Goal: Task Accomplishment & Management: Manage account settings

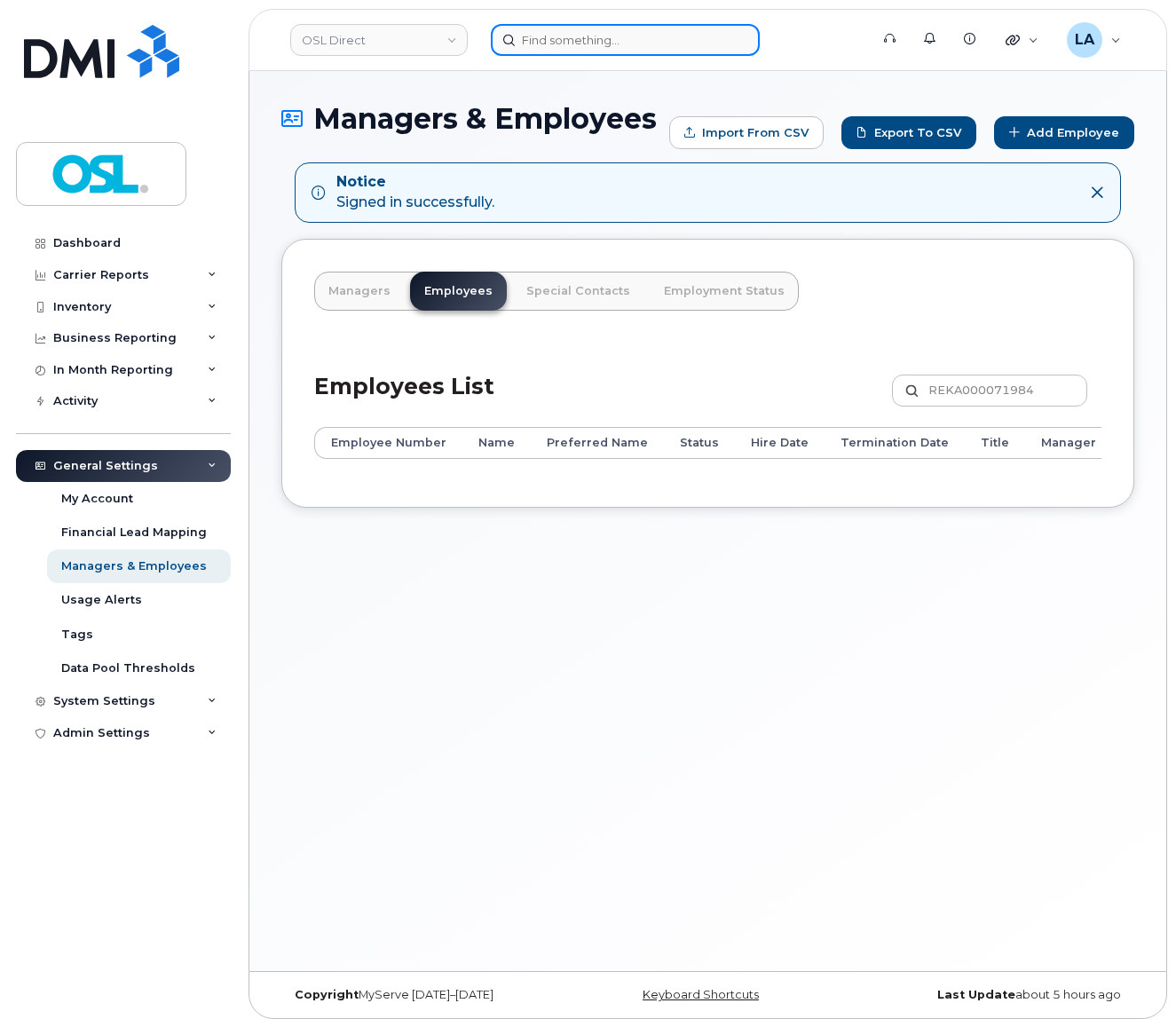
click at [647, 49] on input at bounding box center [624, 40] width 269 height 32
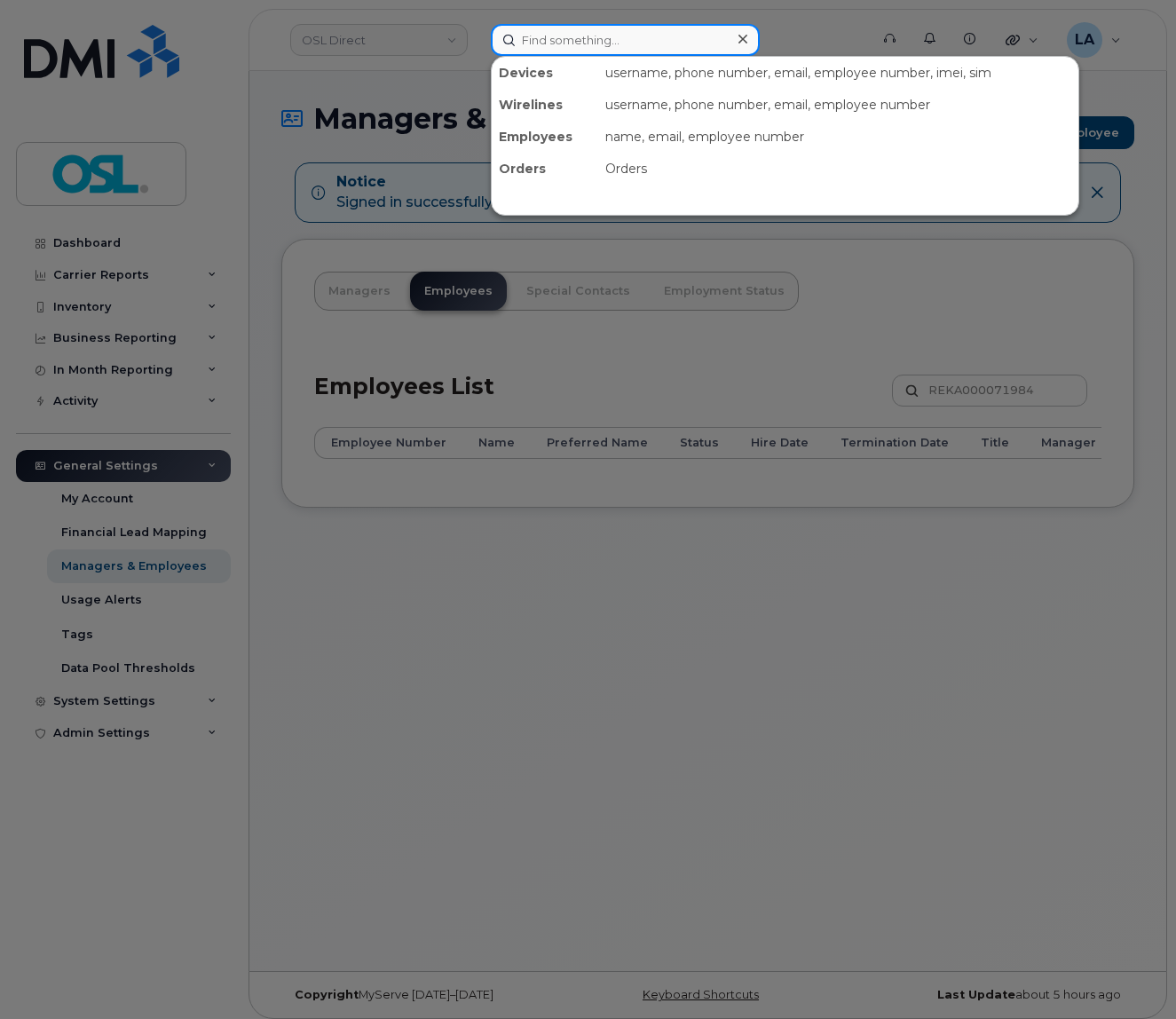
paste input "REKA000147385"
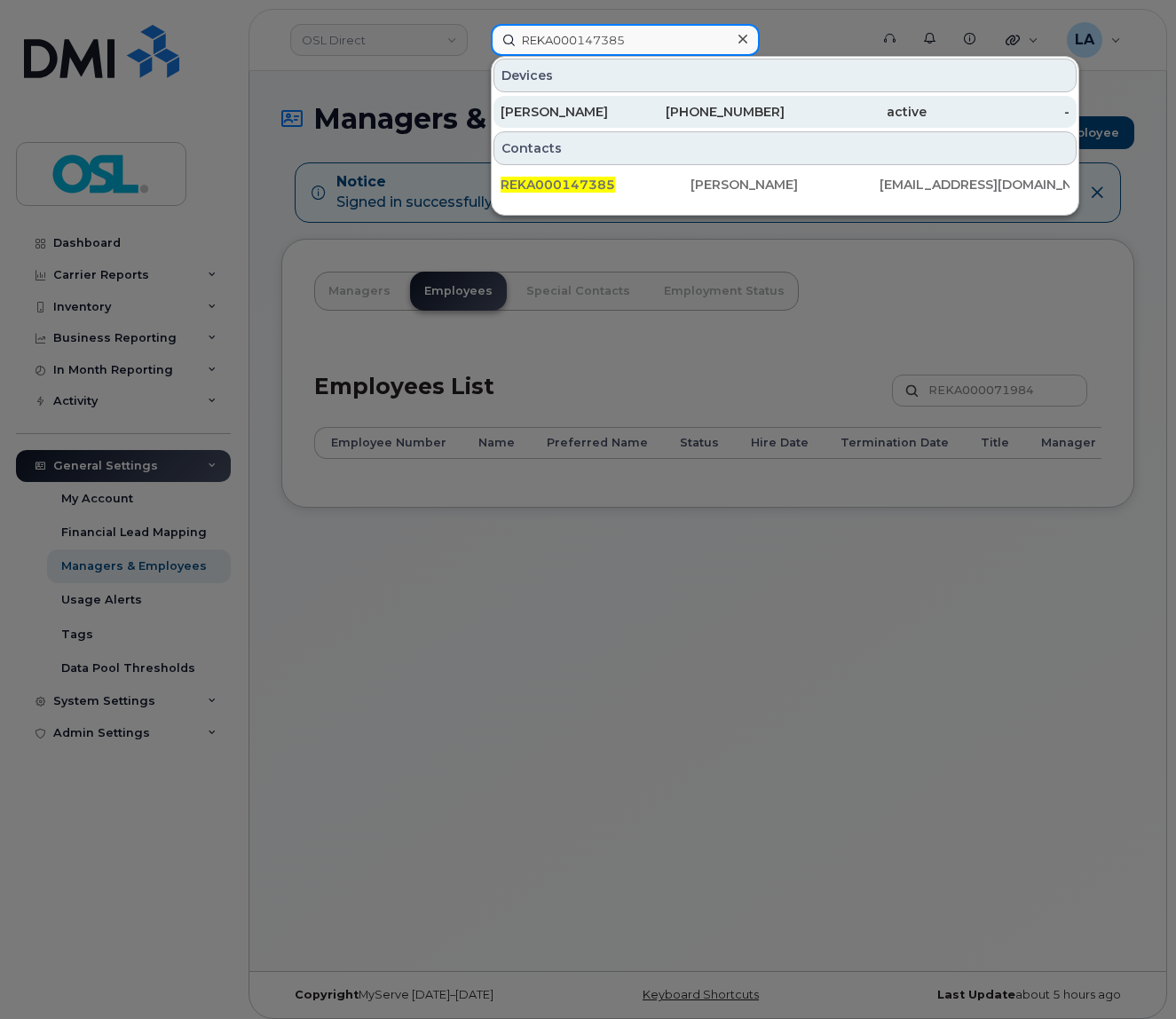
type input "REKA000147385"
click at [570, 107] on div "Abidemi Oyeniyi" at bounding box center [571, 112] width 142 height 18
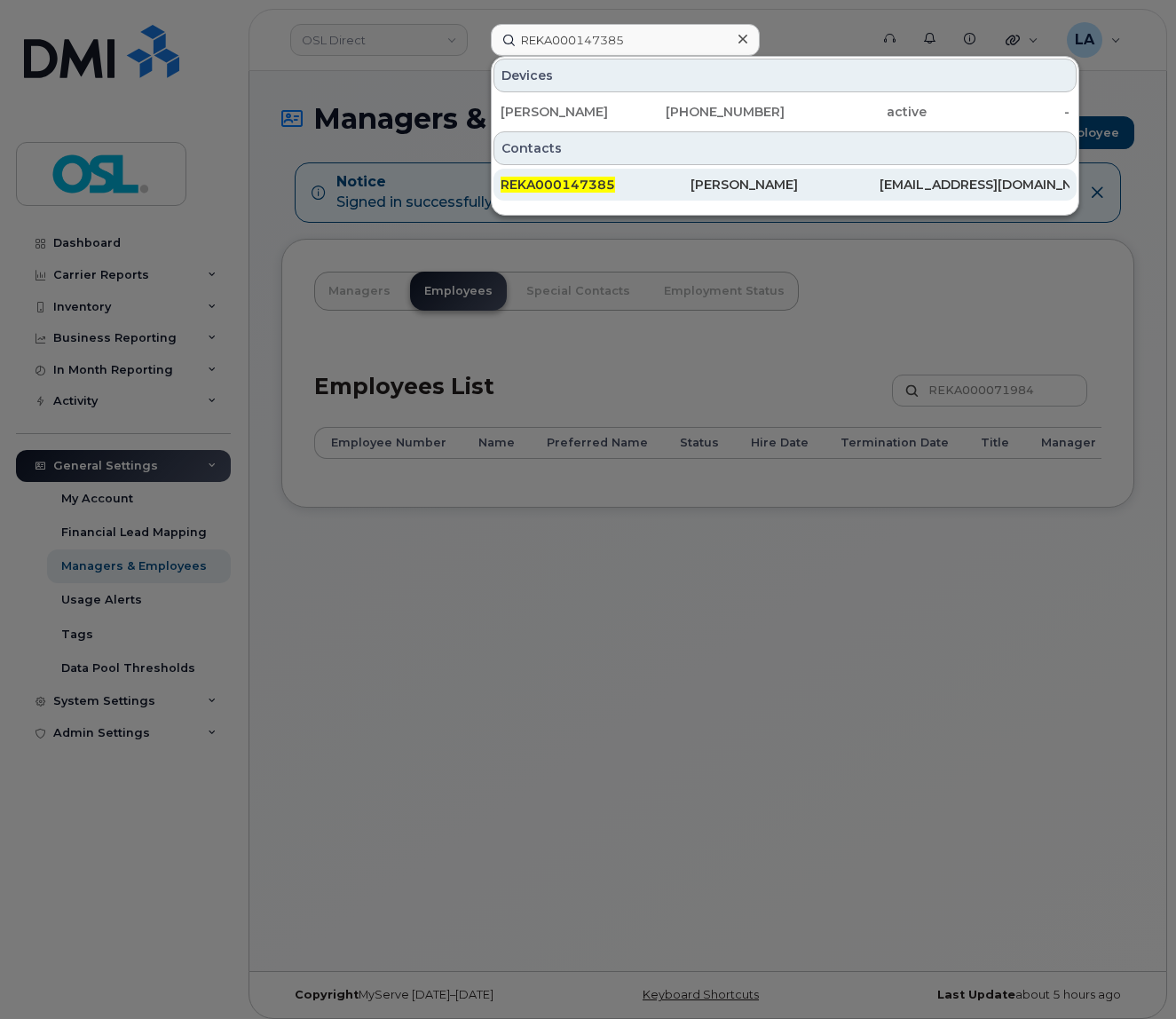
click at [555, 182] on span "REKA000147385" at bounding box center [557, 185] width 114 height 16
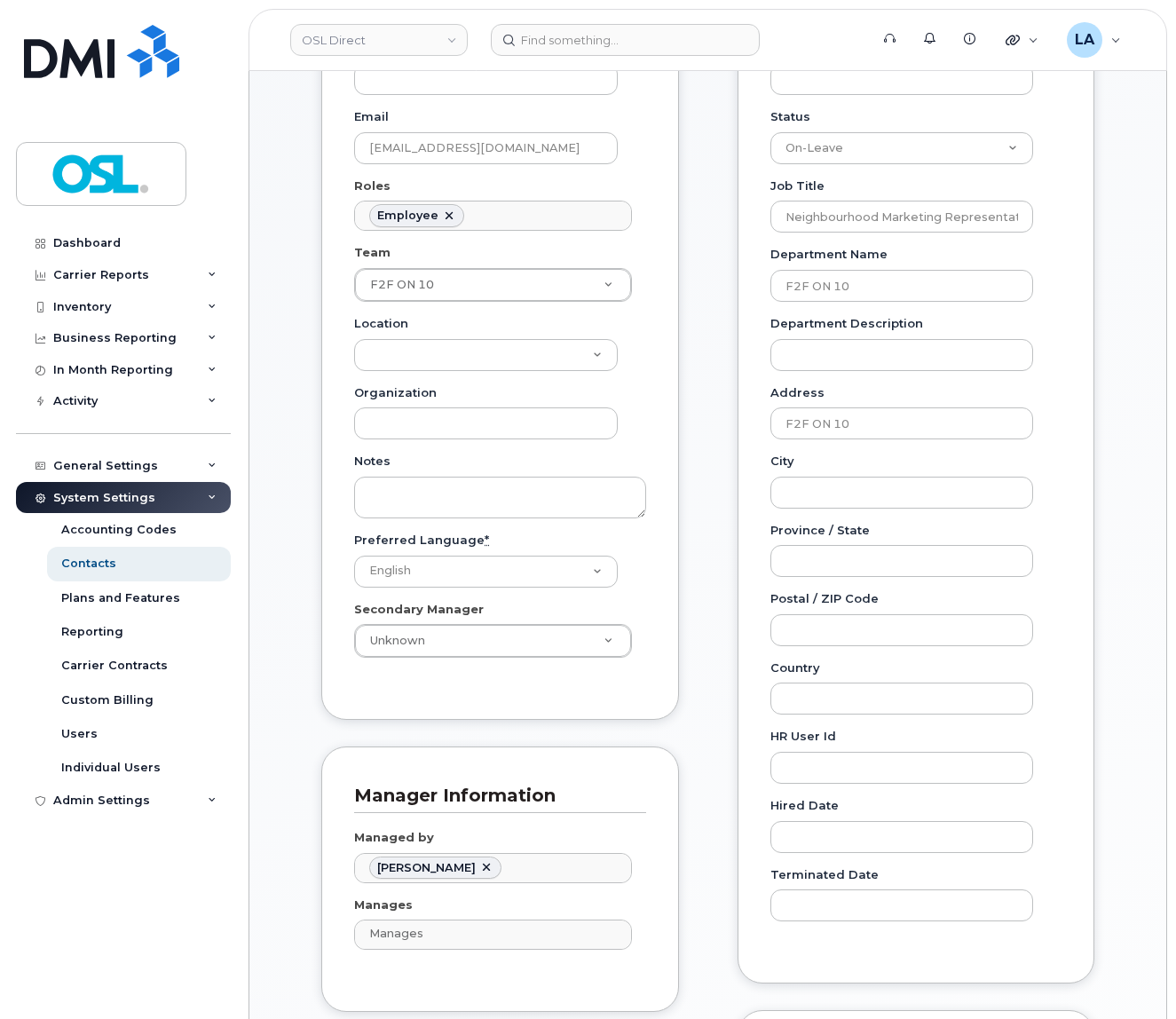
scroll to position [279, 0]
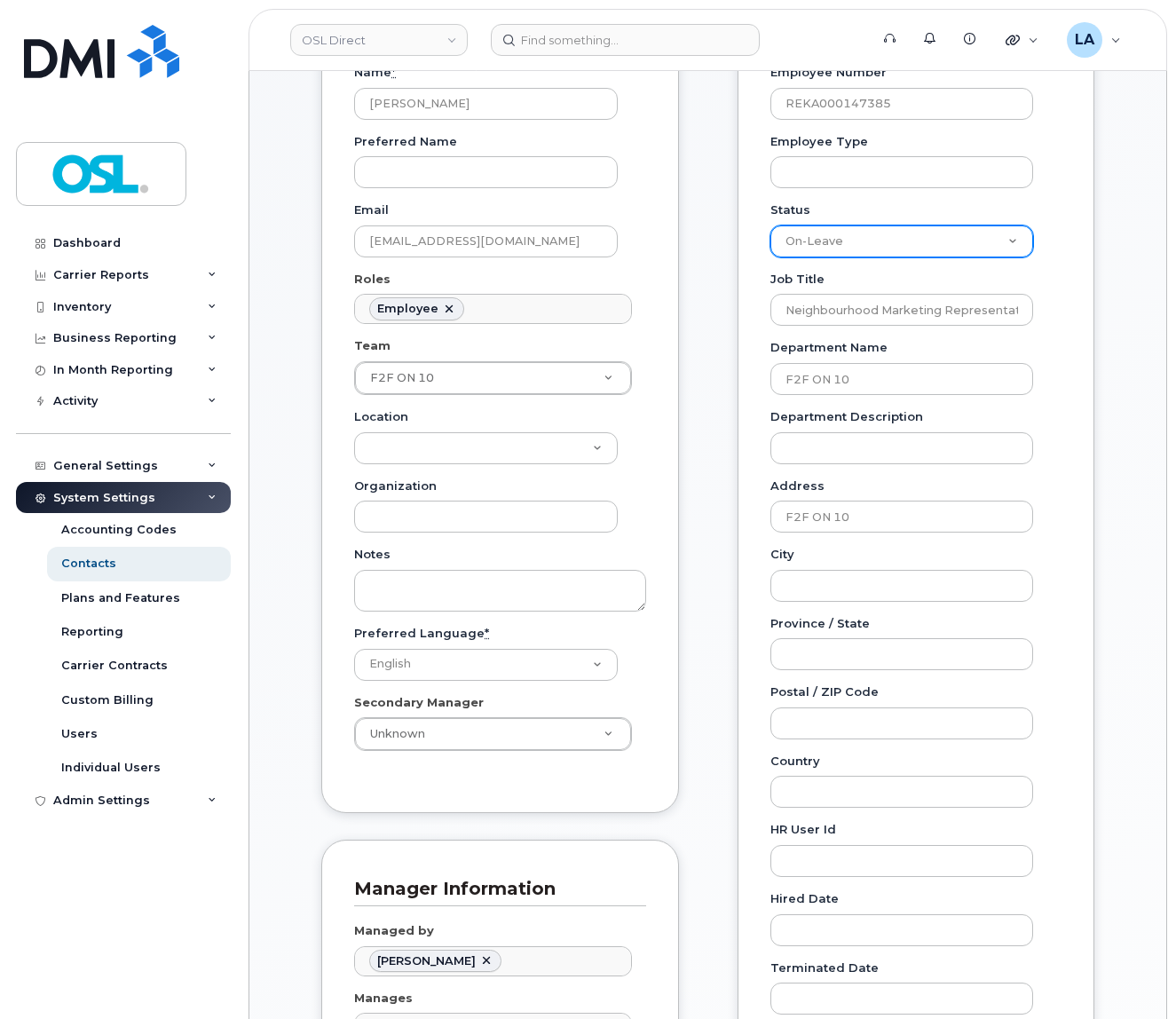
click at [902, 247] on select "Active On-Leave Long Term Short Term Maternity Leave Temp Layoff Inactive" at bounding box center [903, 242] width 264 height 32
select select "inactive"
click option "Inactive" at bounding box center [0, 0] width 0 height 0
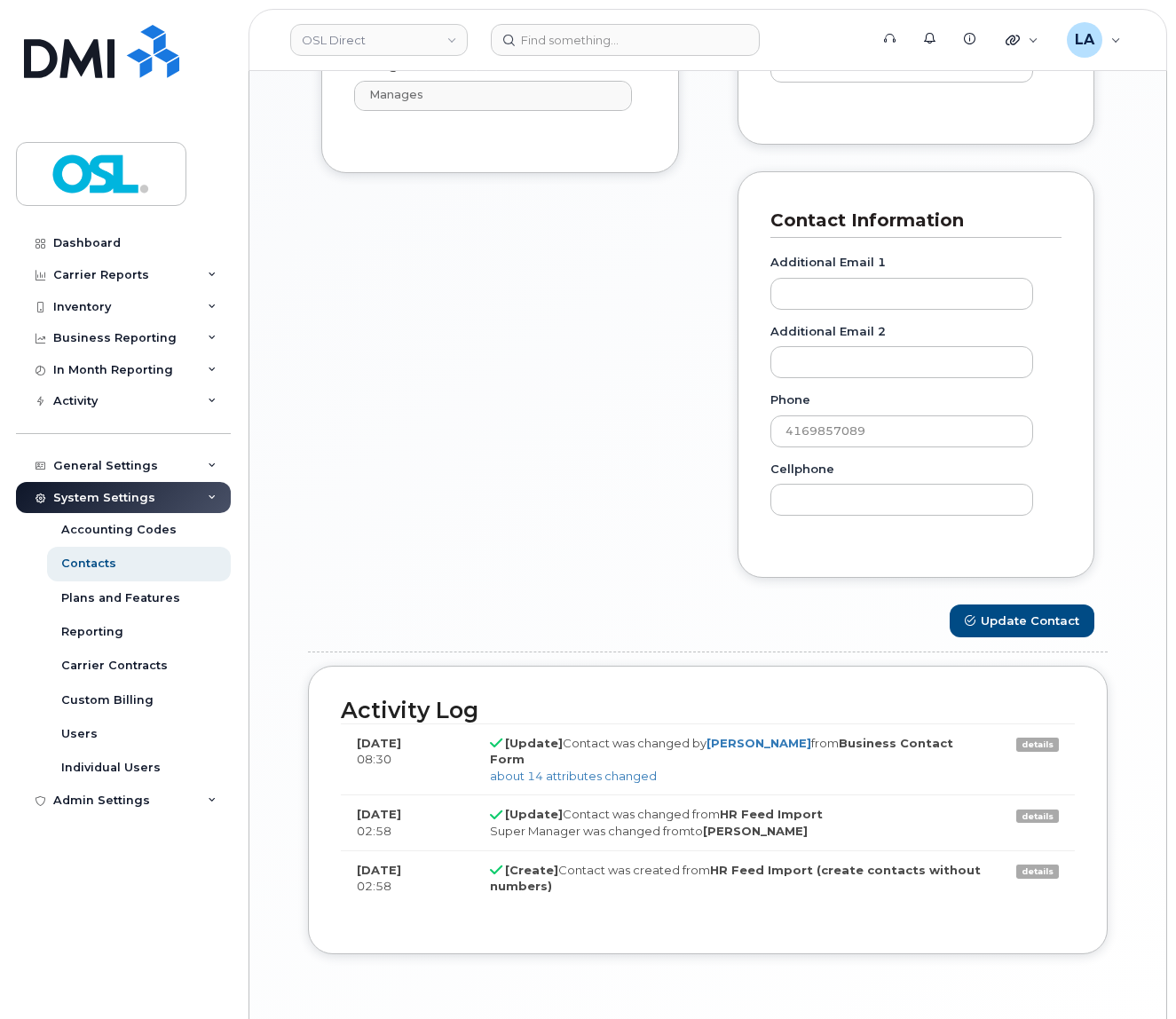
scroll to position [1277, 0]
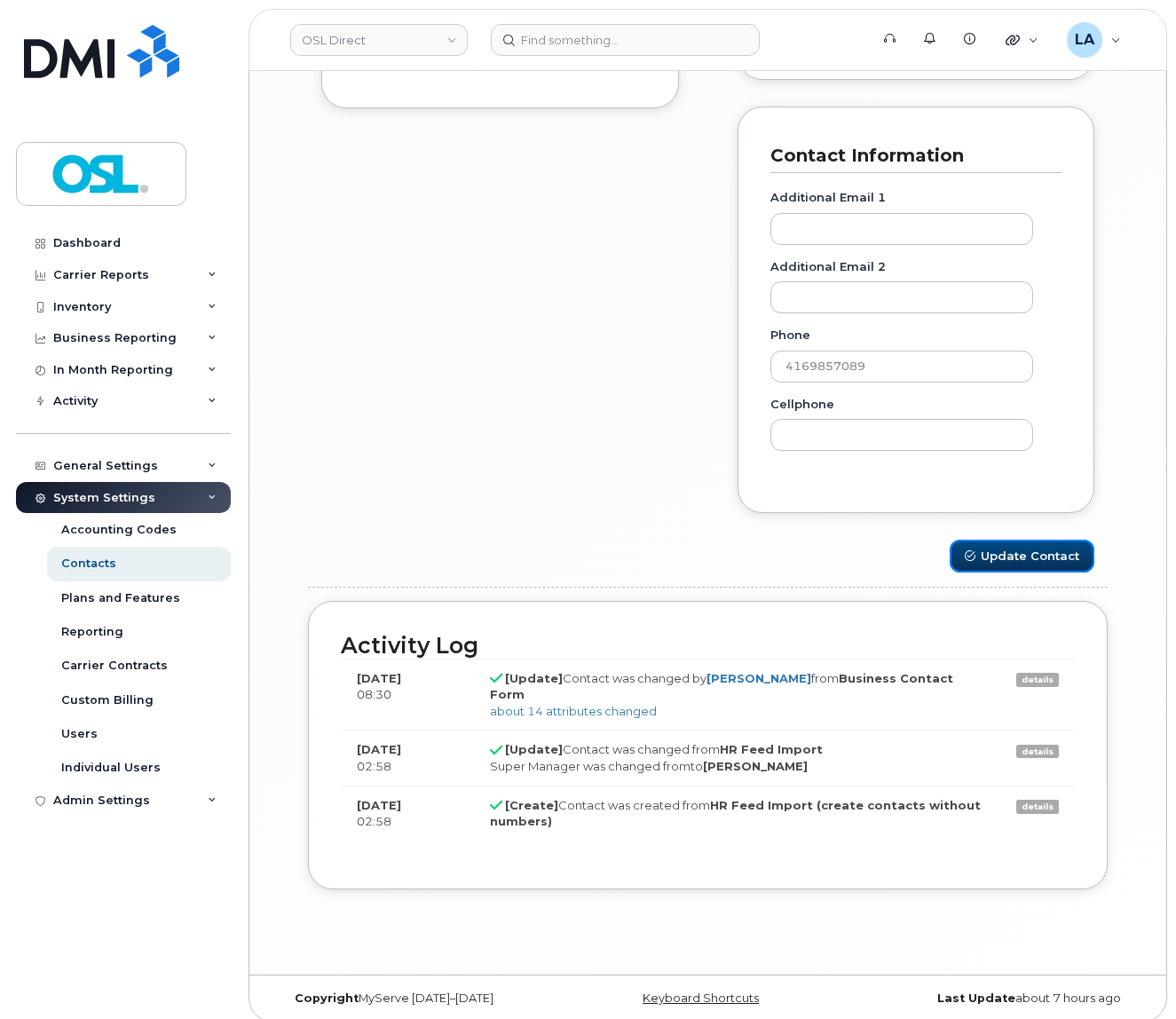
drag, startPoint x: 998, startPoint y: 563, endPoint x: 629, endPoint y: 265, distance: 474.3
click at [998, 561] on button "Update Contact" at bounding box center [1021, 556] width 145 height 33
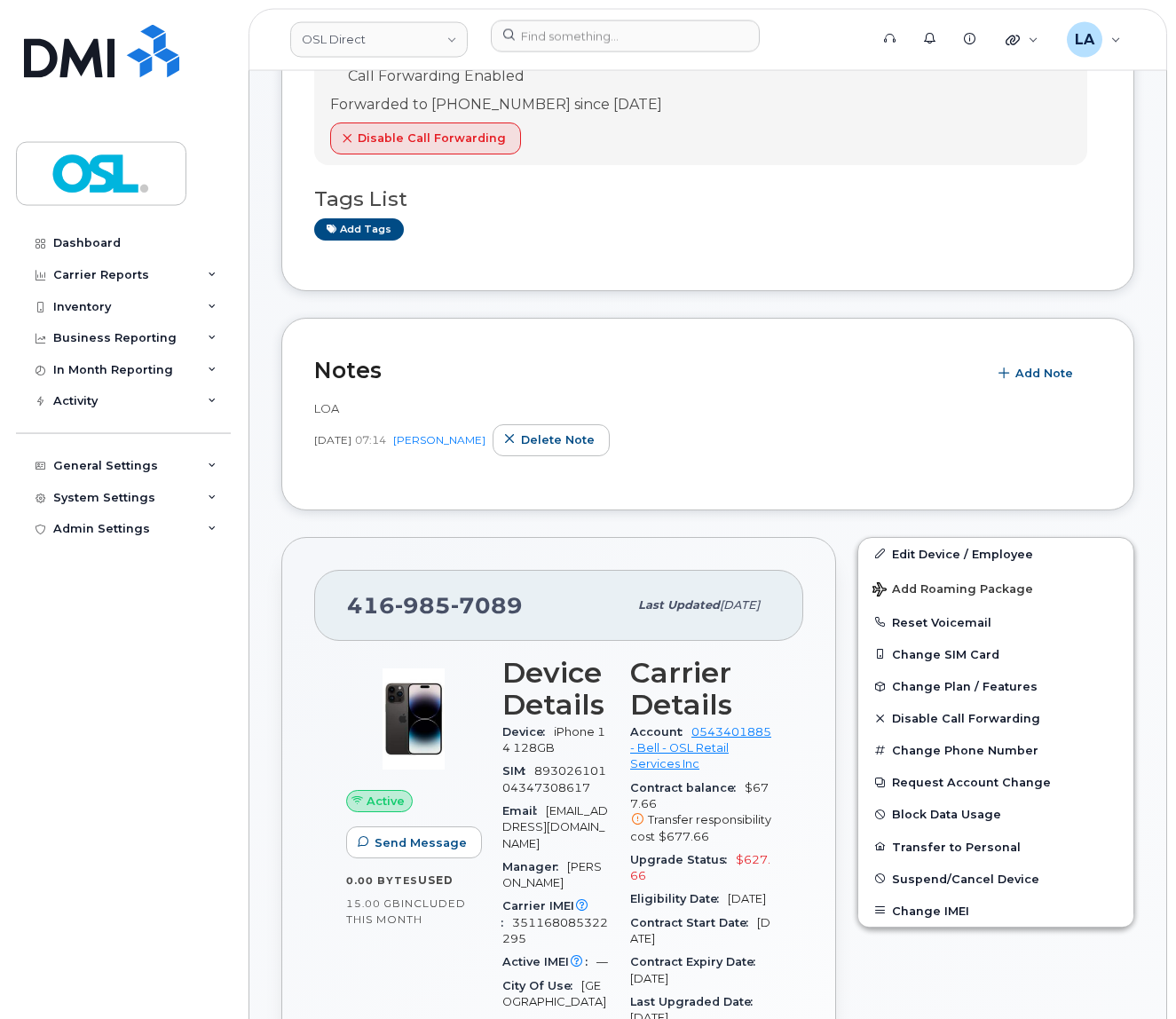
scroll to position [279, 0]
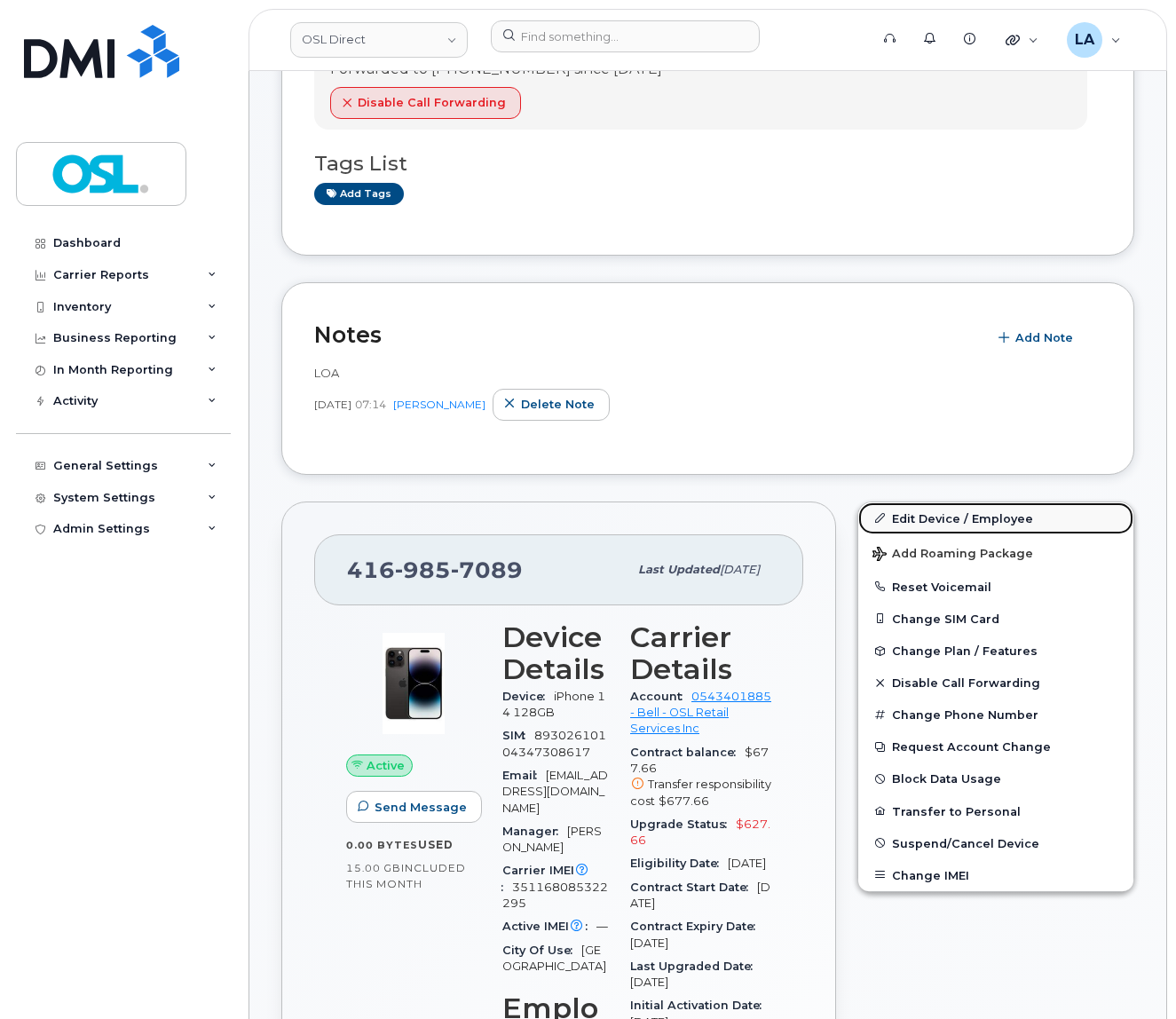
click at [904, 513] on link "Edit Device / Employee" at bounding box center [996, 518] width 275 height 32
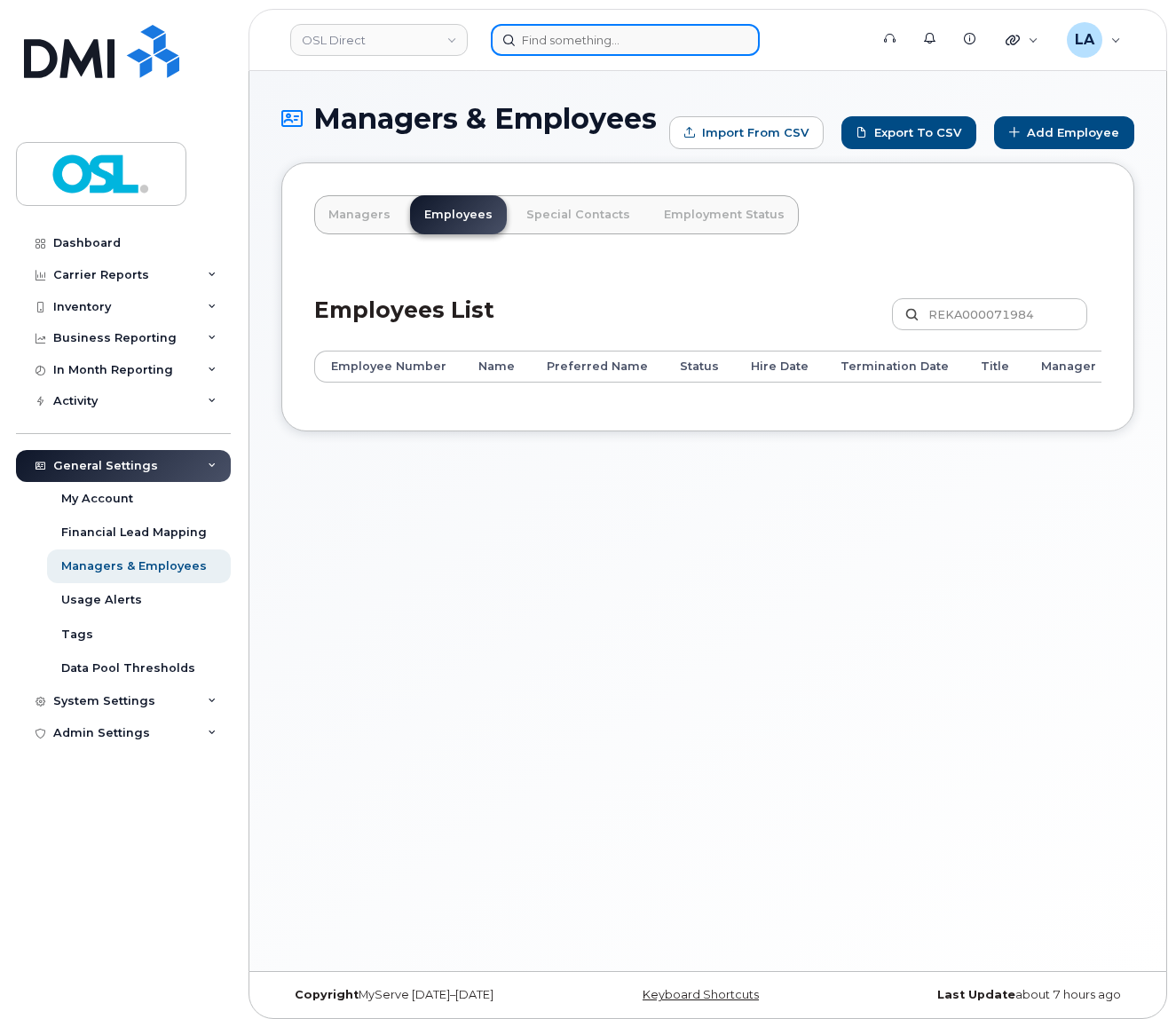
click at [607, 34] on input at bounding box center [624, 40] width 269 height 32
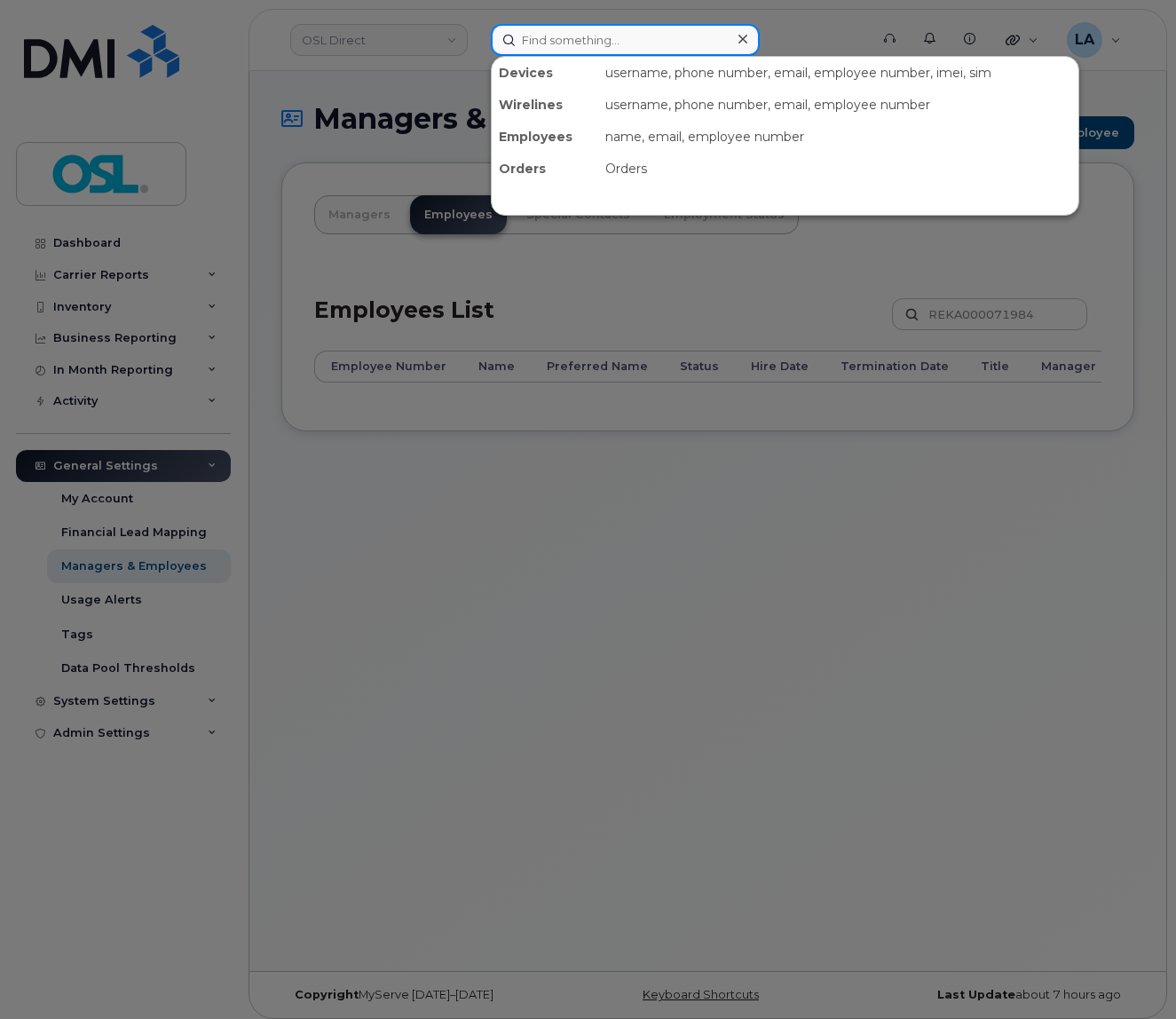
paste input "REKA000148331"
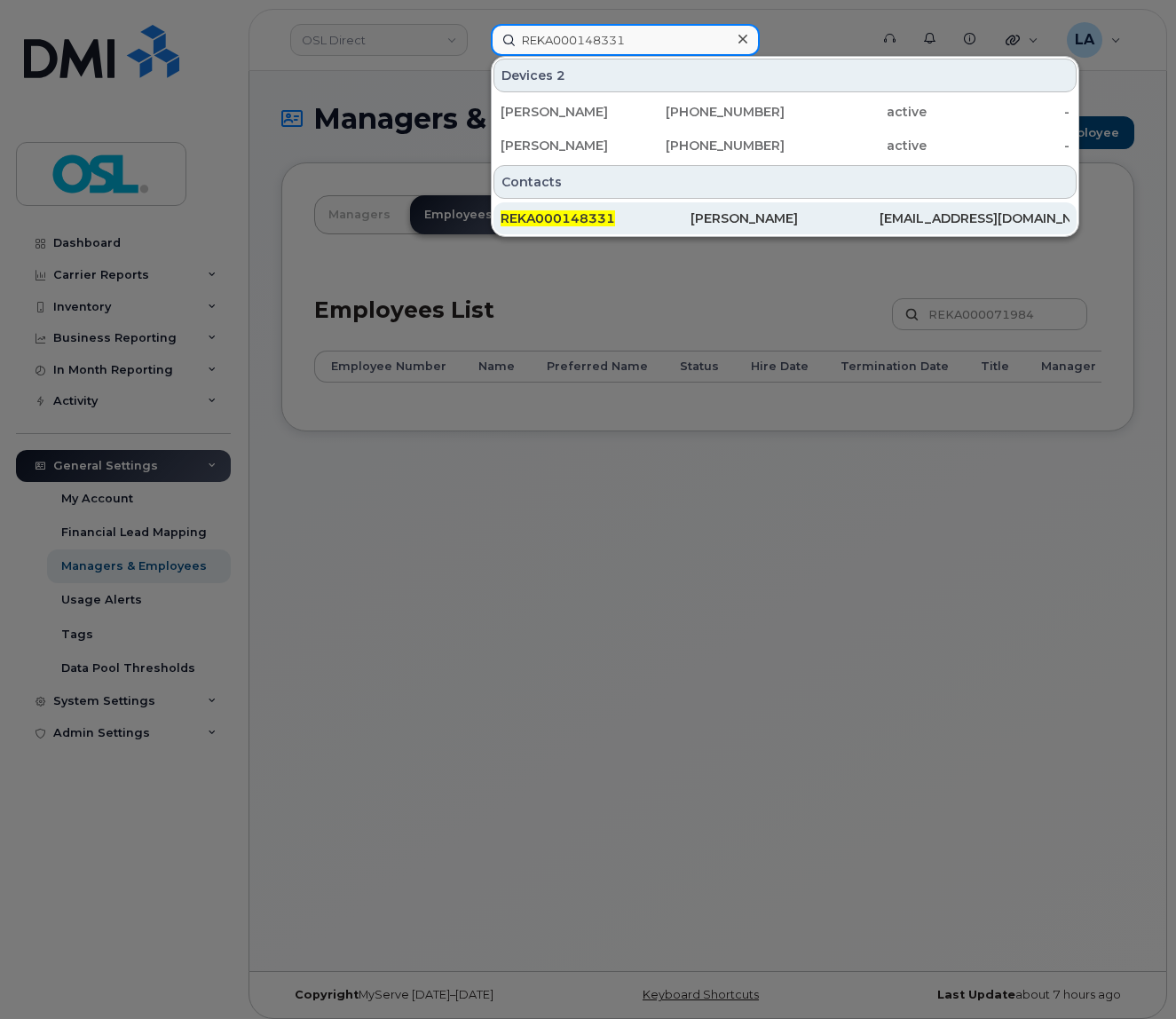
type input "REKA000148331"
click at [575, 221] on span "REKA000148331" at bounding box center [557, 218] width 114 height 16
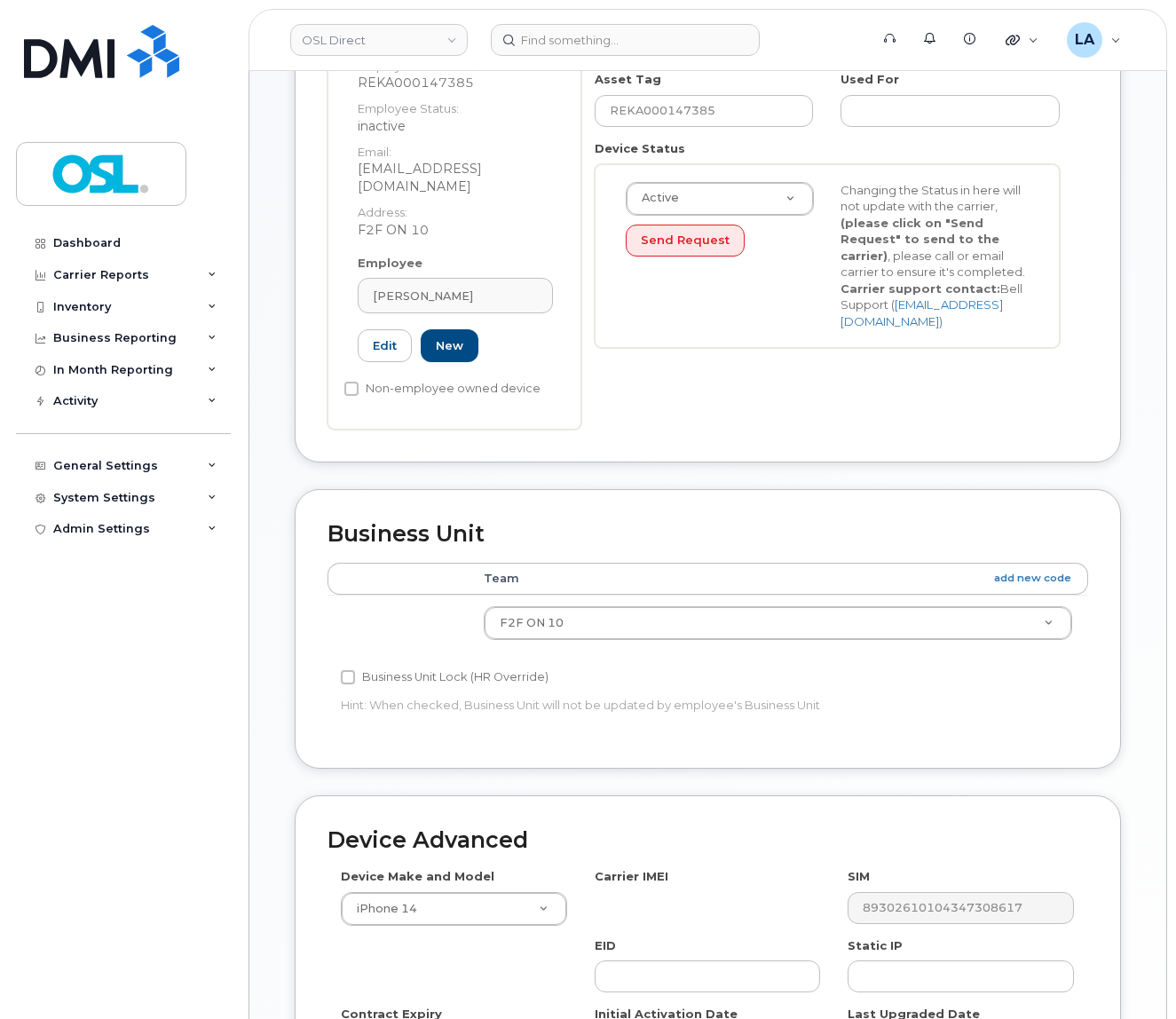
scroll to position [373, 0]
click at [462, 288] on span "[PERSON_NAME]" at bounding box center [423, 296] width 101 height 17
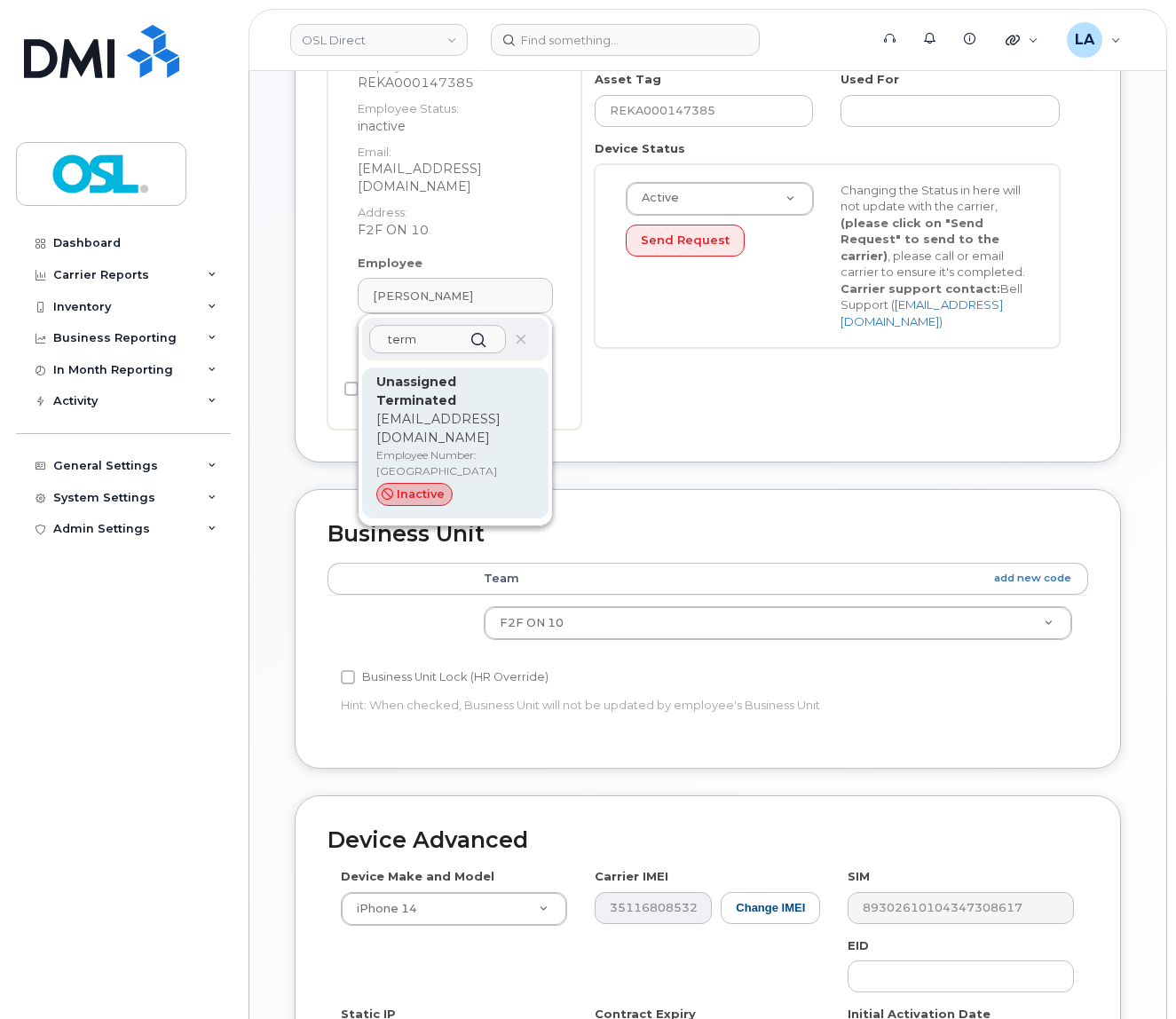
type input "term"
click at [442, 411] on p "[EMAIL_ADDRESS][DOMAIN_NAME]" at bounding box center [455, 430] width 158 height 38
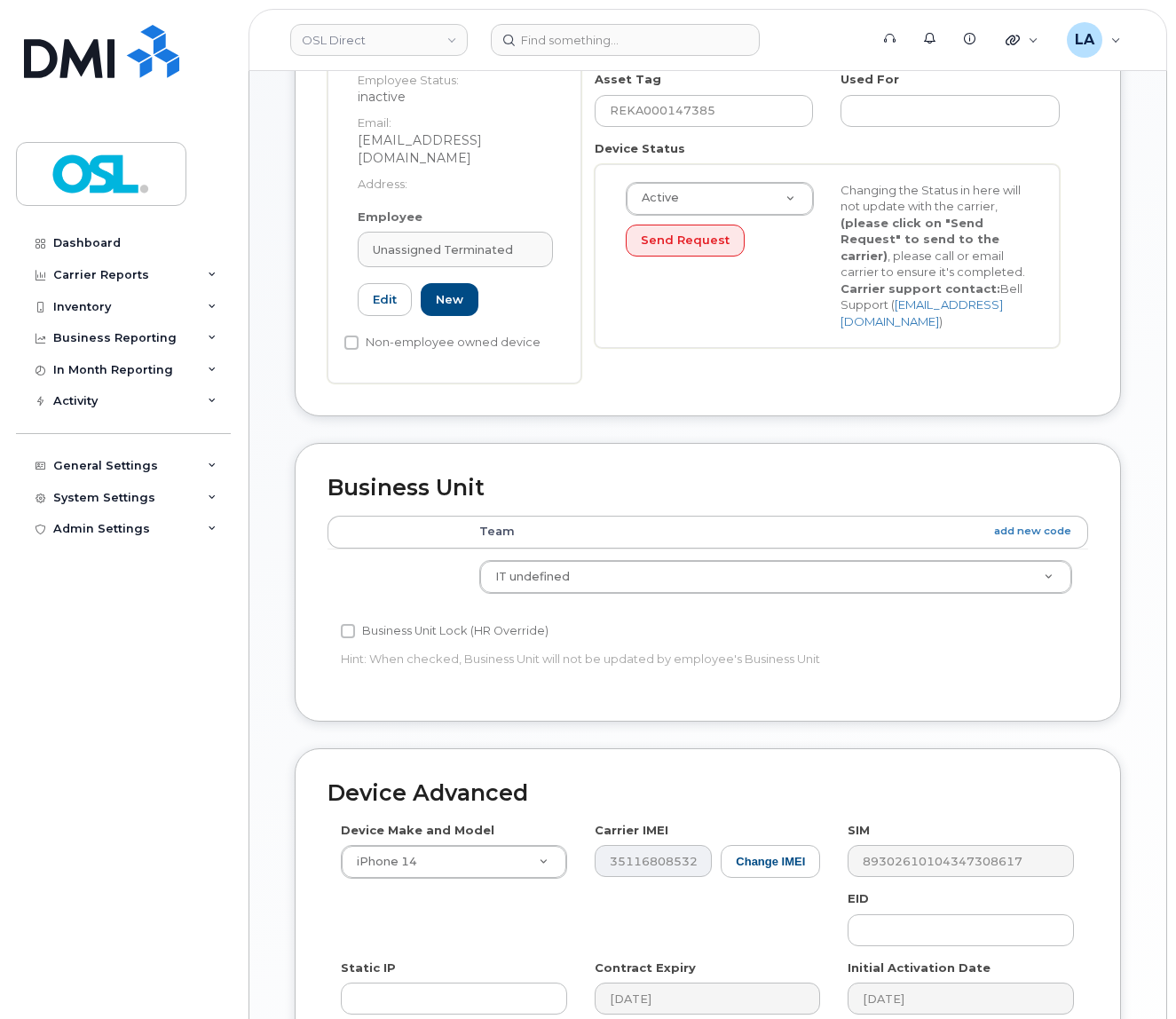
type input "UT"
type input "Unassigned Terminated"
type input "[EMAIL_ADDRESS][DOMAIN_NAME]"
type input "4117510"
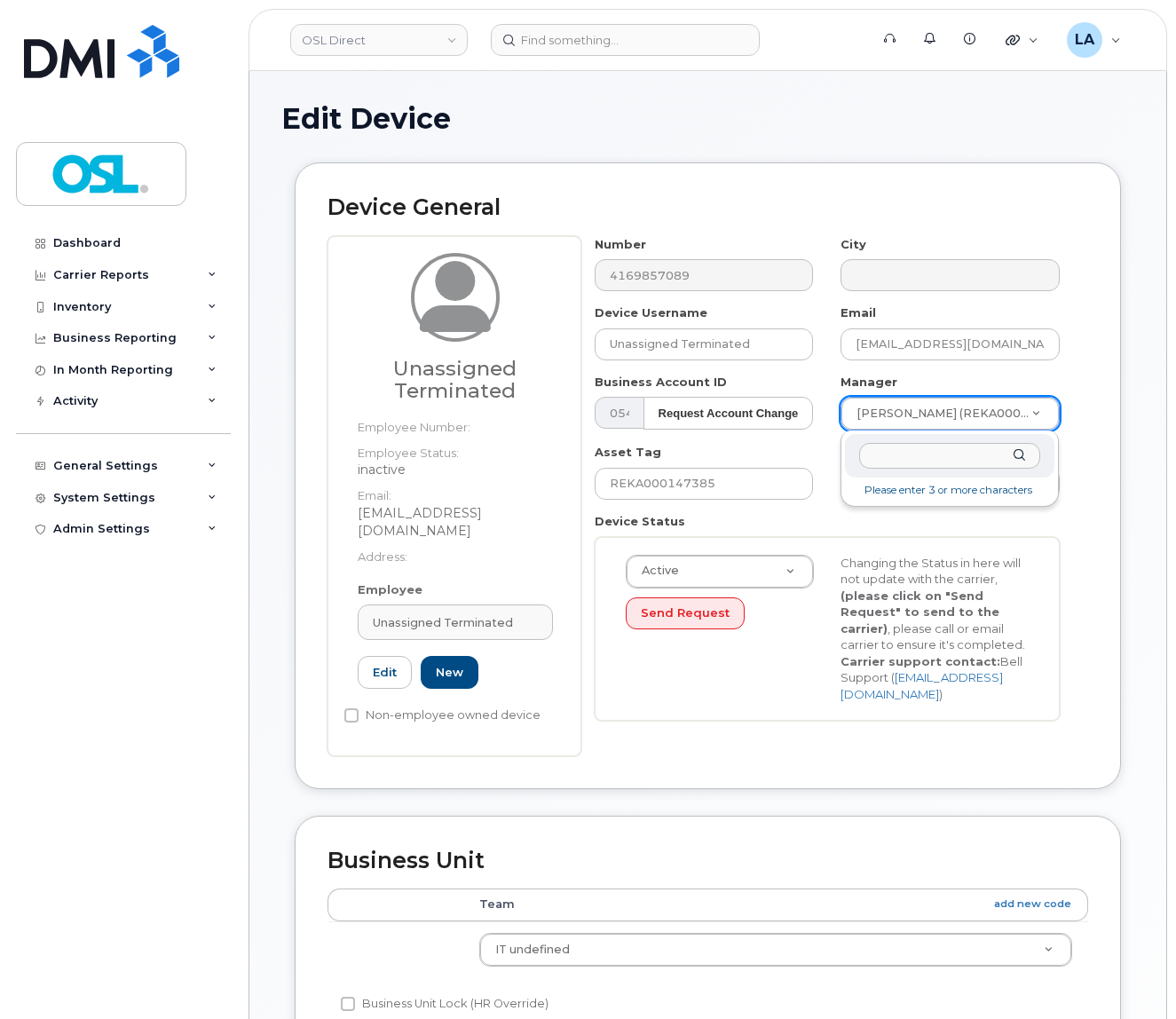
click at [908, 405] on body "OSL Direct Support Alerts Knowledge Base Quicklinks Suspend / Cancel Device Cha…" at bounding box center [588, 826] width 1176 height 1652
type input "por"
type input "1527344"
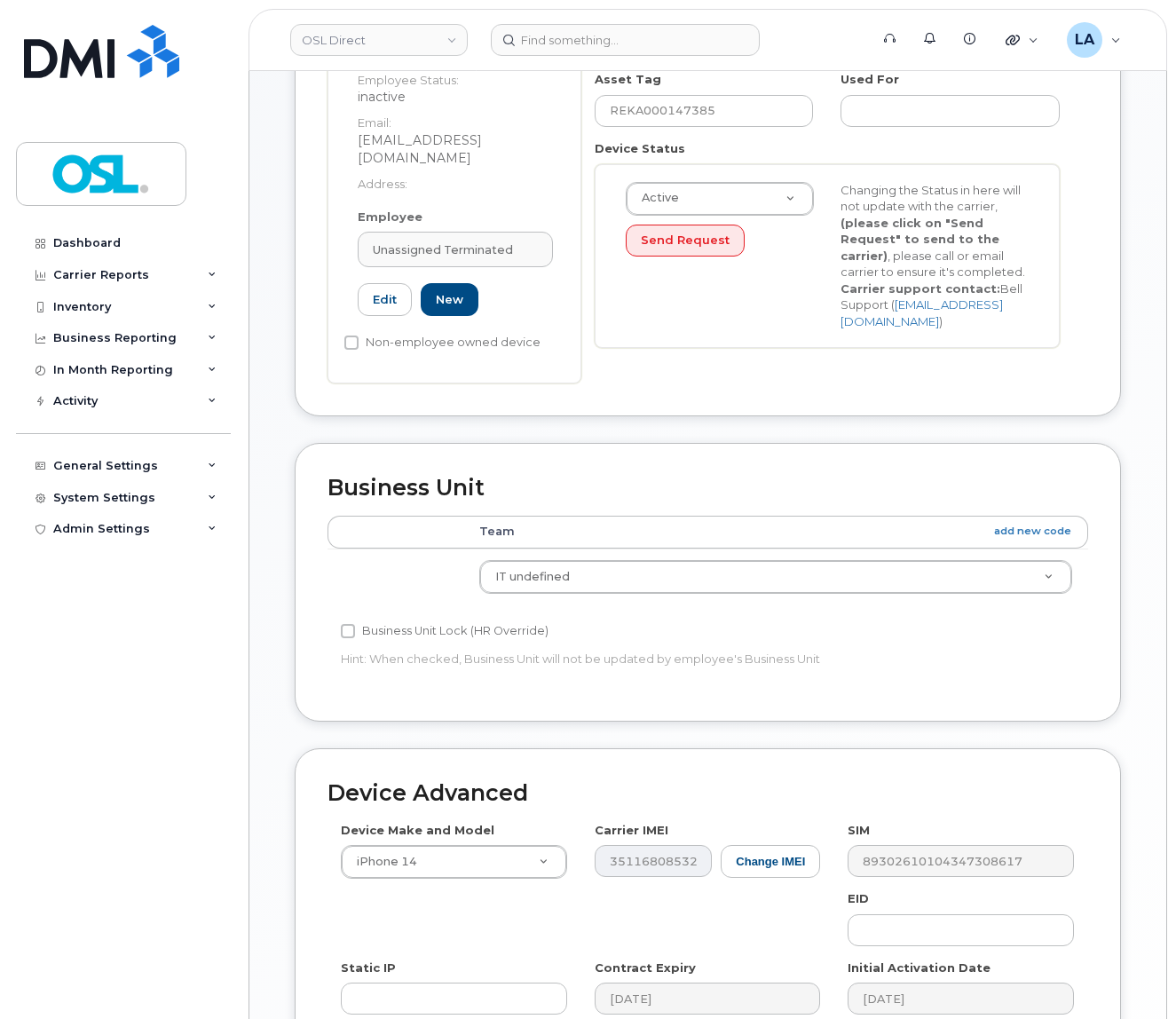
scroll to position [636, 0]
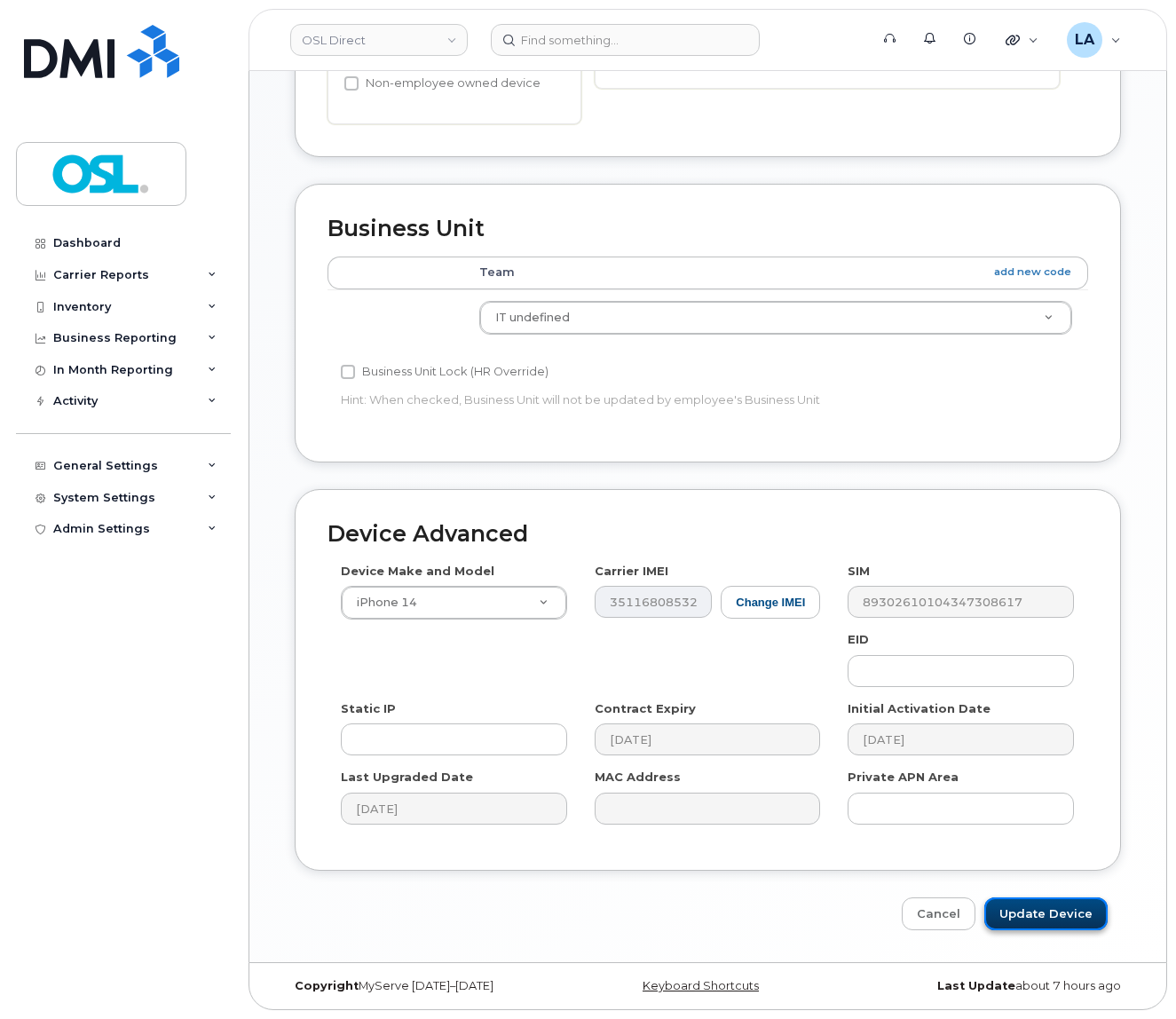
click at [1073, 913] on input "Update Device" at bounding box center [1046, 914] width 123 height 33
type input "Saving..."
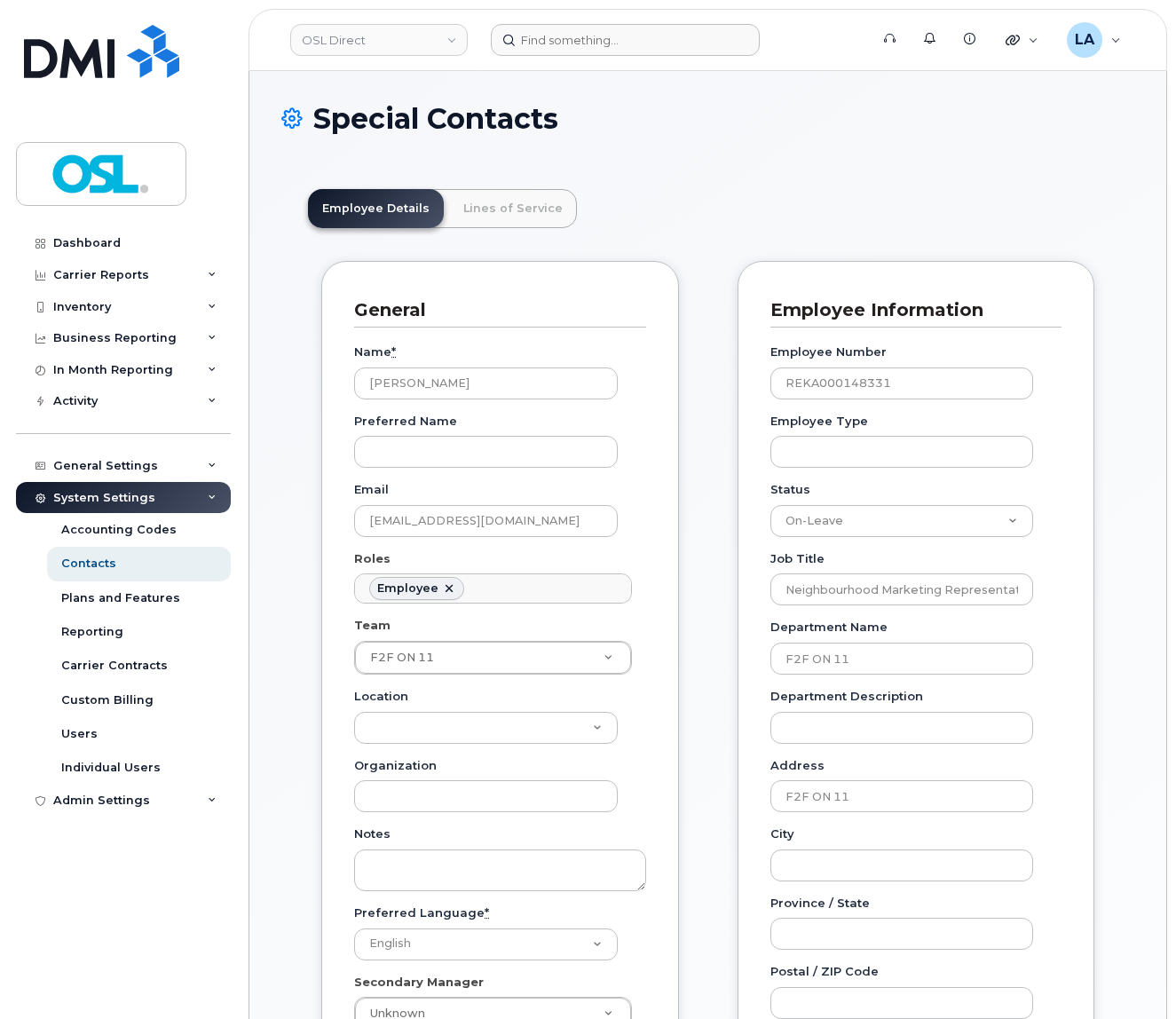
scroll to position [62, 0]
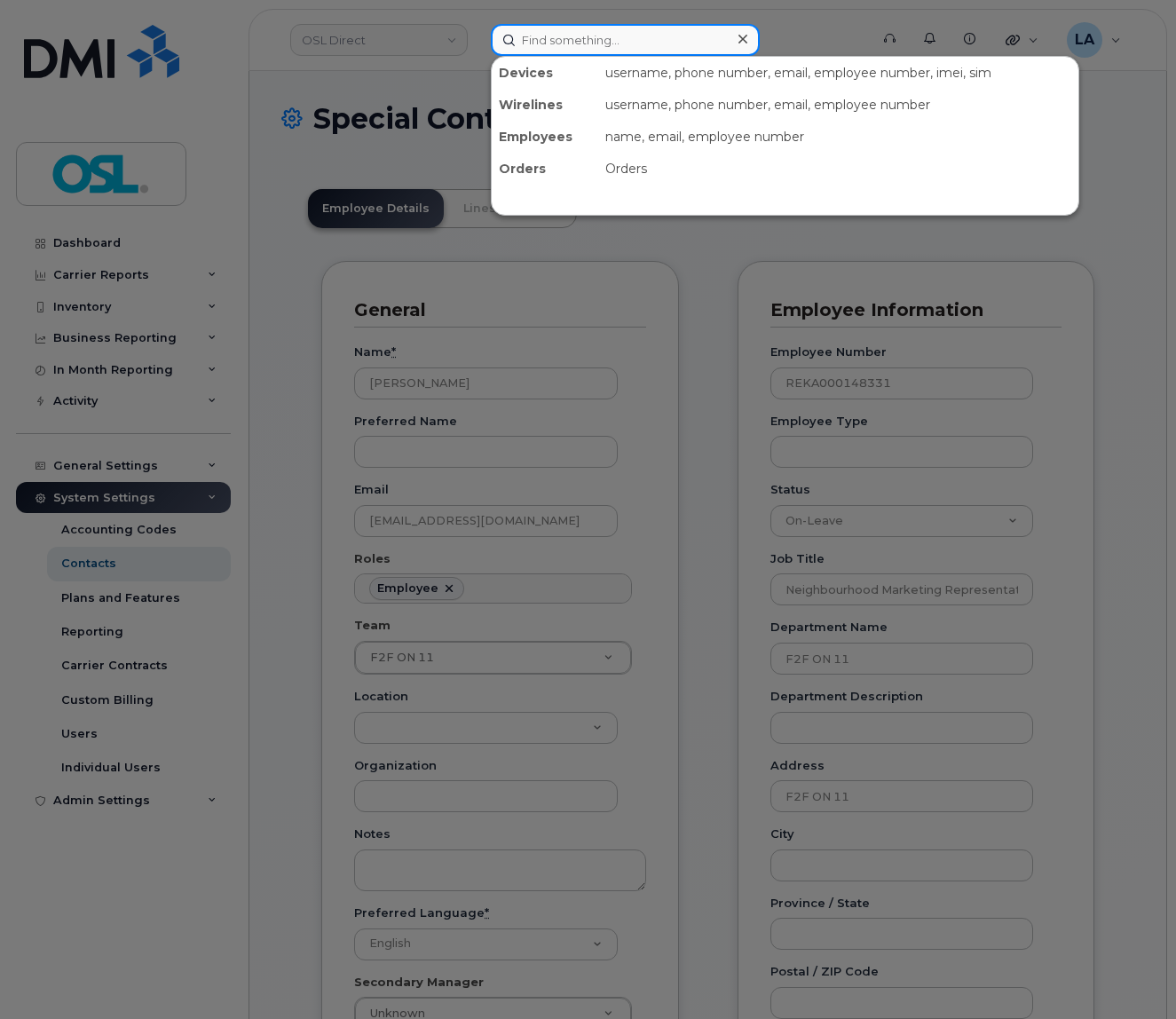
click at [640, 39] on input at bounding box center [624, 40] width 269 height 32
paste input "REKA000148331"
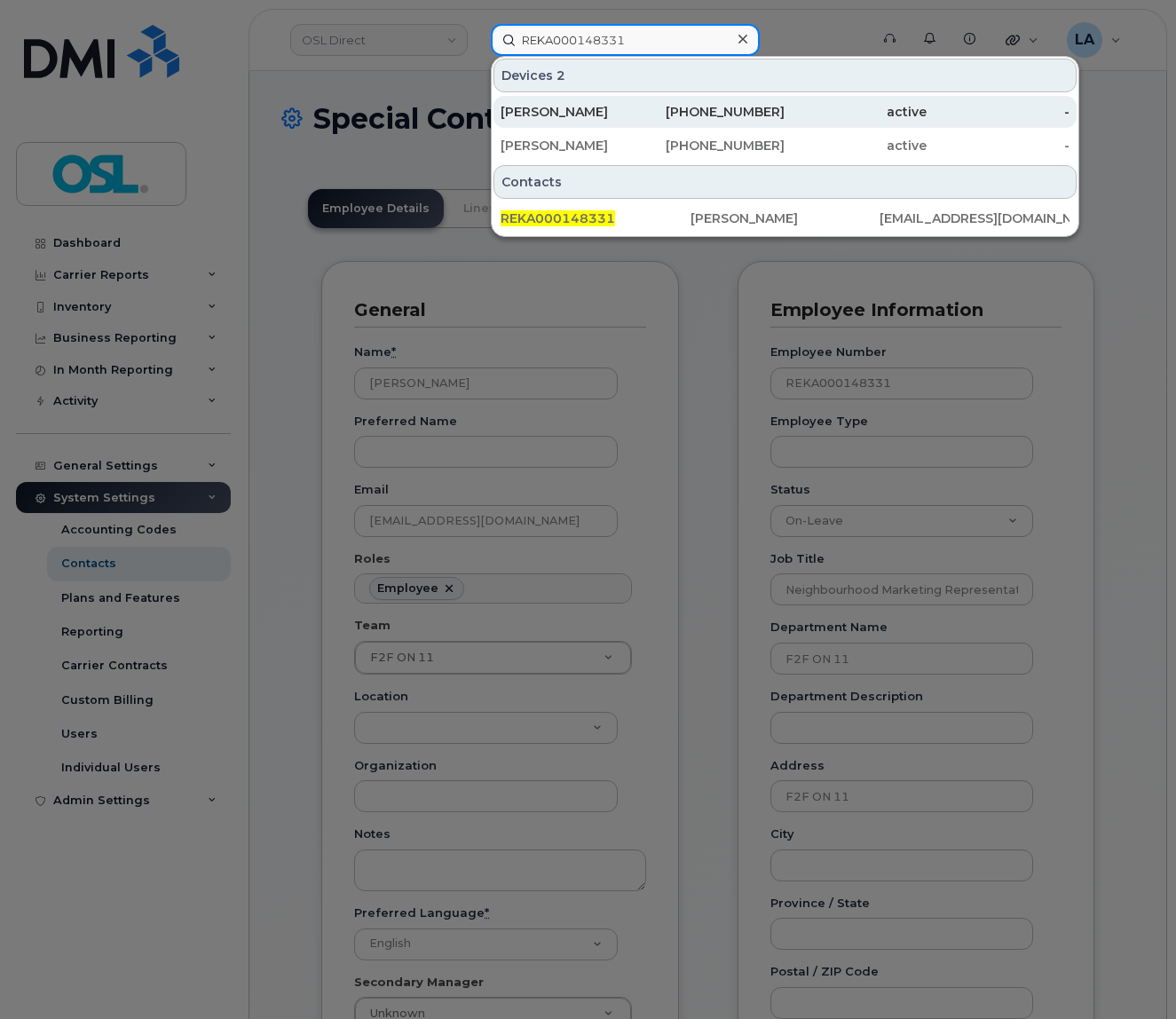
type input "REKA000148331"
click at [602, 111] on div "[PERSON_NAME]" at bounding box center [571, 112] width 142 height 18
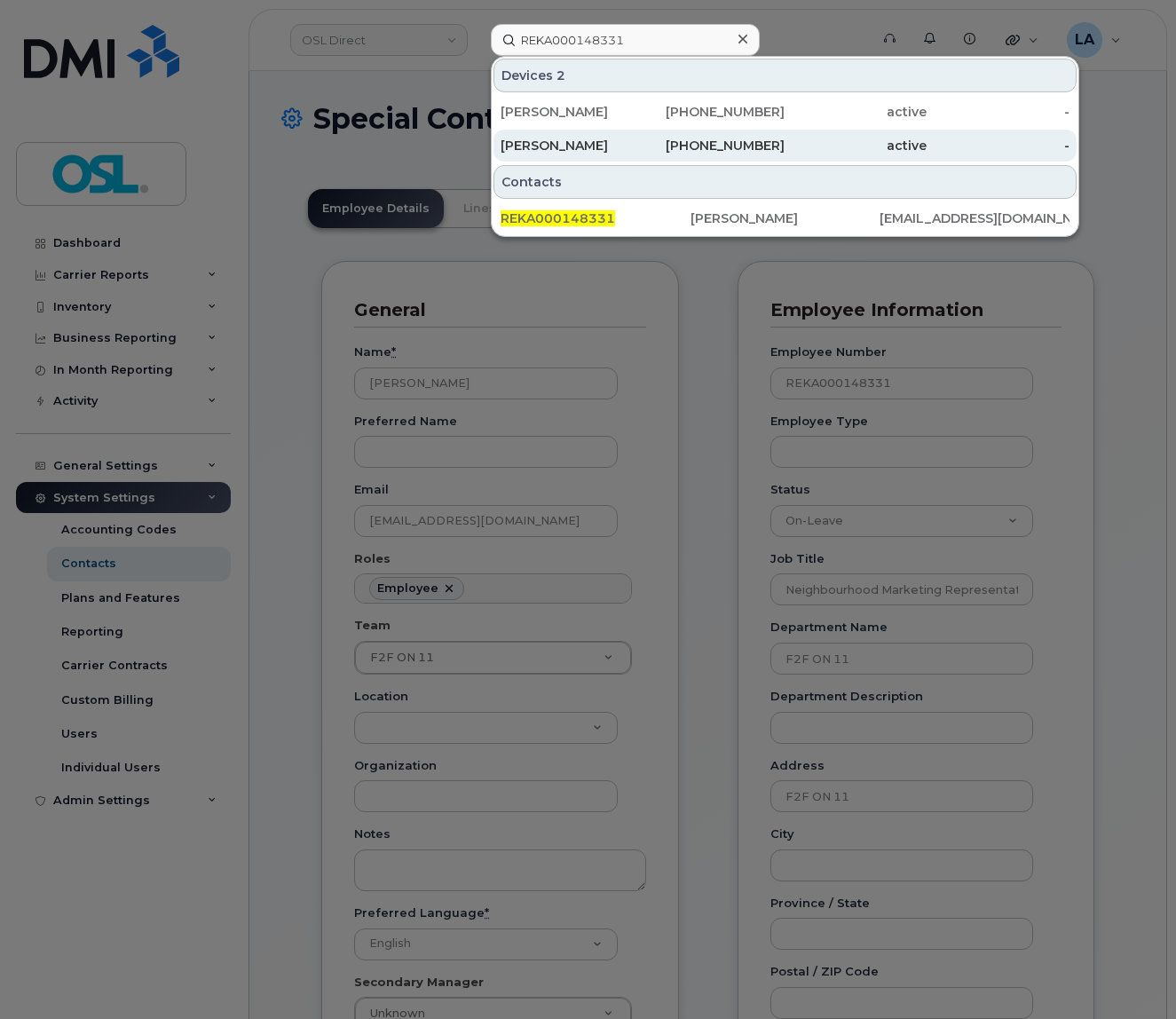
click at [593, 145] on div "[PERSON_NAME]" at bounding box center [571, 146] width 142 height 18
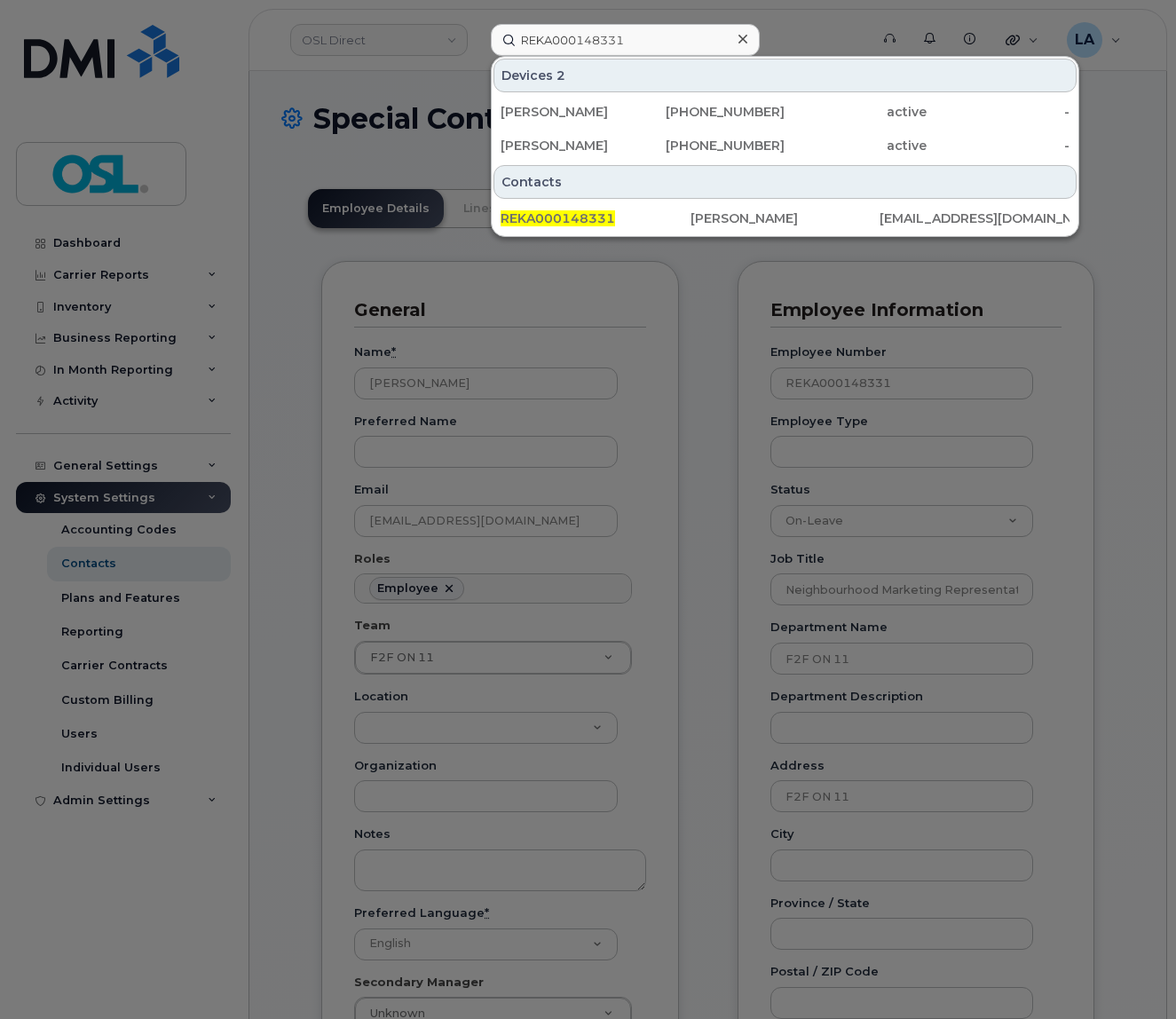
click at [673, 346] on div at bounding box center [588, 510] width 1176 height 1019
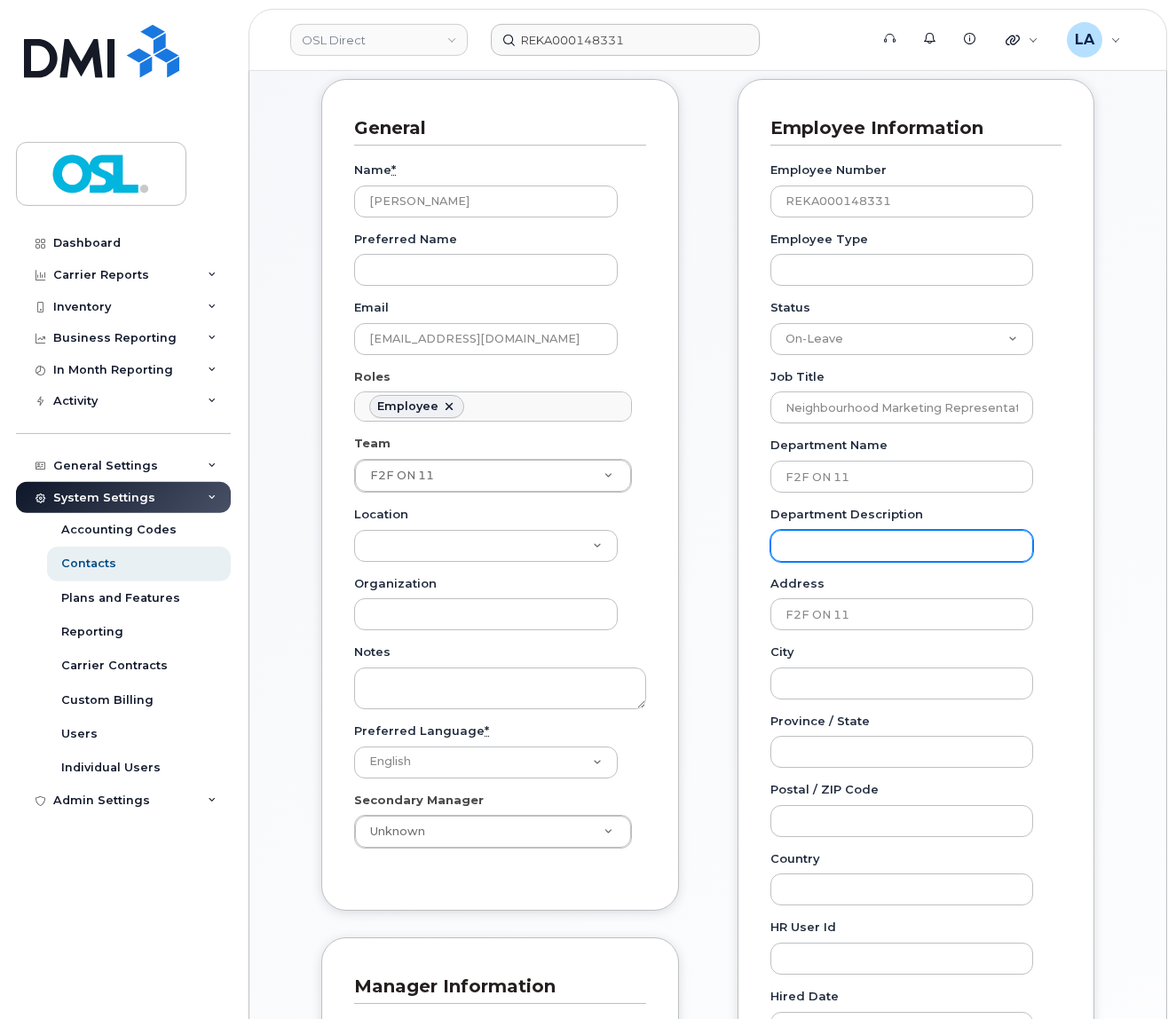
scroll to position [187, 0]
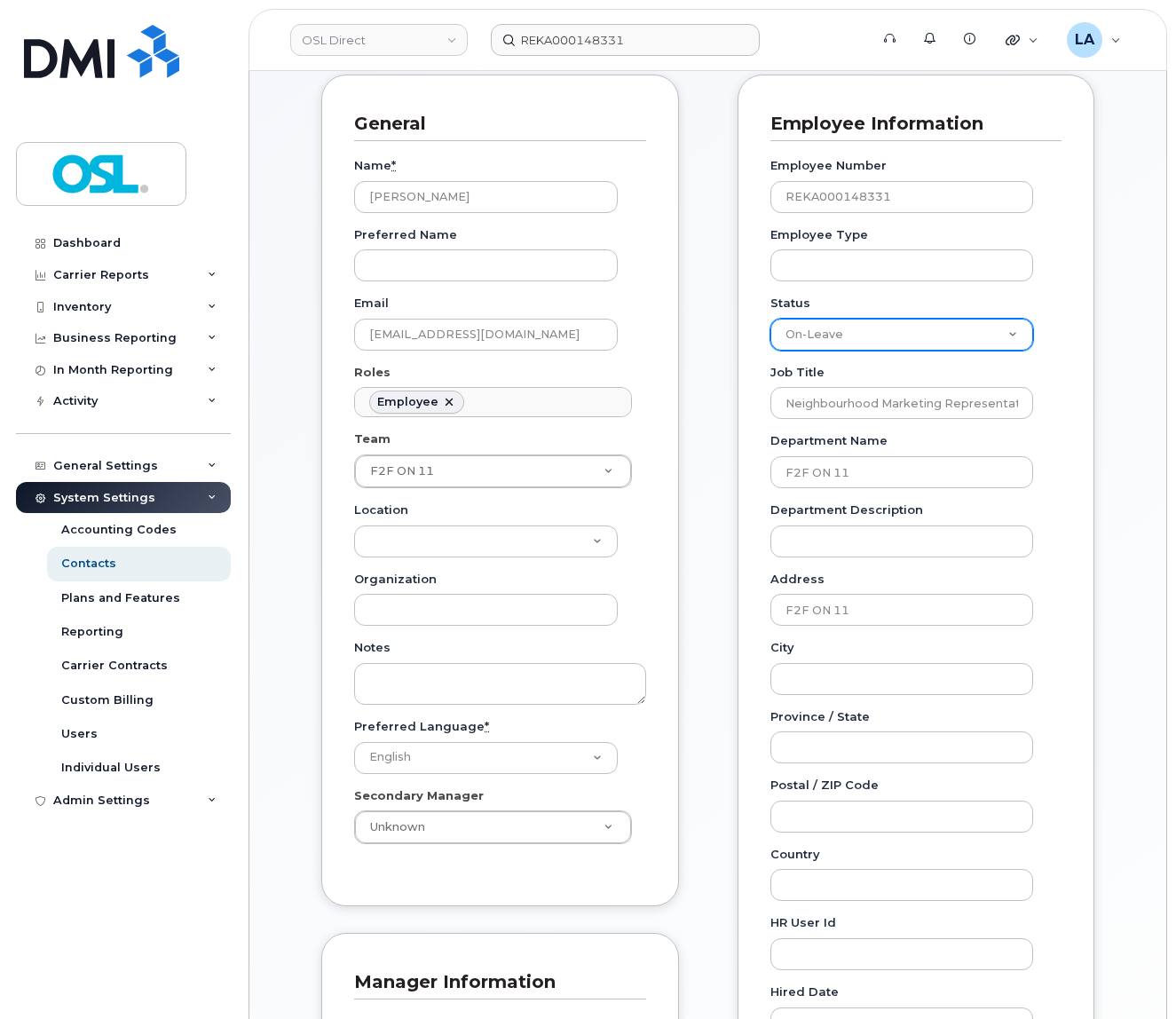
select select "inactive"
click option "Inactive" at bounding box center [0, 0] width 0 height 0
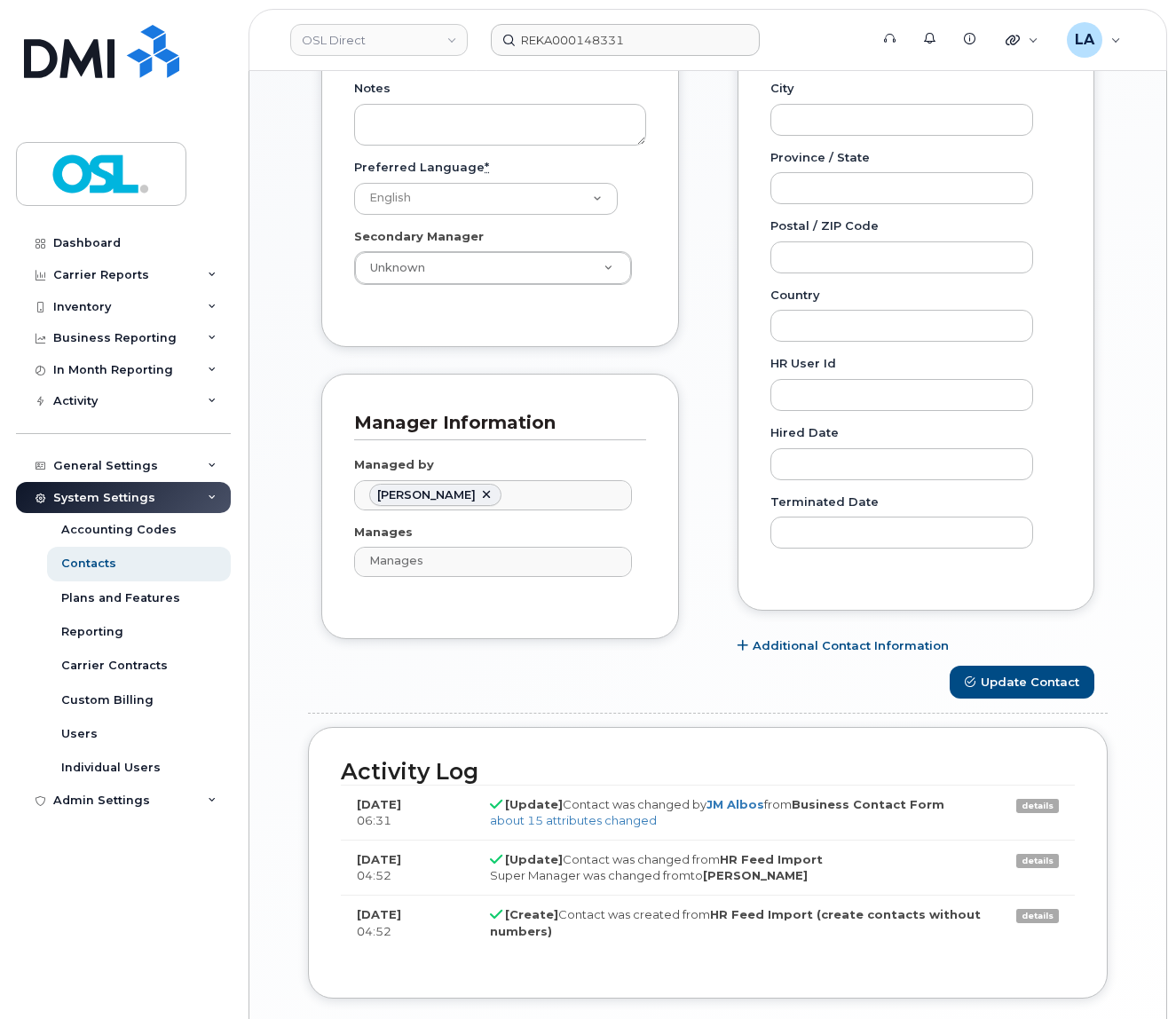
scroll to position [874, 0]
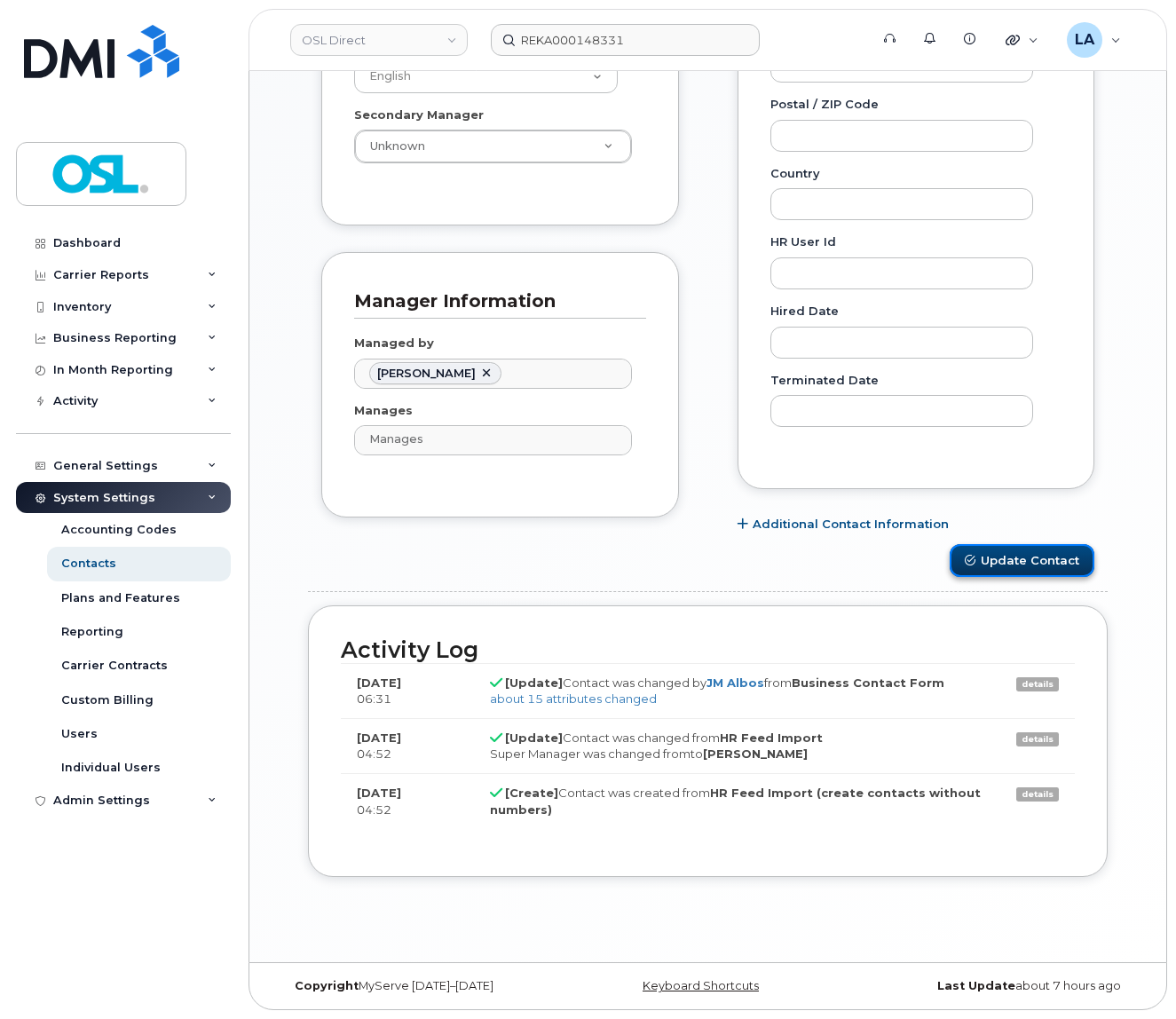
click at [1033, 549] on button "Update Contact" at bounding box center [1021, 561] width 145 height 33
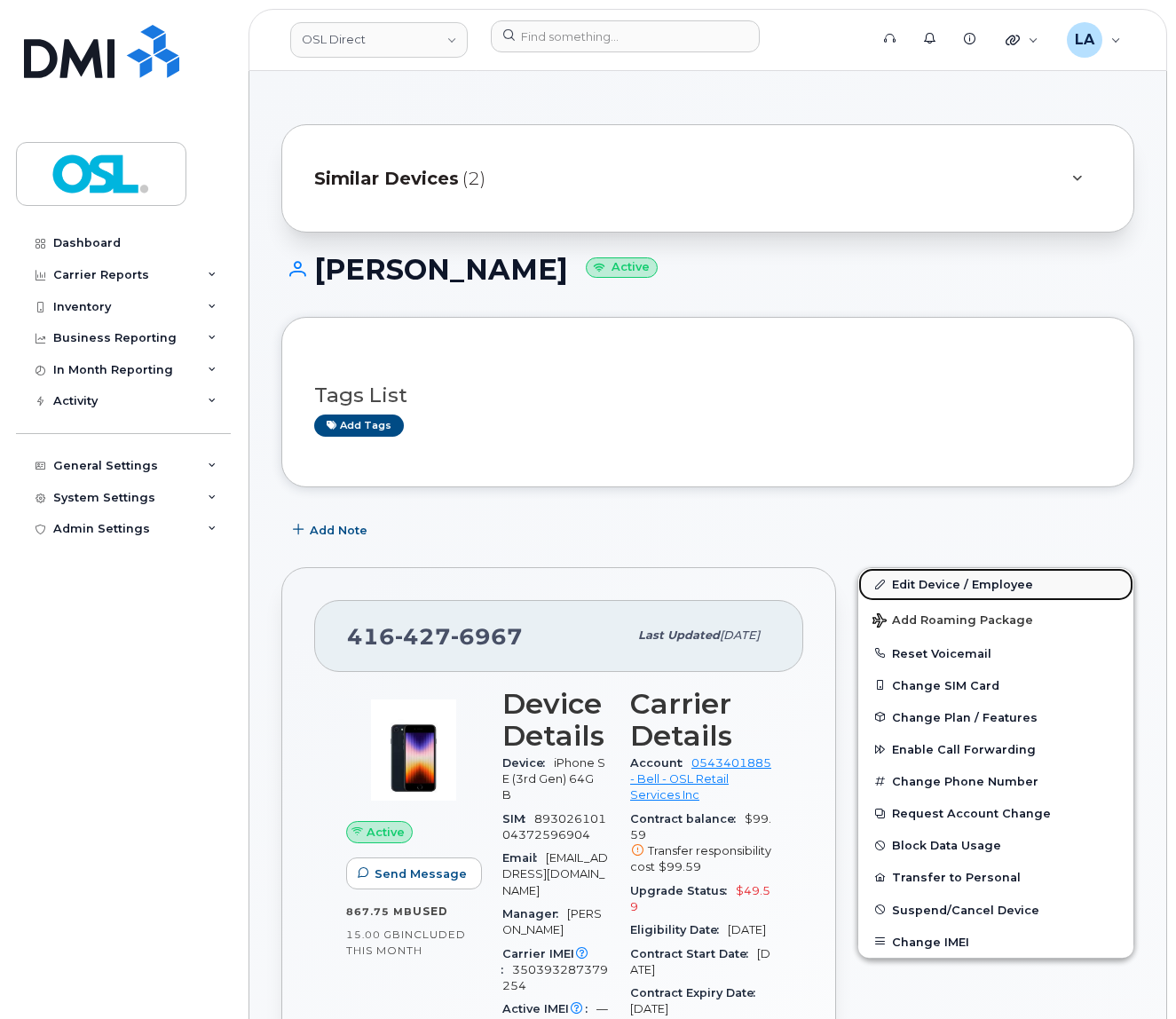
click at [964, 586] on link "Edit Device / Employee" at bounding box center [996, 584] width 275 height 32
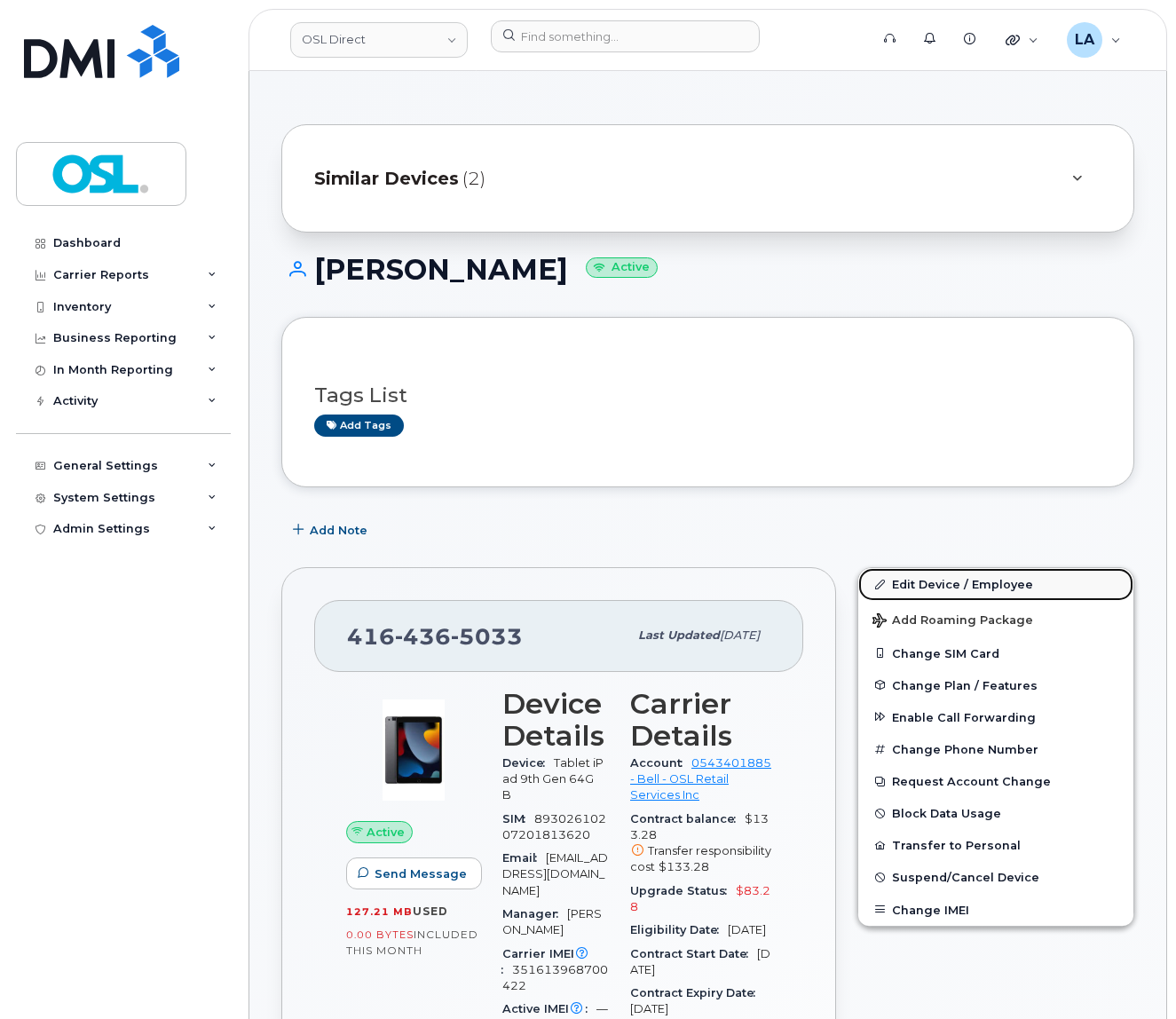
click at [935, 578] on link "Edit Device / Employee" at bounding box center [996, 584] width 275 height 32
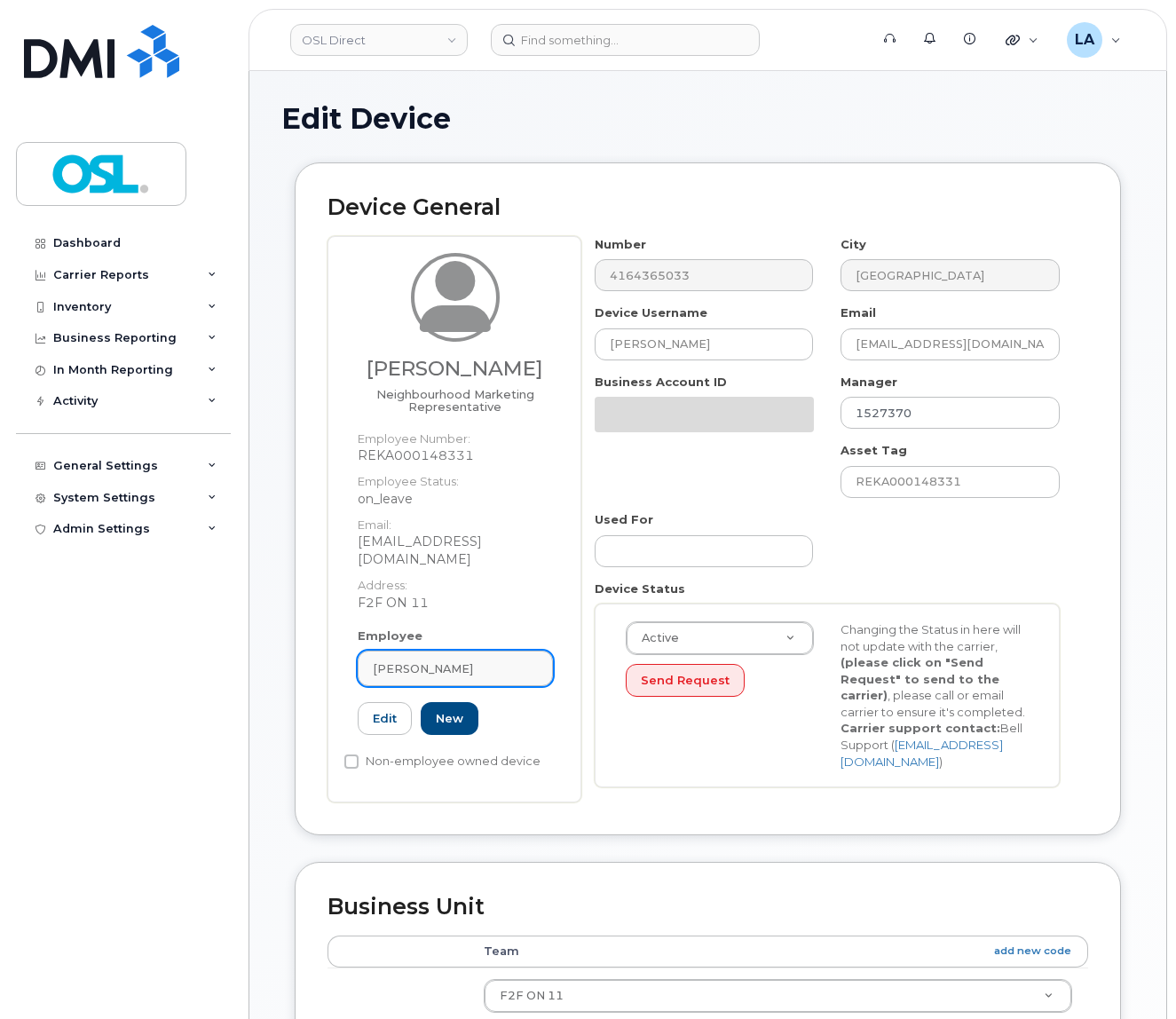
click at [467, 661] on link "[PERSON_NAME]" at bounding box center [455, 669] width 195 height 36
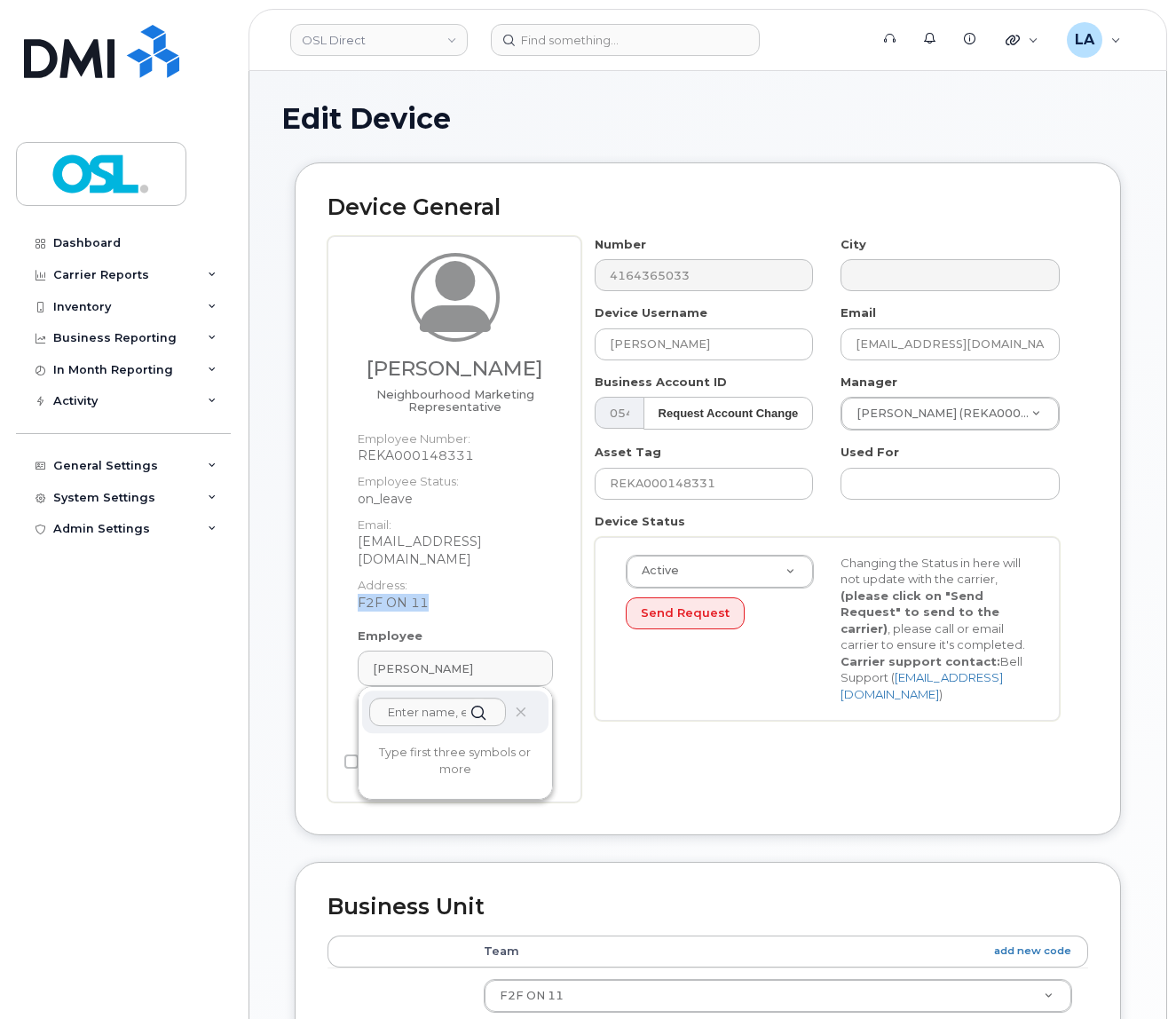
drag, startPoint x: 421, startPoint y: 616, endPoint x: 359, endPoint y: 612, distance: 62.1
click at [359, 612] on dd "F2F ON 11" at bounding box center [455, 603] width 195 height 18
copy dd "F2F ON 11"
click at [88, 793] on div "Dashboard Carrier Reports Monthly Billing Data Daily Data Pooling Data Behavior…" at bounding box center [126, 610] width 219 height 766
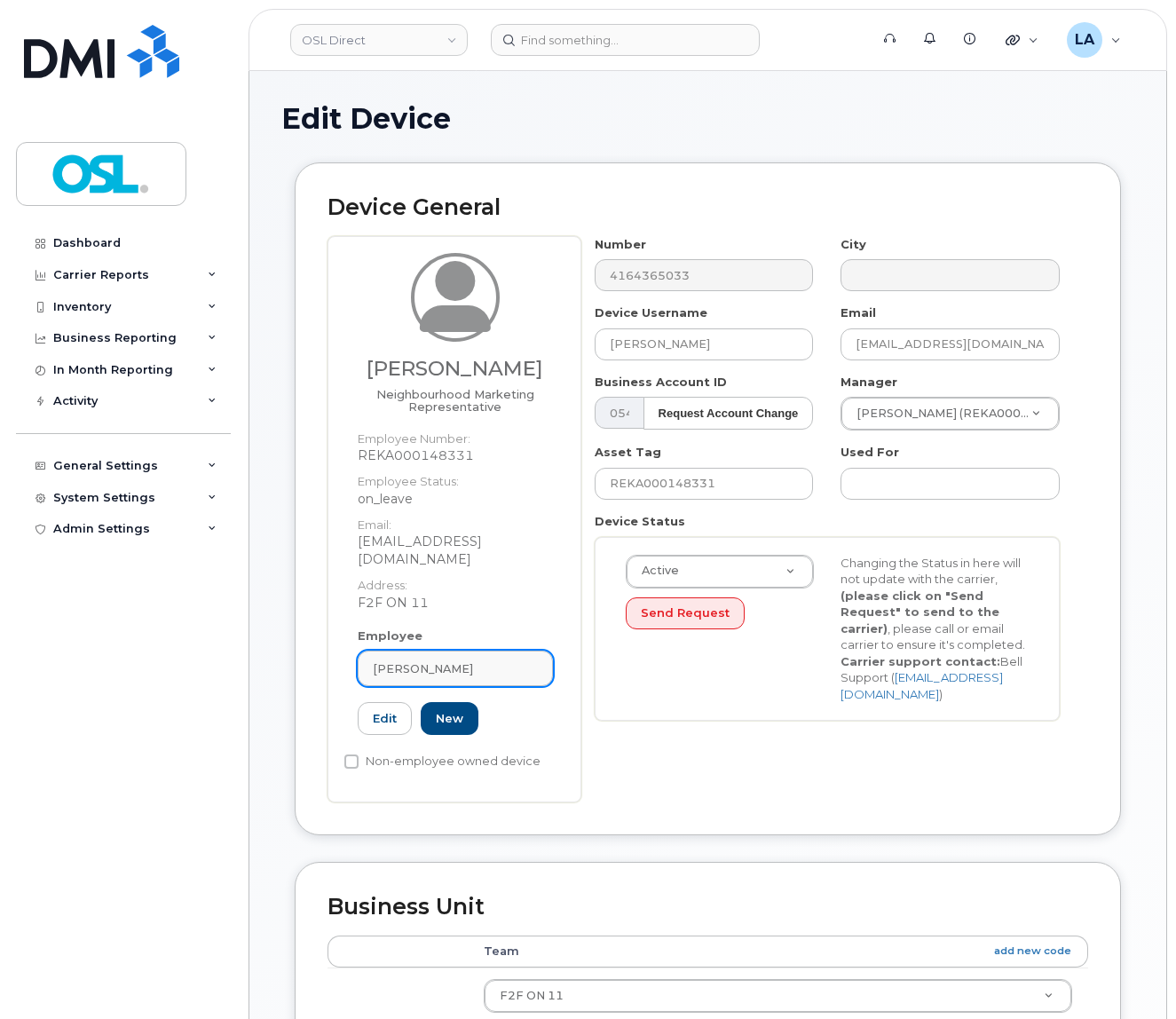
click at [515, 667] on div "[PERSON_NAME]" at bounding box center [455, 669] width 165 height 17
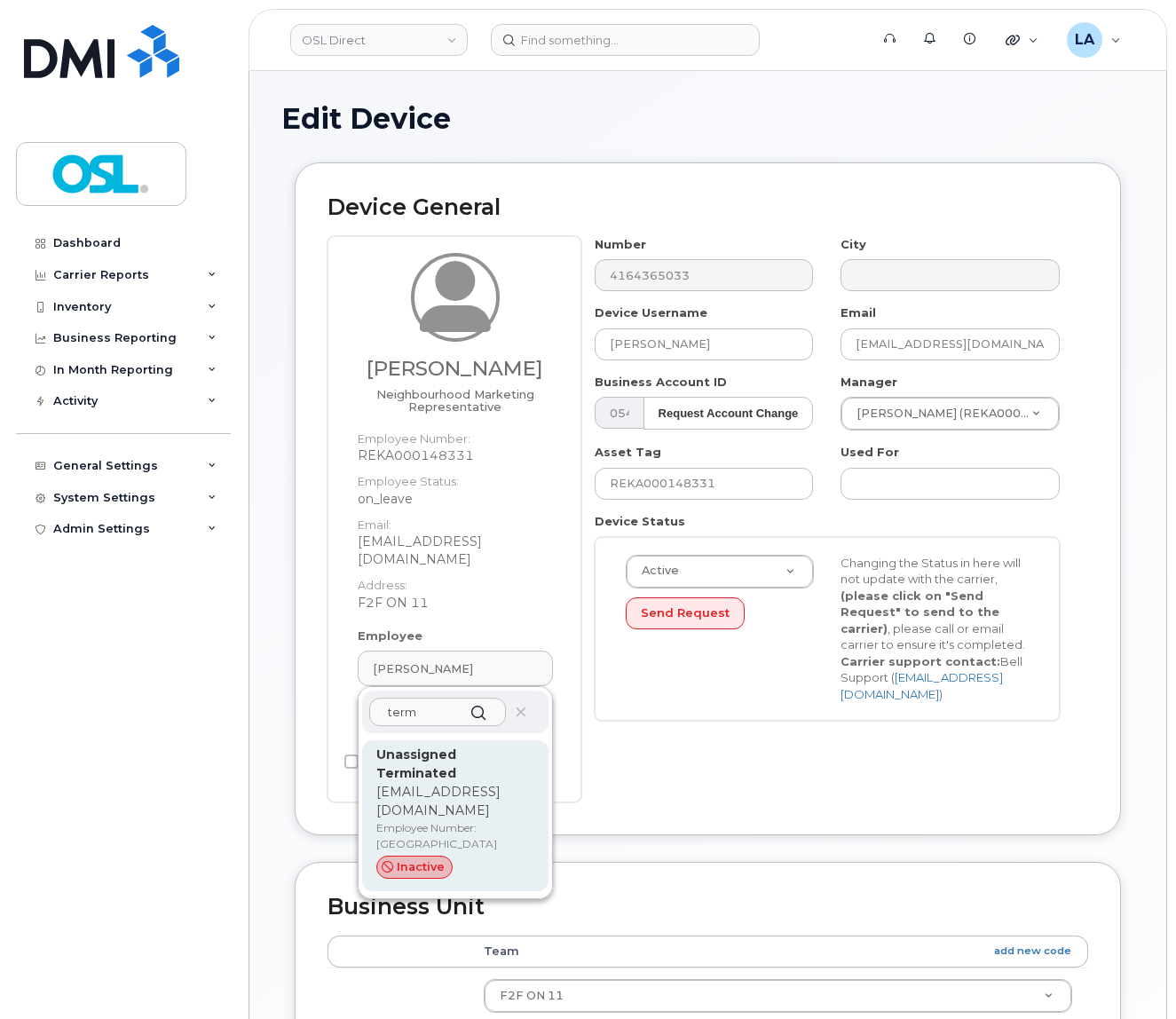
type input "term"
click at [510, 778] on div "Unassigned Terminated support_2@osldirect.com Employee Number: UT inactive" at bounding box center [455, 816] width 158 height 140
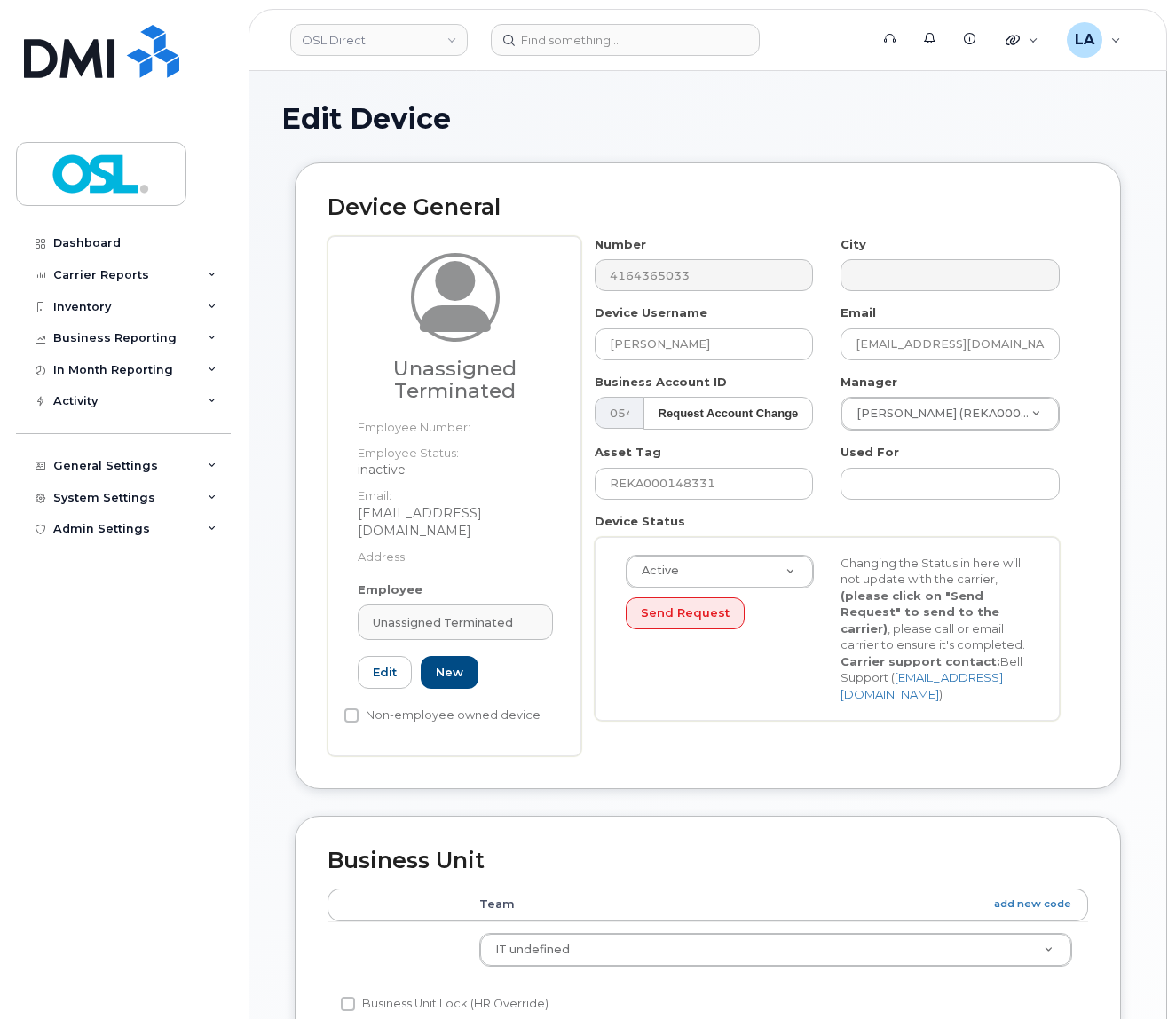
type input "UT"
type input "Unassigned Terminated"
type input "support_2@osldirect.com"
type input "4117510"
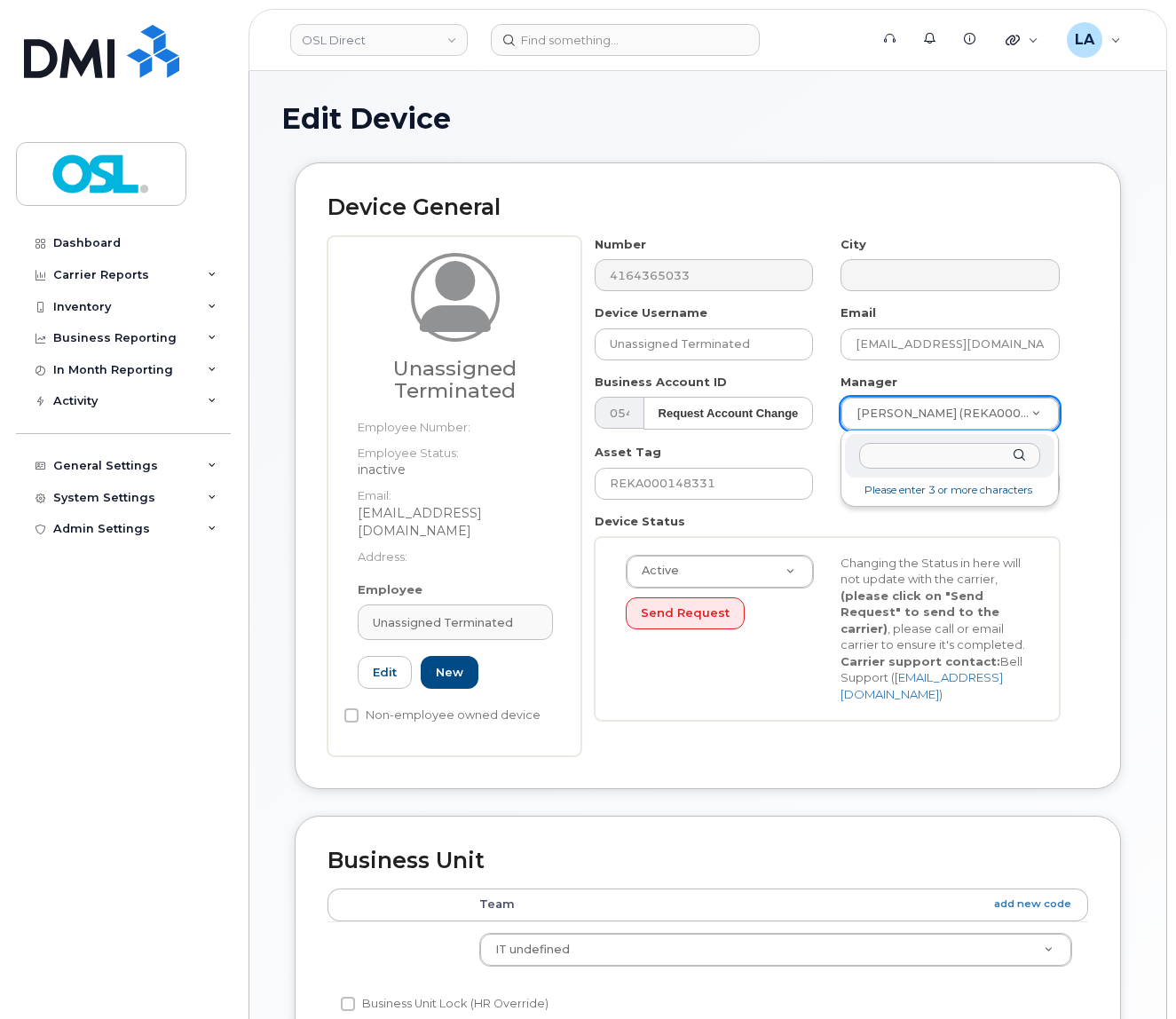
click at [910, 412] on body "OSL Direct Support Alerts Knowledge Base Quicklinks Suspend / Cancel Device Cha…" at bounding box center [588, 826] width 1176 height 1652
type input "o"
type input "por"
type input "1527344"
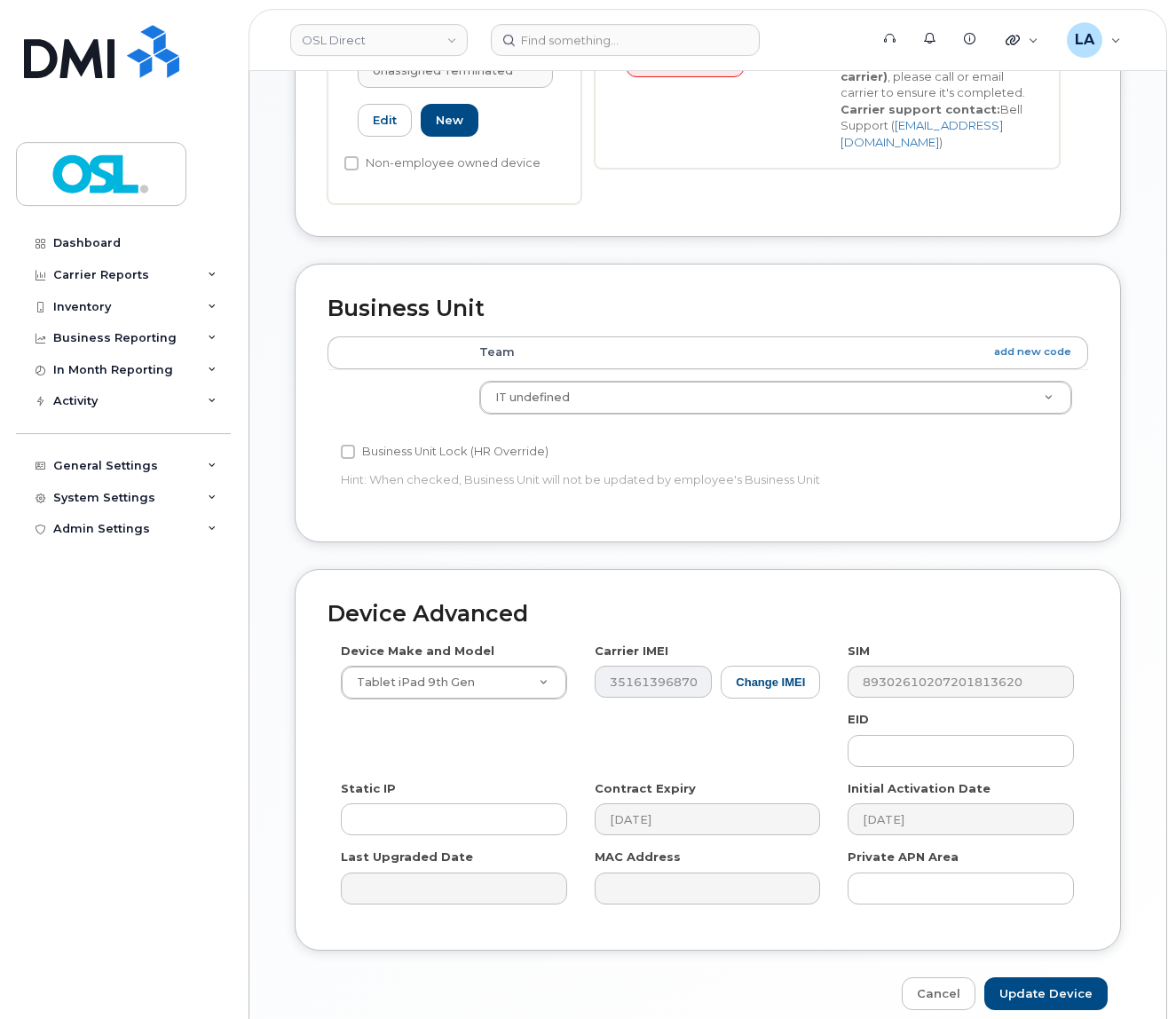
scroll to position [636, 0]
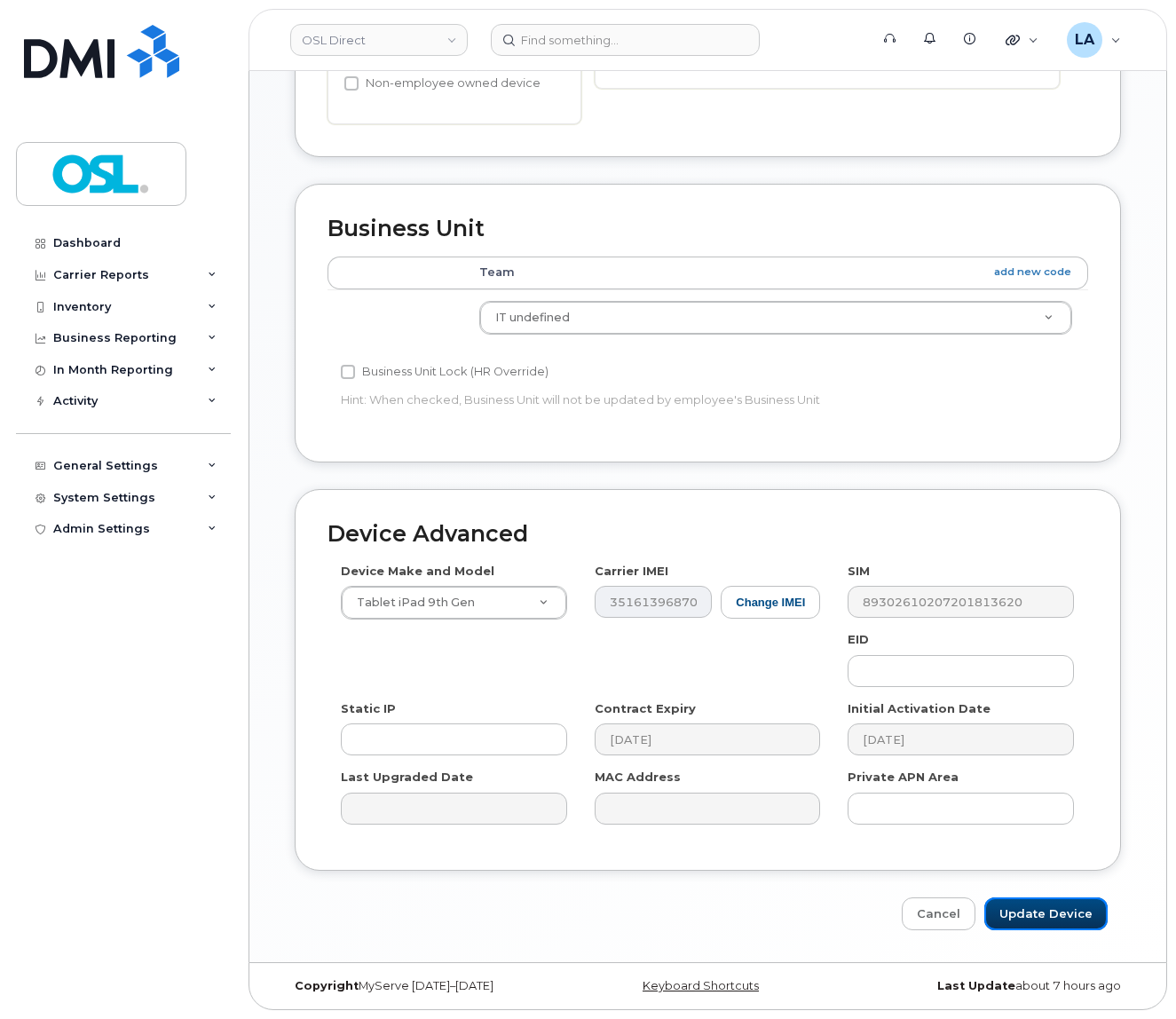
drag, startPoint x: 1035, startPoint y: 904, endPoint x: 849, endPoint y: 783, distance: 221.9
click at [1037, 902] on input "Update Device" at bounding box center [1046, 914] width 123 height 33
type input "Saving..."
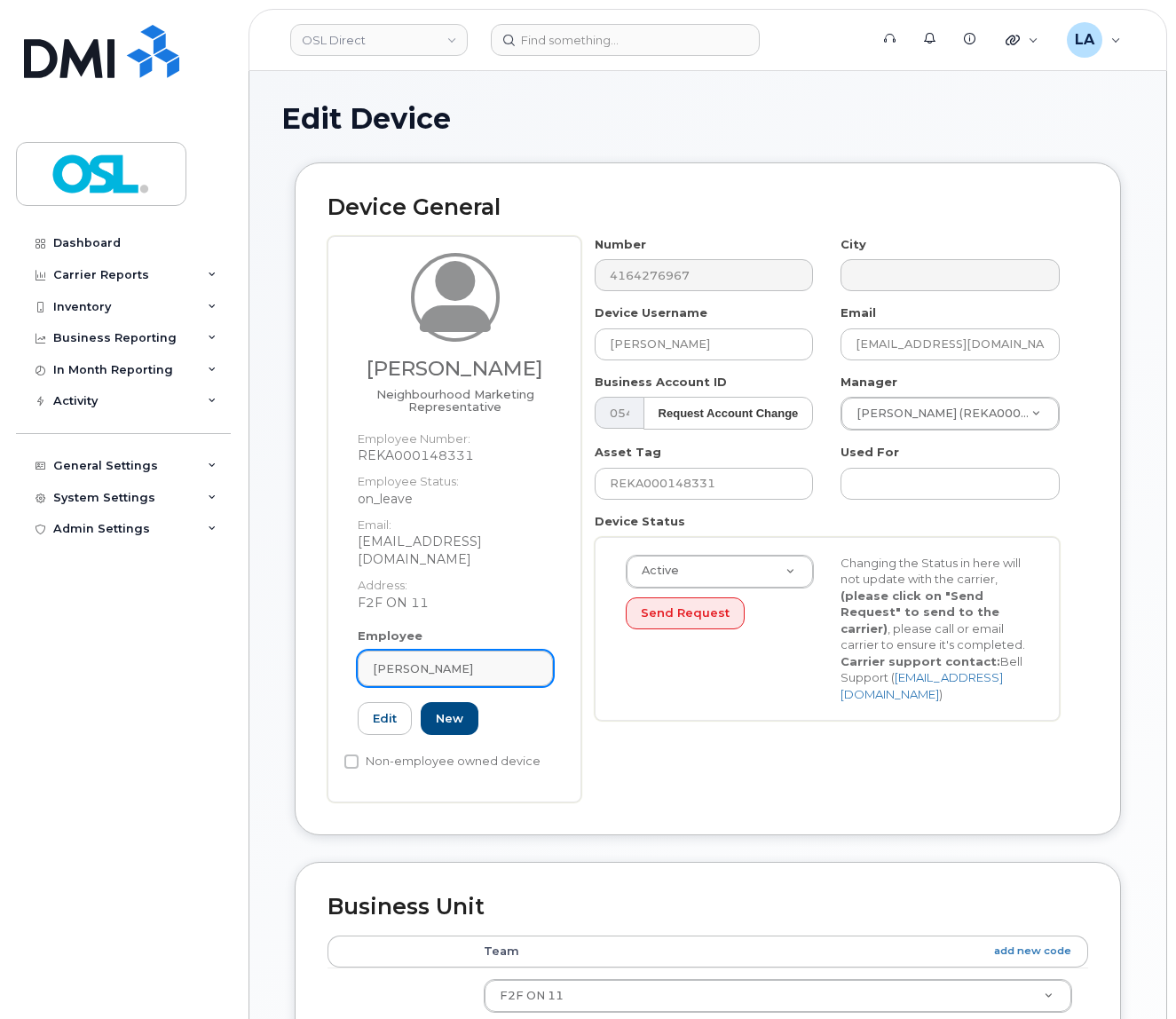
click at [457, 670] on span "Kabindeep Singh Kular" at bounding box center [423, 669] width 101 height 17
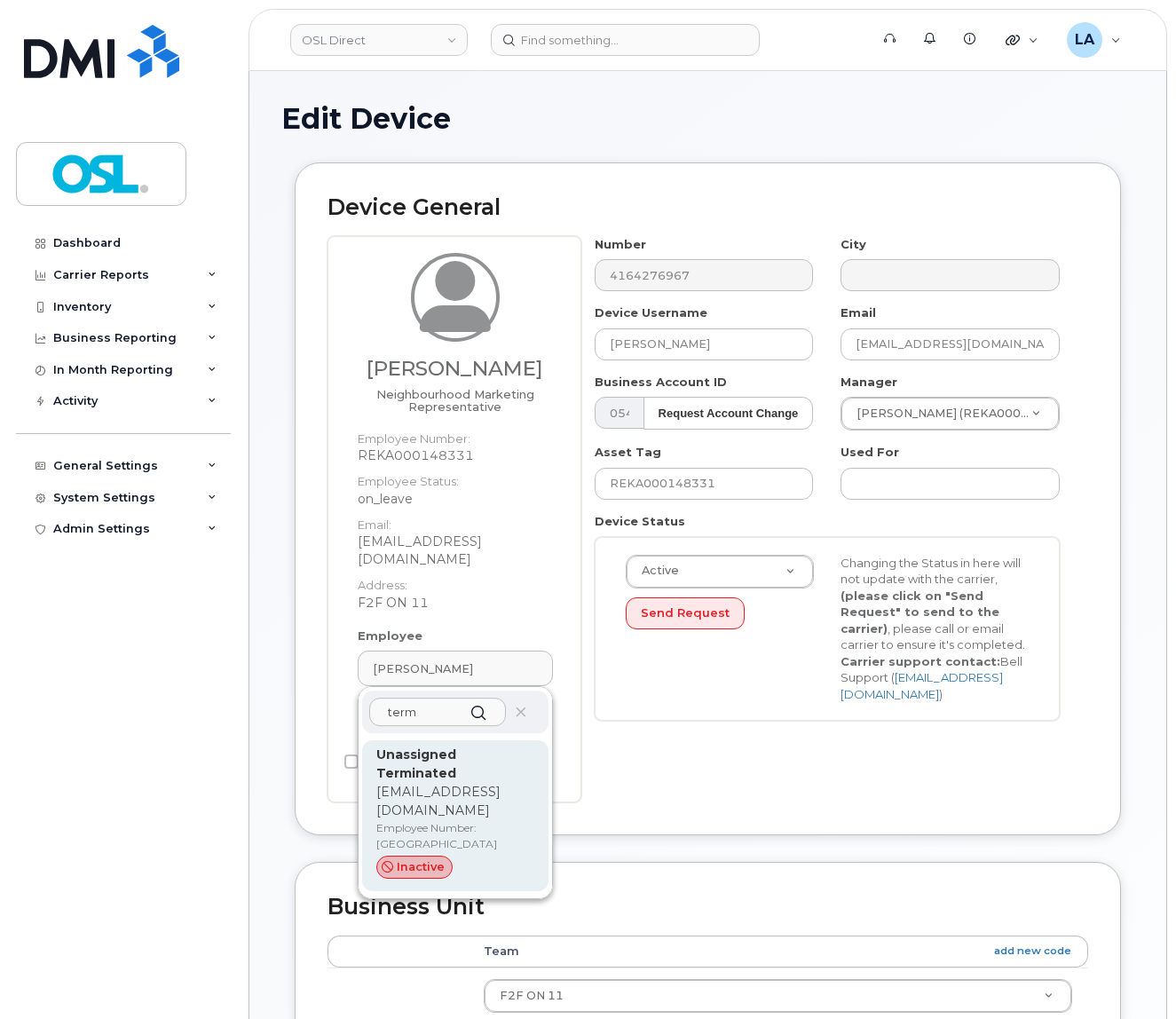
type input "term"
click at [402, 818] on div "Unassigned Terminated support_2@osldirect.com Employee Number: UT inactive" at bounding box center [455, 816] width 158 height 140
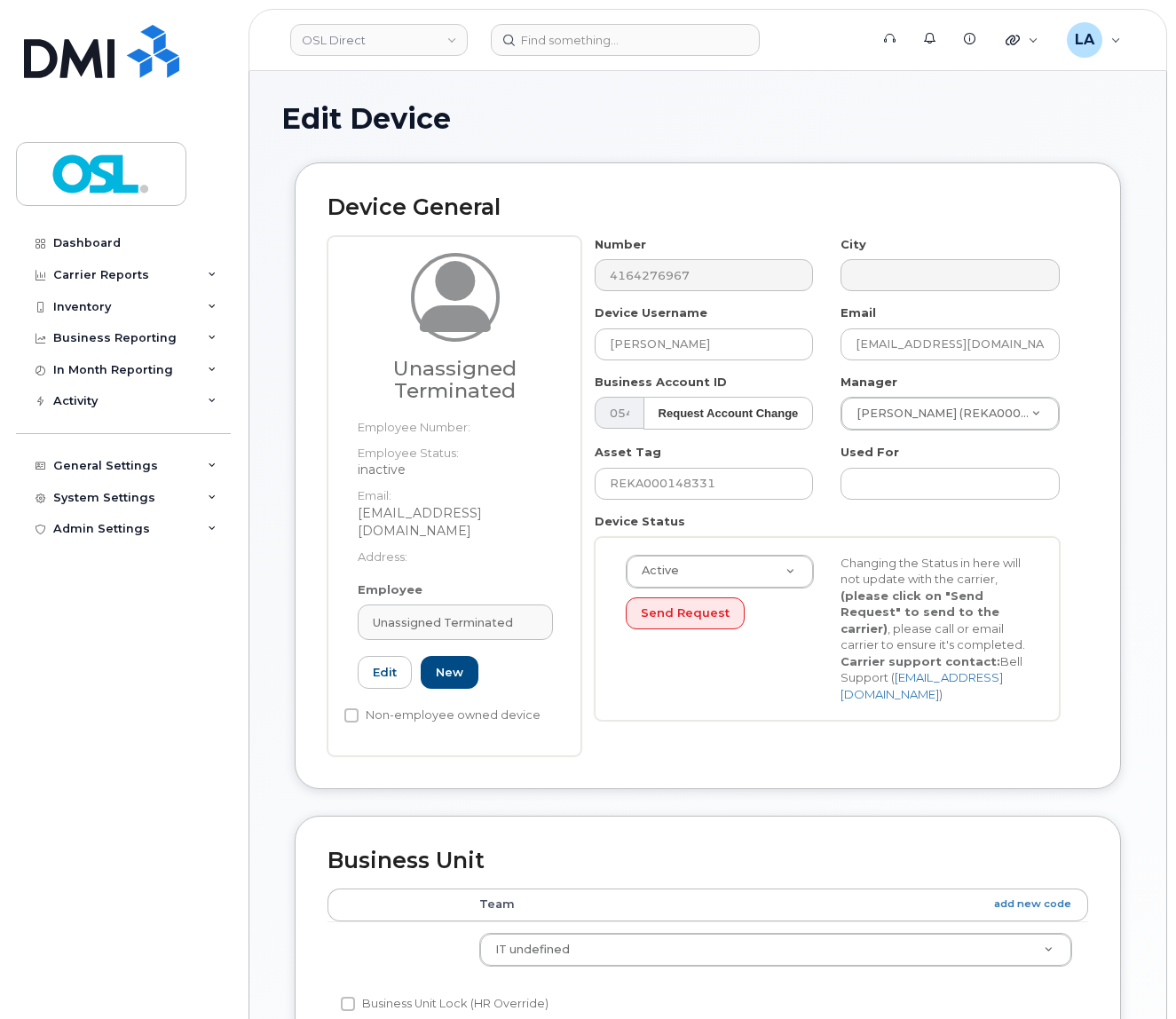
type input "UT"
type input "Unassigned Terminated"
type input "support_2@osldirect.com"
type input "4117510"
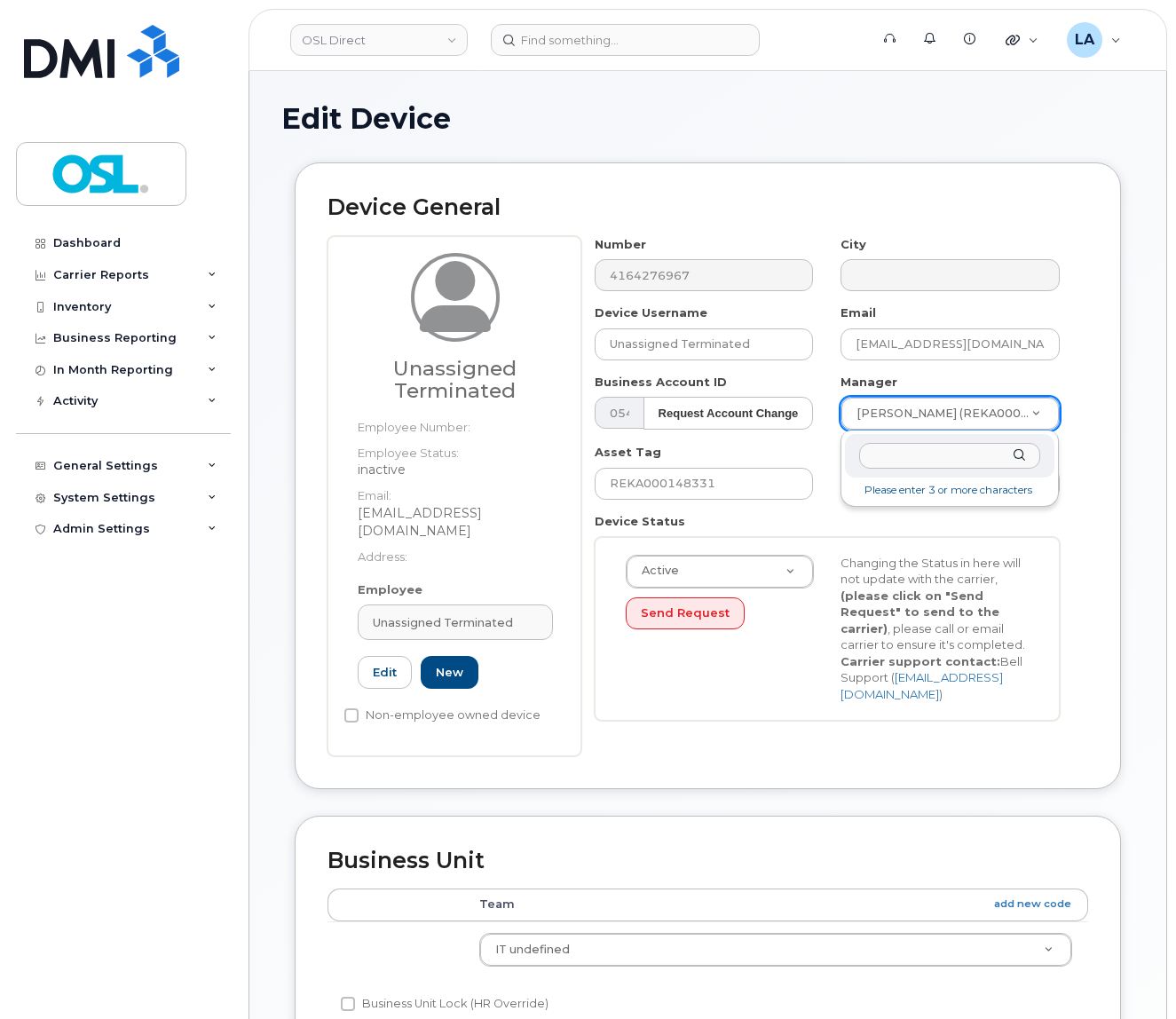
click at [914, 421] on body "OSL Direct Support Alerts Knowledge Base Quicklinks Suspend / Cancel Device Cha…" at bounding box center [588, 826] width 1176 height 1652
type input "por"
type input "1527344"
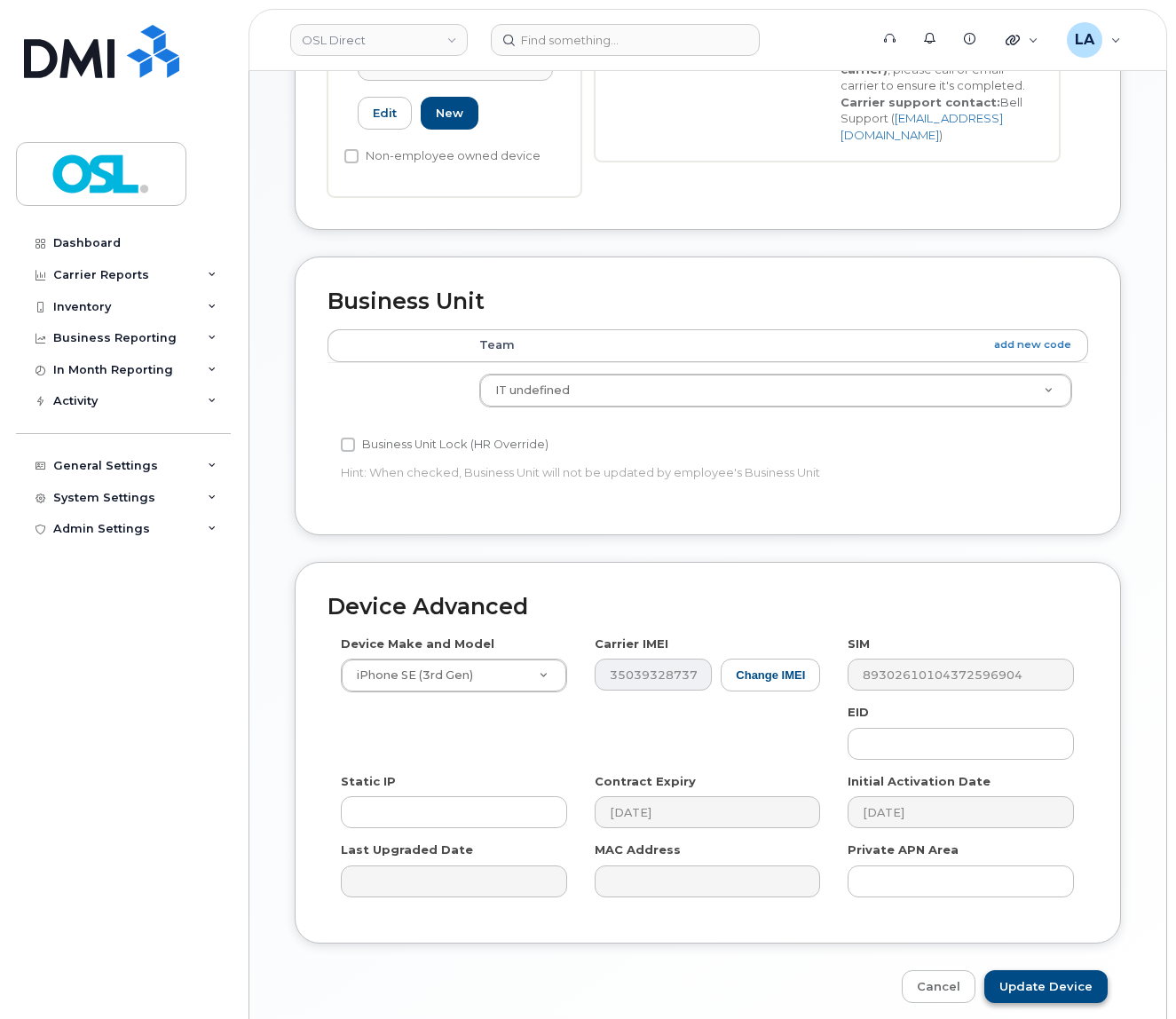
scroll to position [636, 0]
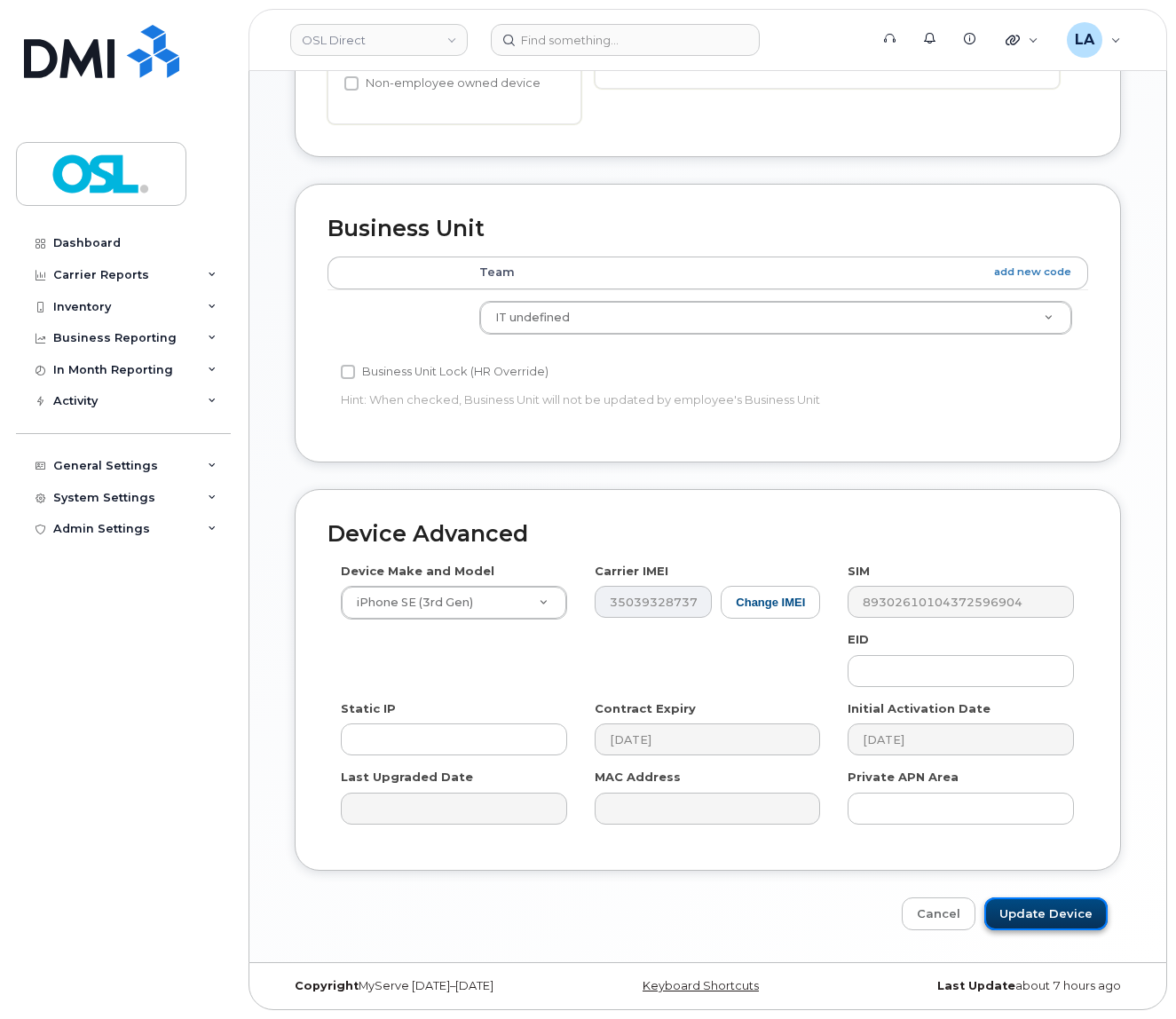
click at [1069, 916] on input "Update Device" at bounding box center [1046, 914] width 123 height 33
type input "Saving..."
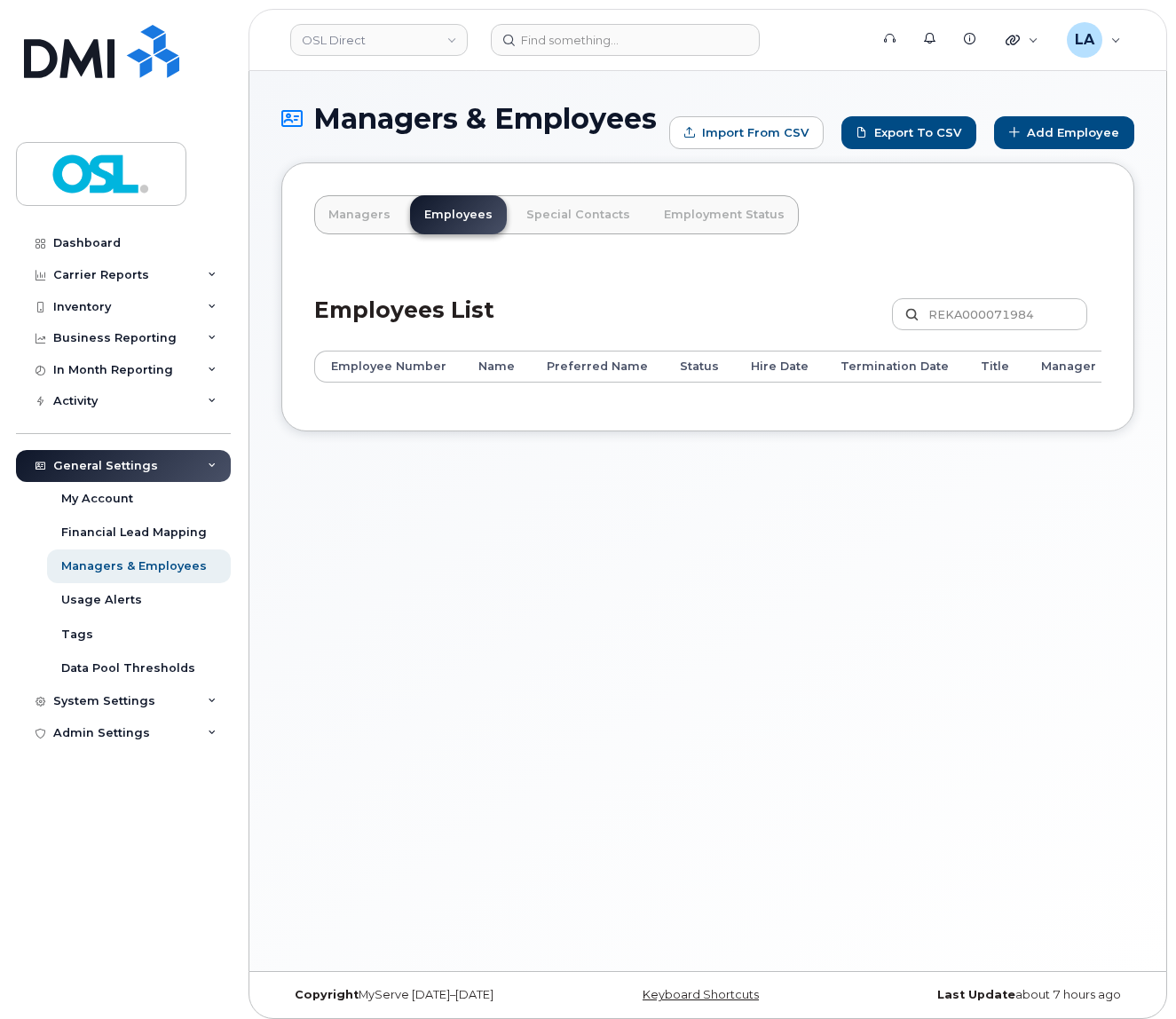
click at [523, 13] on header "OSL Direct Support Alerts Knowledge Base Quicklinks Suspend / Cancel Device Cha…" at bounding box center [708, 40] width 919 height 62
click at [523, 25] on header "OSL Direct Support Alerts Knowledge Base Quicklinks Suspend / Cancel Device Cha…" at bounding box center [708, 40] width 919 height 62
click at [520, 39] on input at bounding box center [624, 40] width 269 height 32
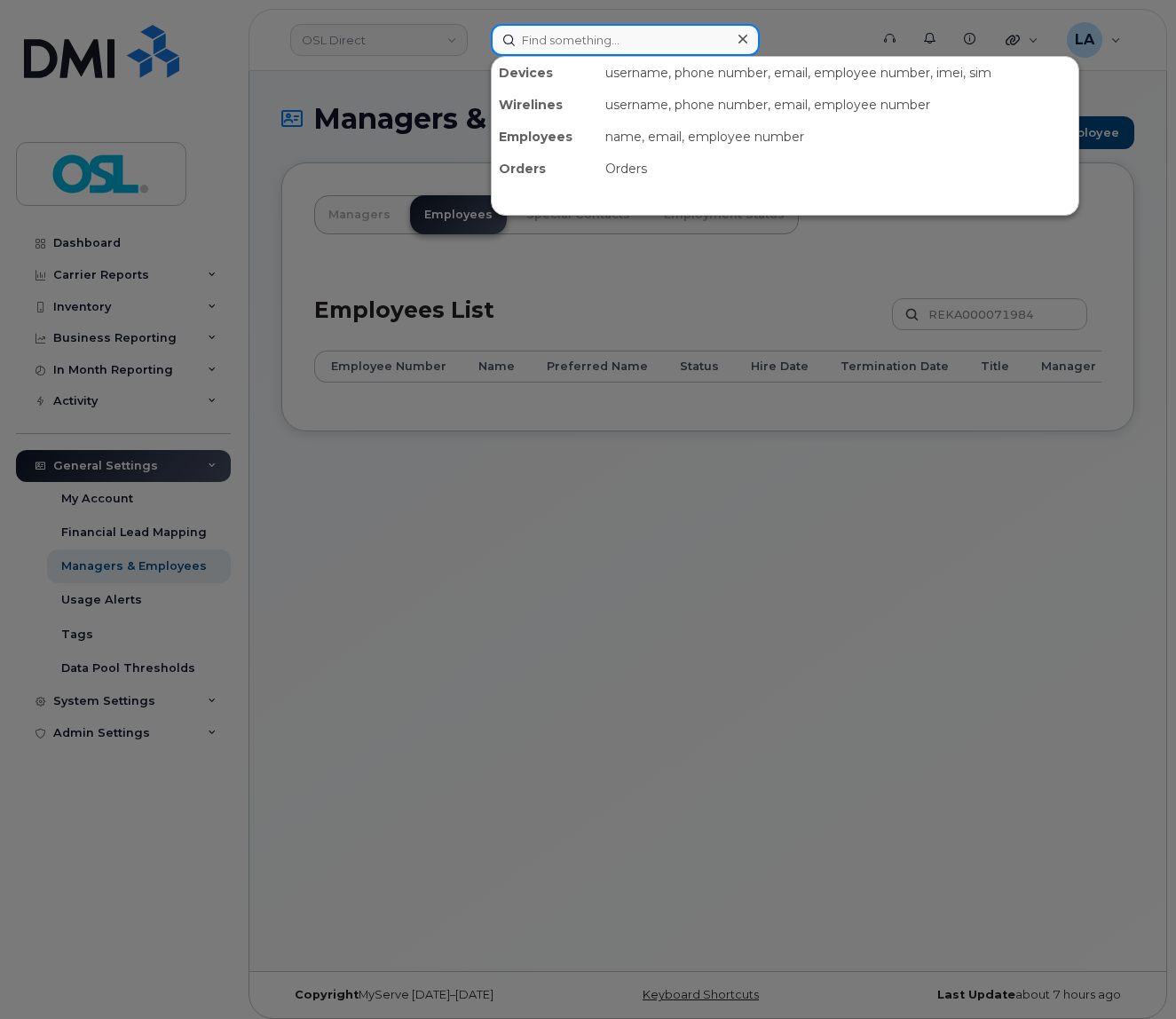
paste input "REKA000151333"
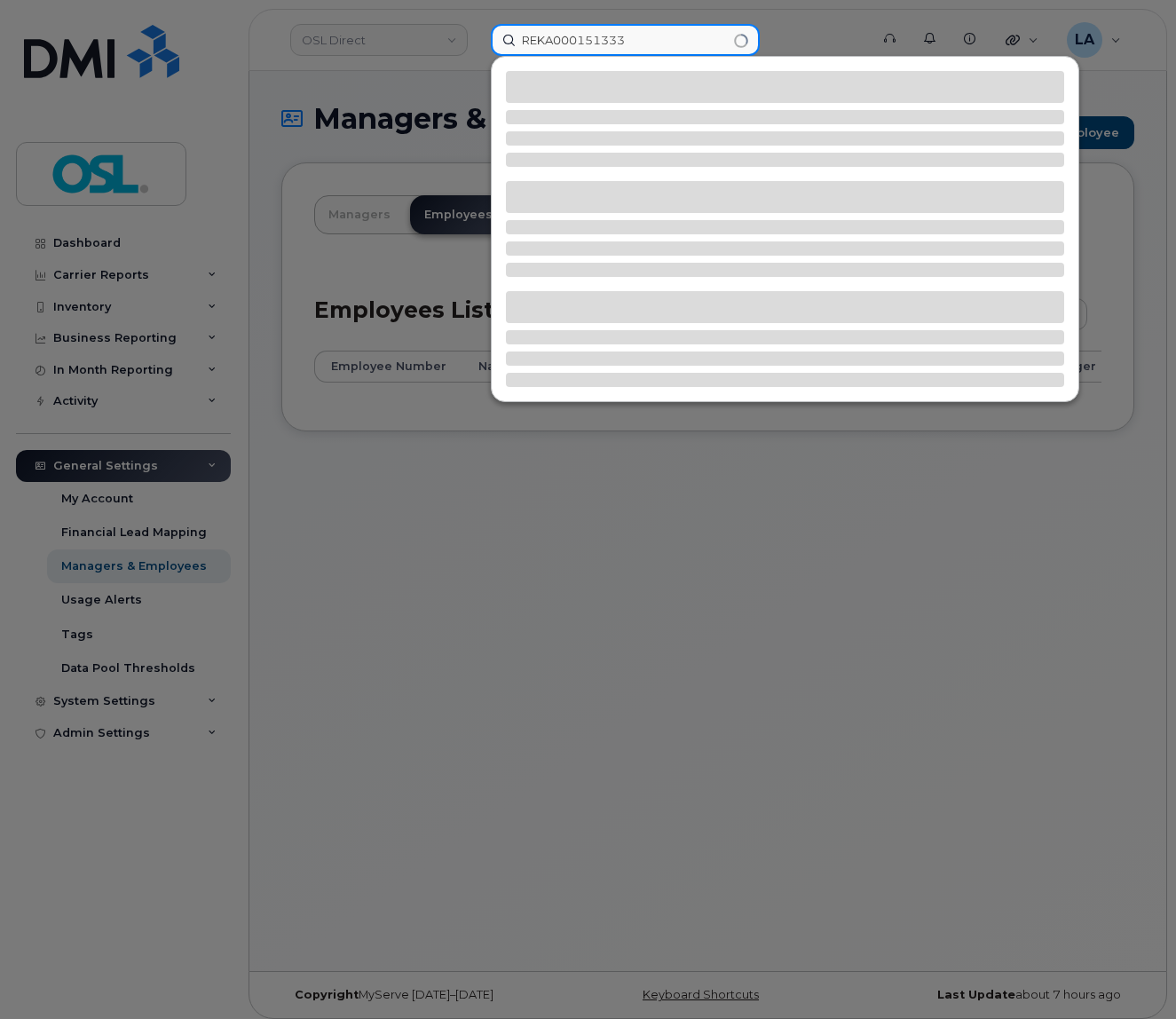
type input "REKA000151333"
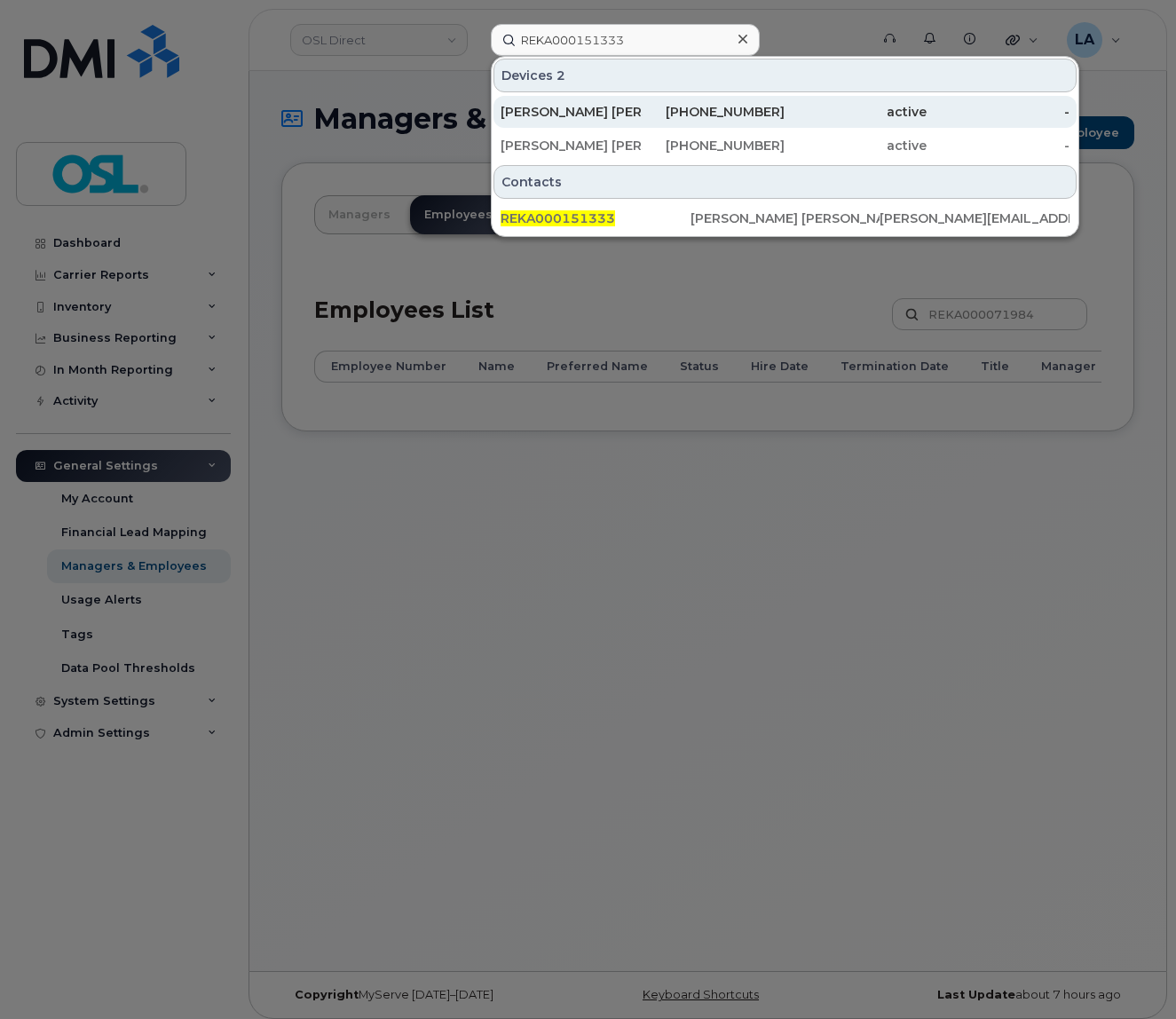
click at [551, 111] on div "[PERSON_NAME] [PERSON_NAME]" at bounding box center [571, 112] width 142 height 18
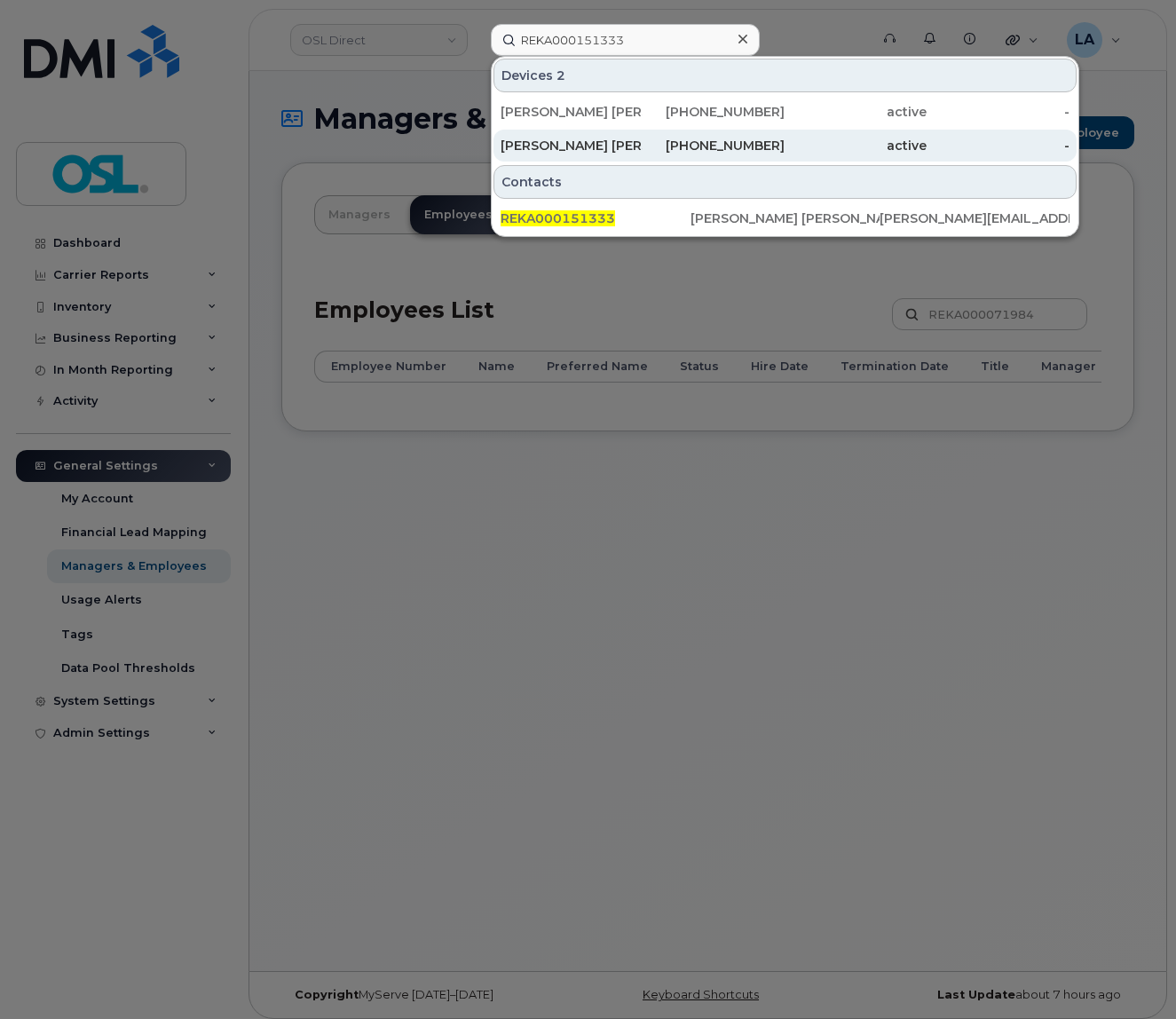
click at [549, 143] on div "[PERSON_NAME] [PERSON_NAME]" at bounding box center [571, 146] width 142 height 18
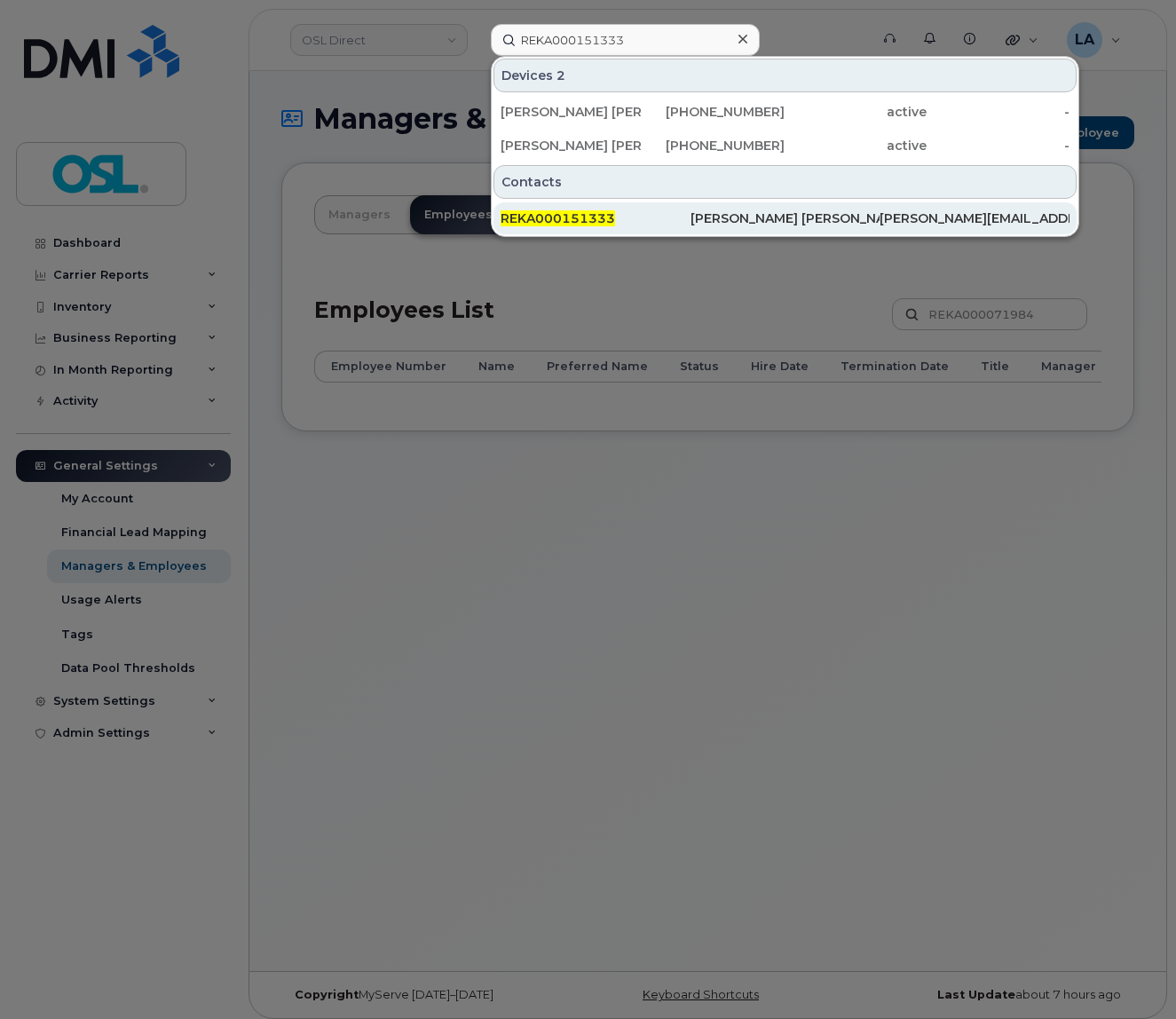
click at [549, 212] on div "REKA000151333" at bounding box center [595, 218] width 190 height 18
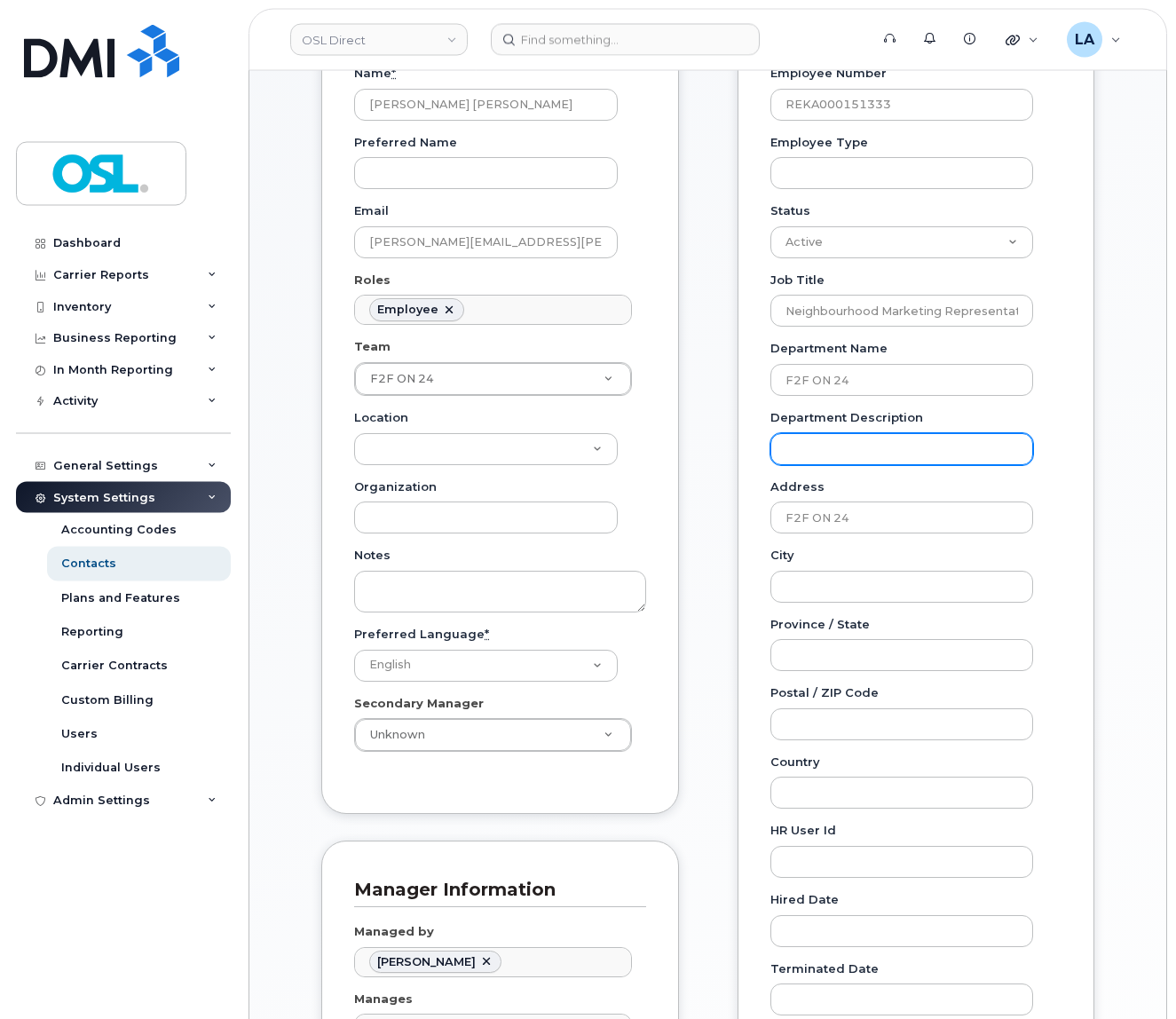
scroll to position [279, 0]
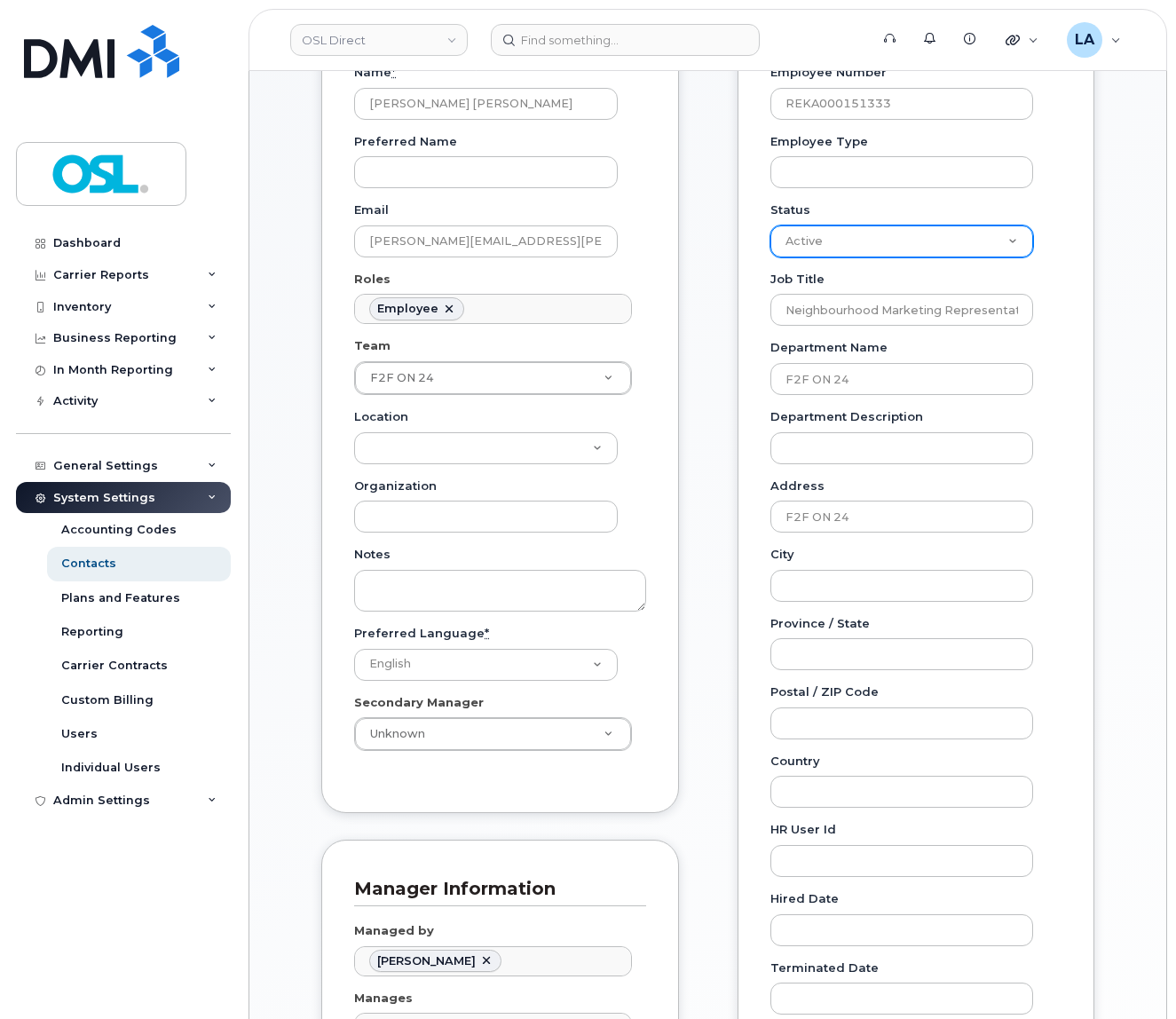
select select "inactive"
click option "Inactive" at bounding box center [0, 0] width 0 height 0
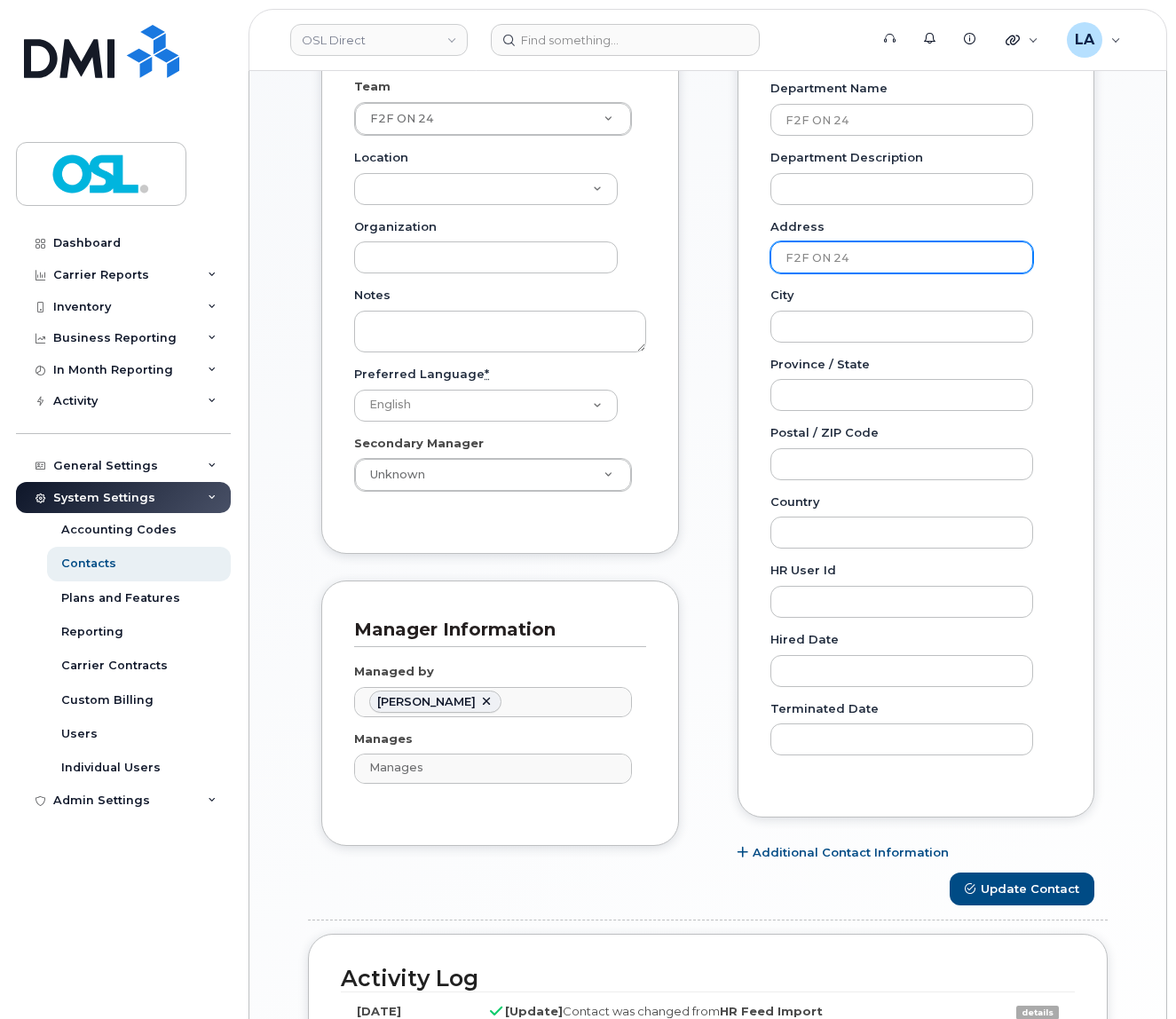
scroll to position [352, 0]
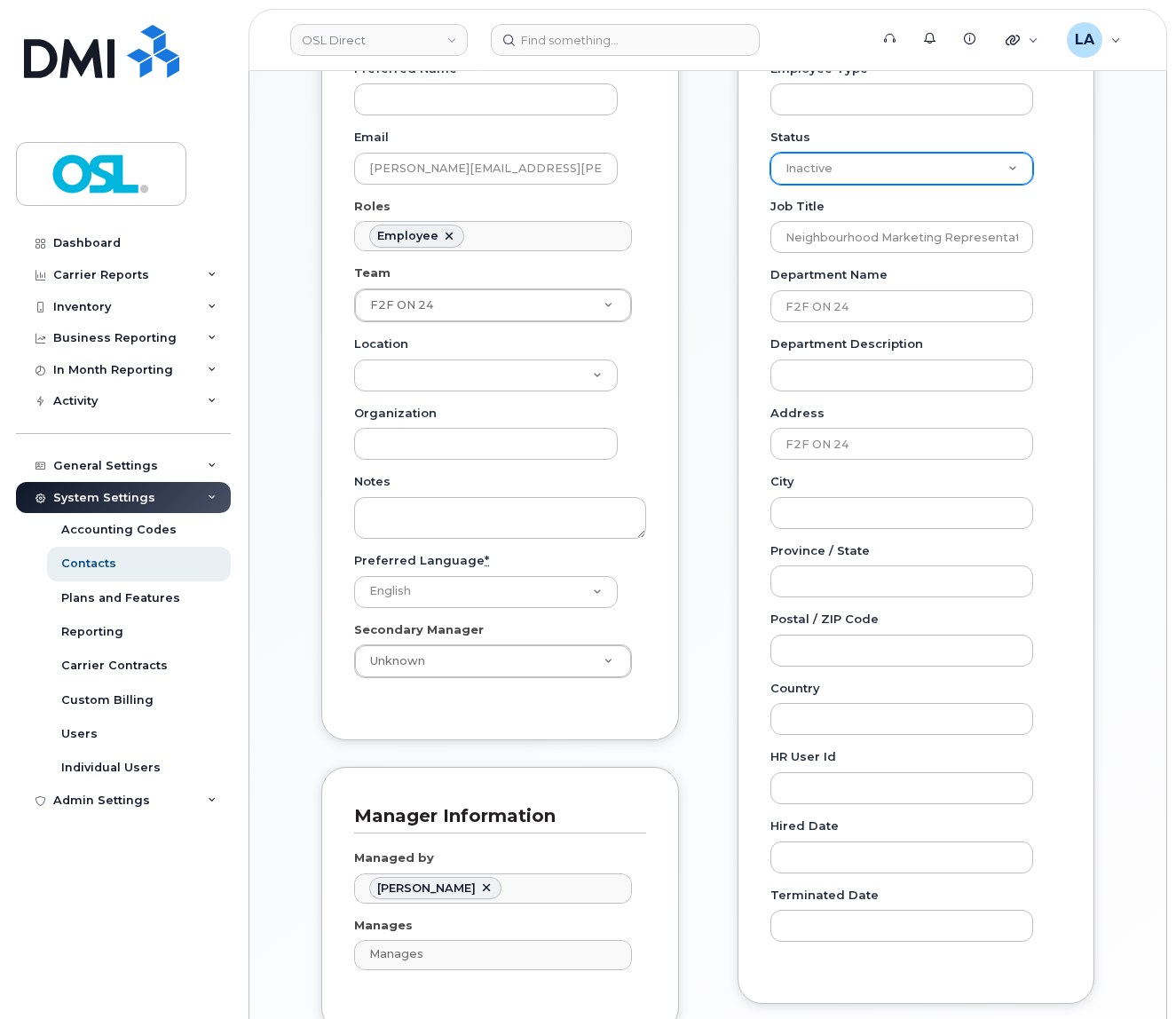
click at [771, 153] on select "Active On-Leave Long Term Short Term Maternity Leave Temp Layoff Inactive" at bounding box center [903, 169] width 264 height 32
click option "Inactive" at bounding box center [0, 0] width 0 height 0
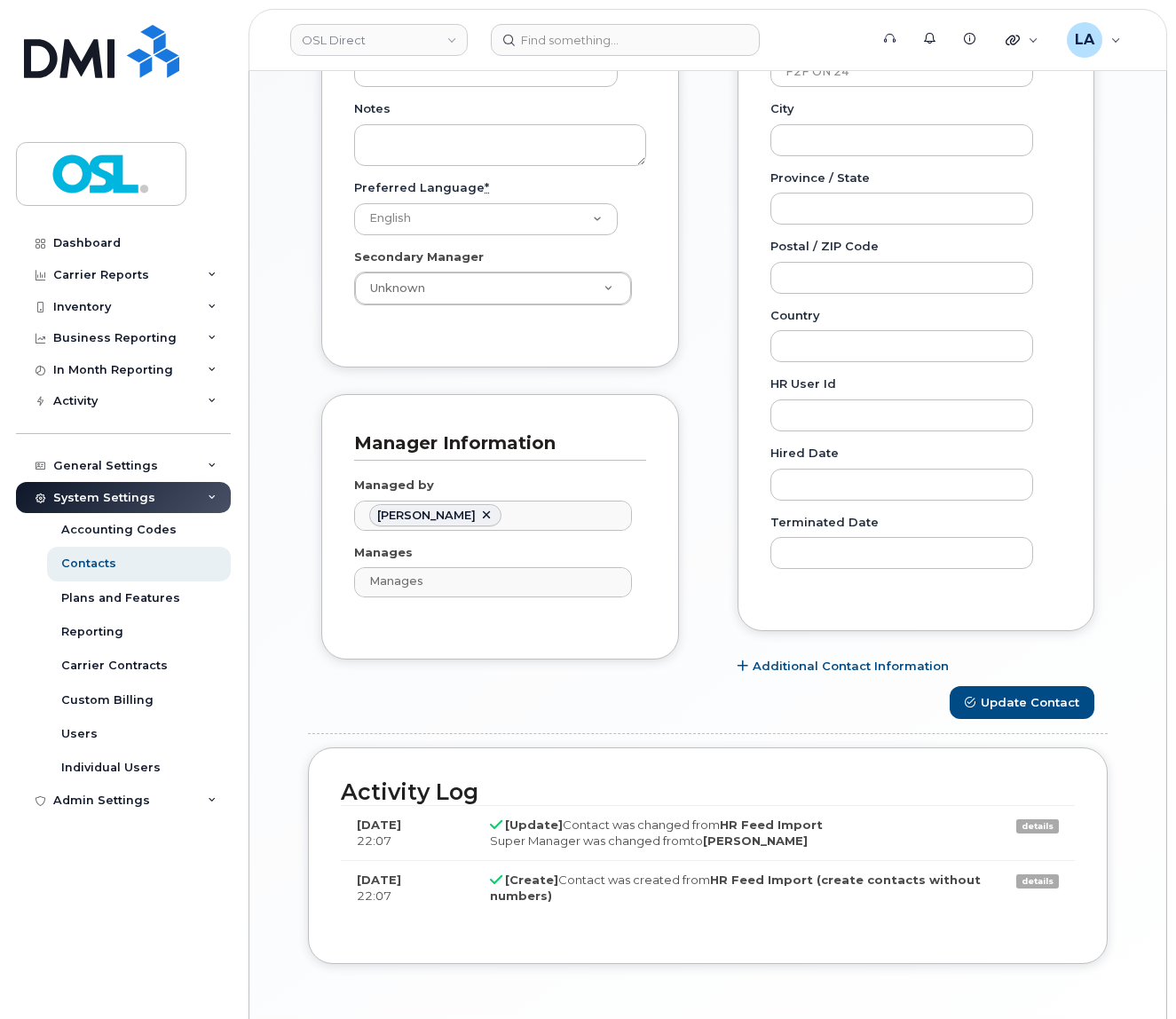
scroll to position [819, 0]
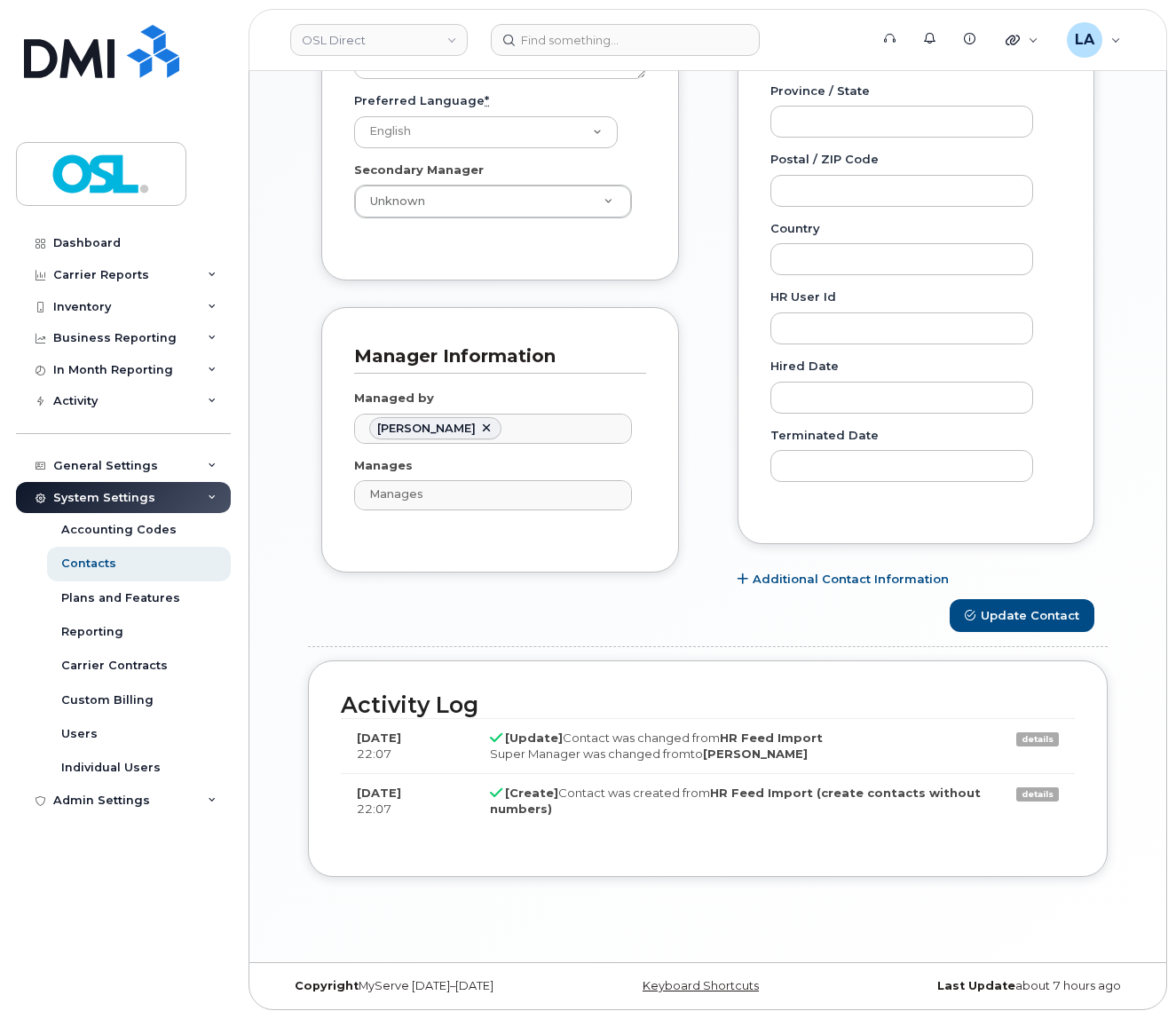
click at [997, 636] on form "General Name * Kenneth Prince Stephen Preferred Name Email kenneth.stephen@osld…" at bounding box center [708, 162] width 800 height 1430
click at [1000, 618] on button "Update Contact" at bounding box center [1021, 616] width 145 height 33
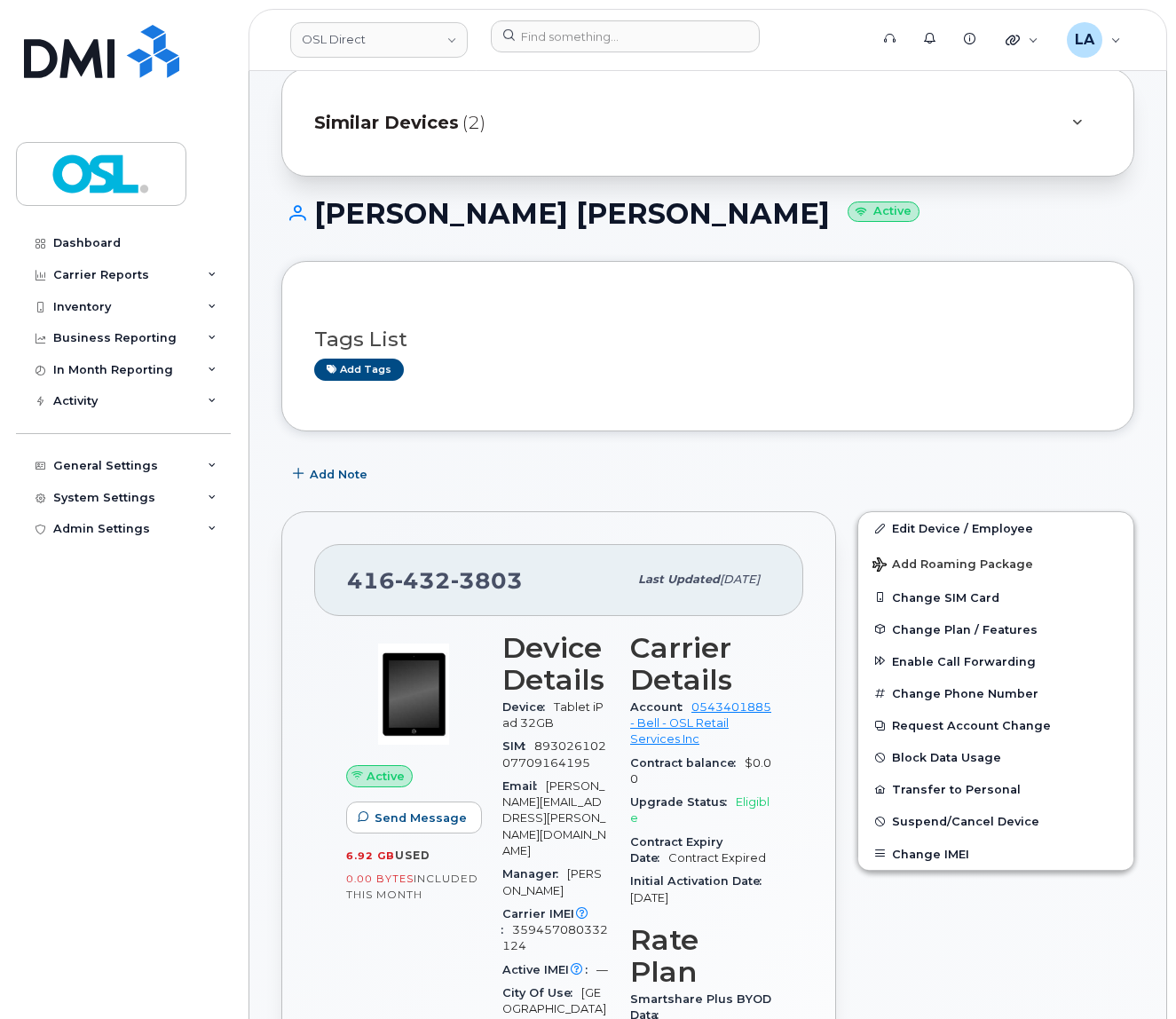
scroll to position [93, 0]
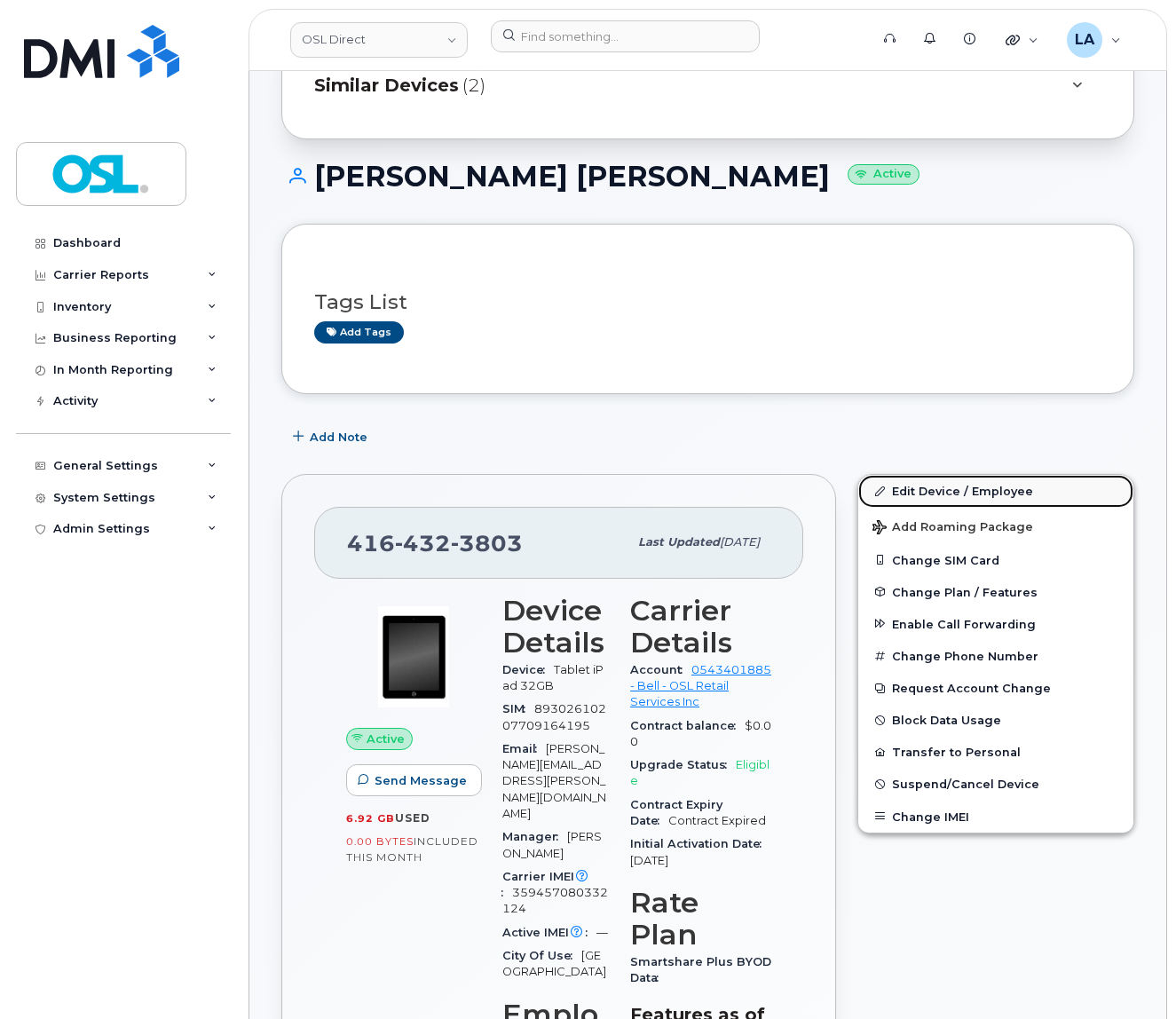
click at [924, 498] on link "Edit Device / Employee" at bounding box center [996, 492] width 275 height 32
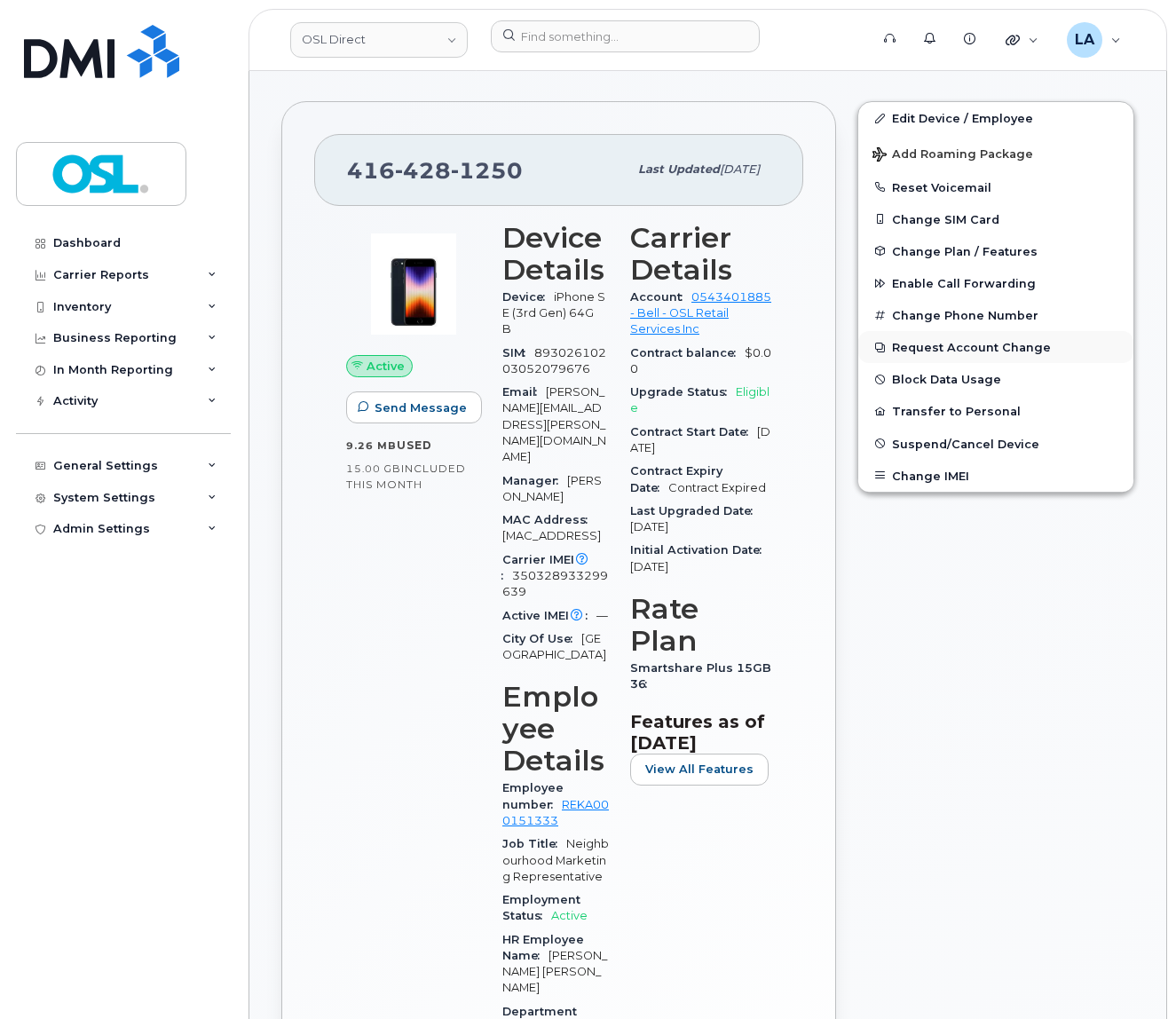
scroll to position [187, 0]
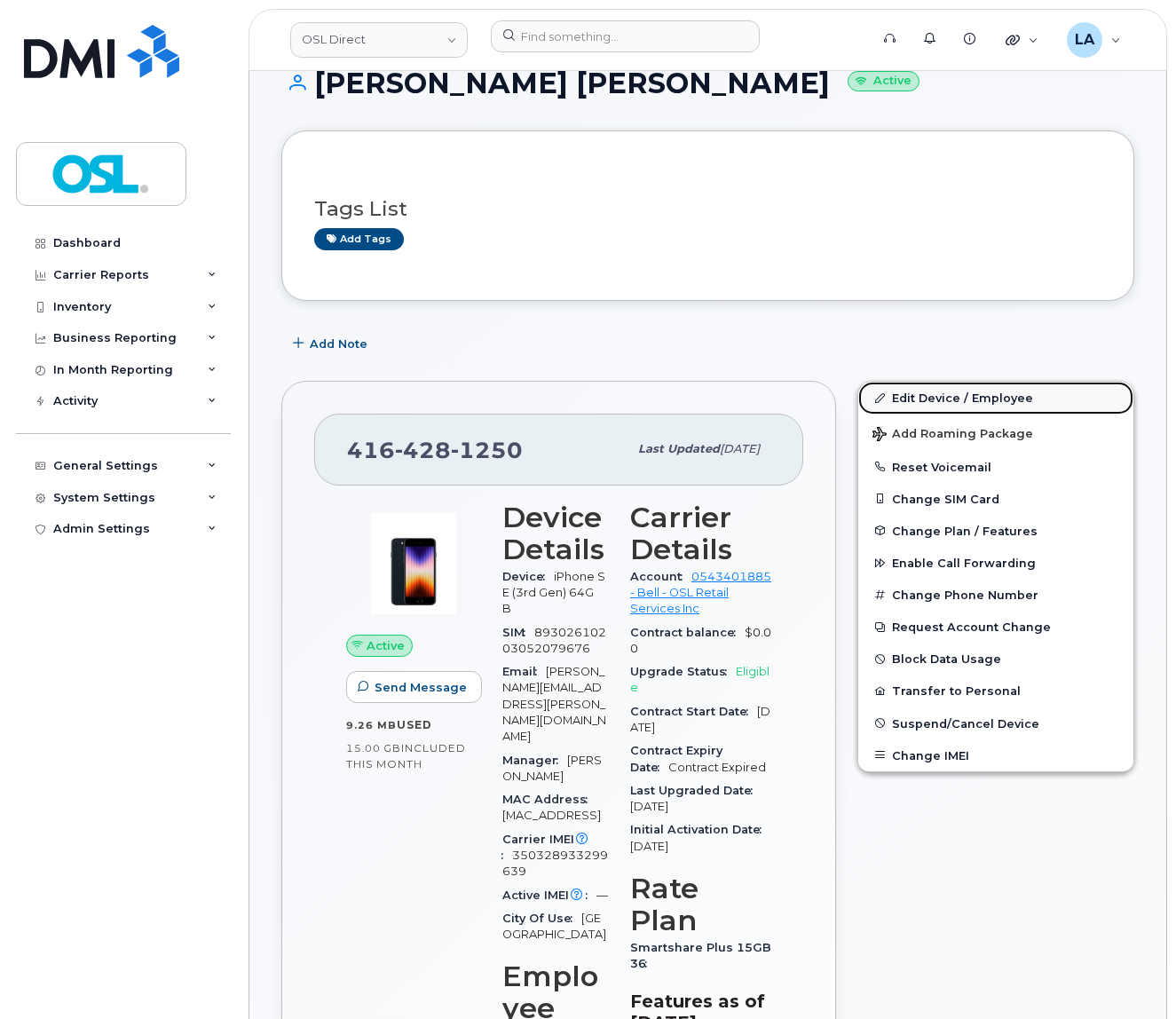
click at [951, 408] on link "Edit Device / Employee" at bounding box center [996, 398] width 275 height 32
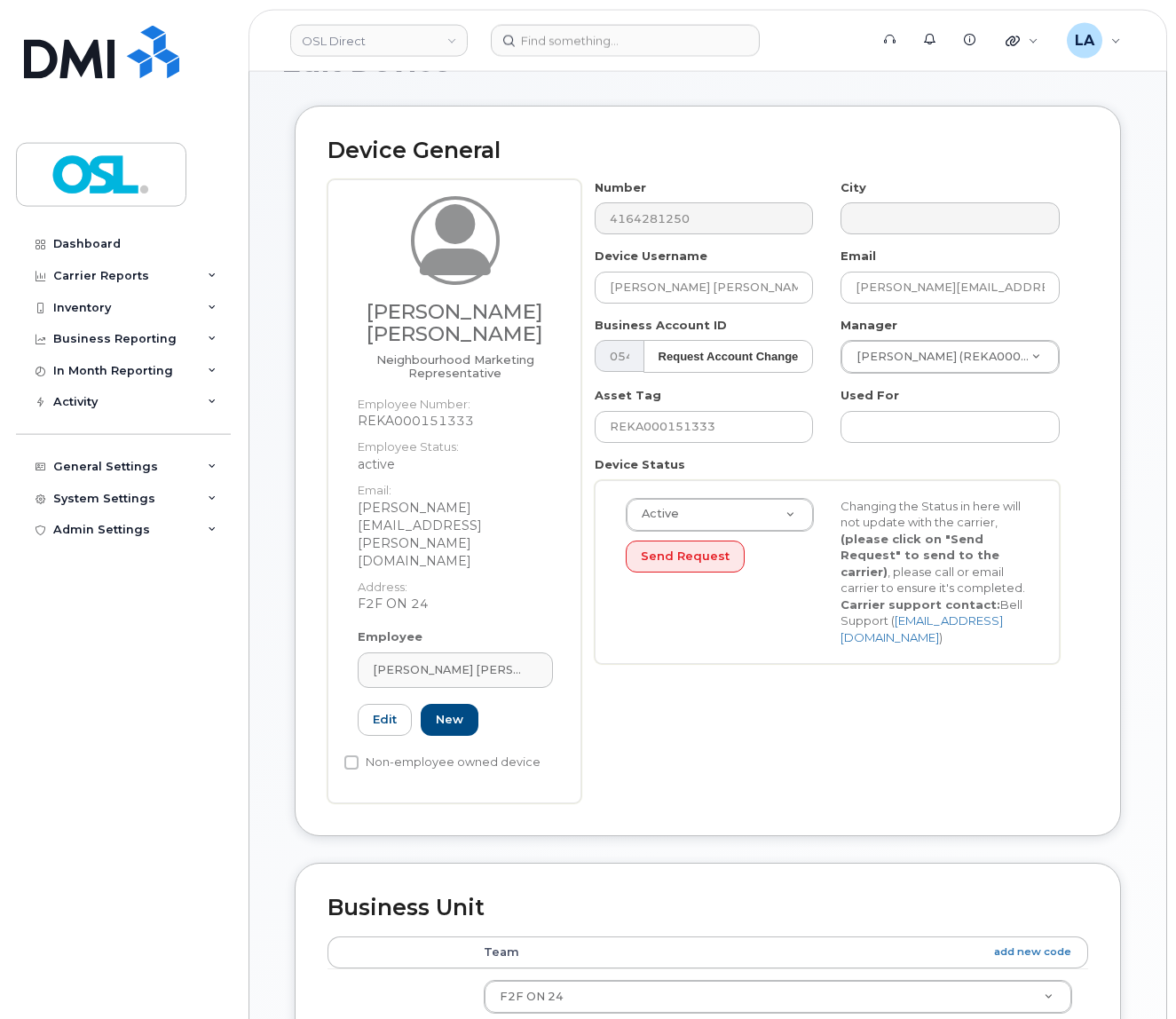
scroll to position [279, 0]
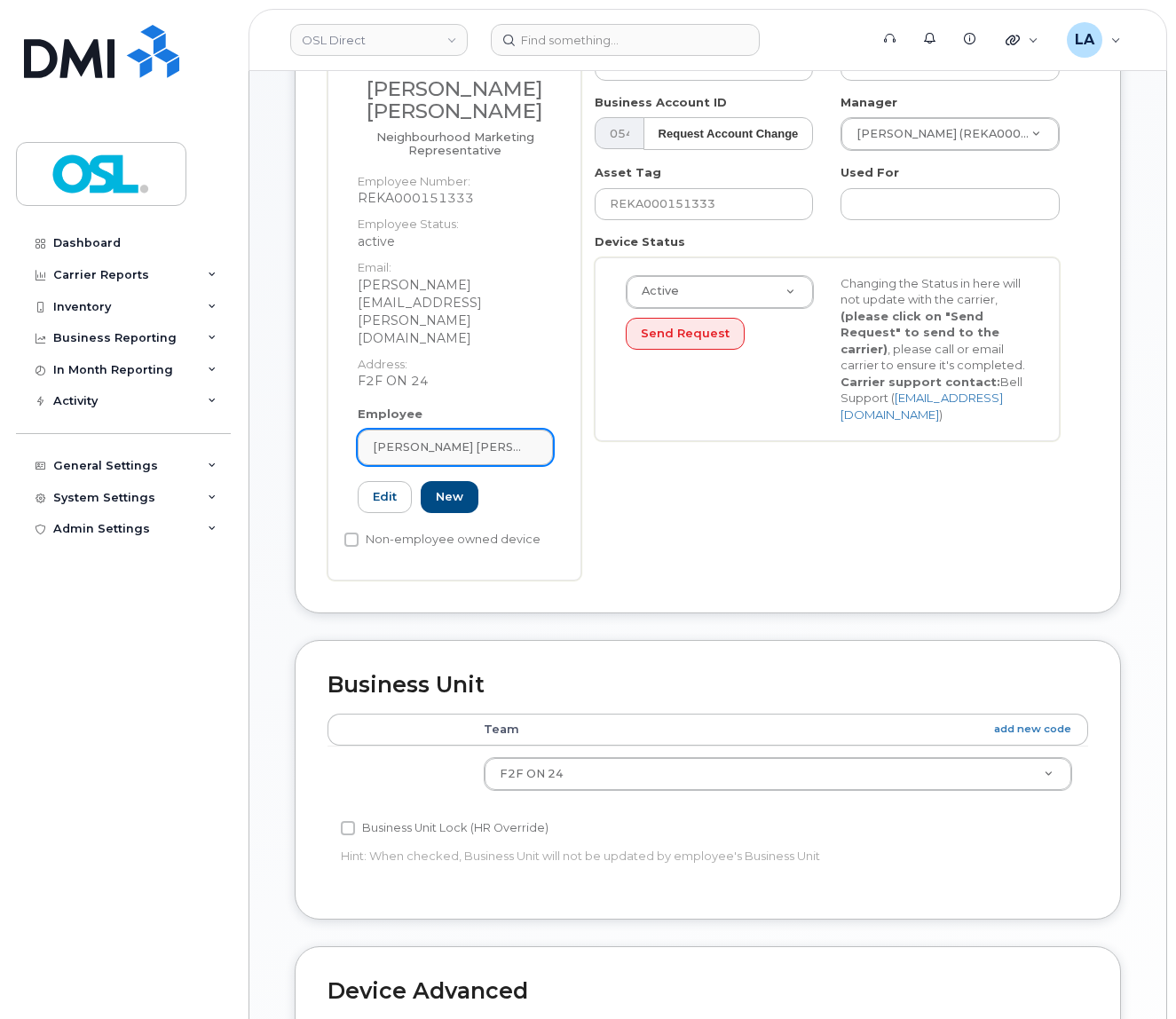
click at [429, 439] on span "[PERSON_NAME] [PERSON_NAME]" at bounding box center [448, 447] width 151 height 17
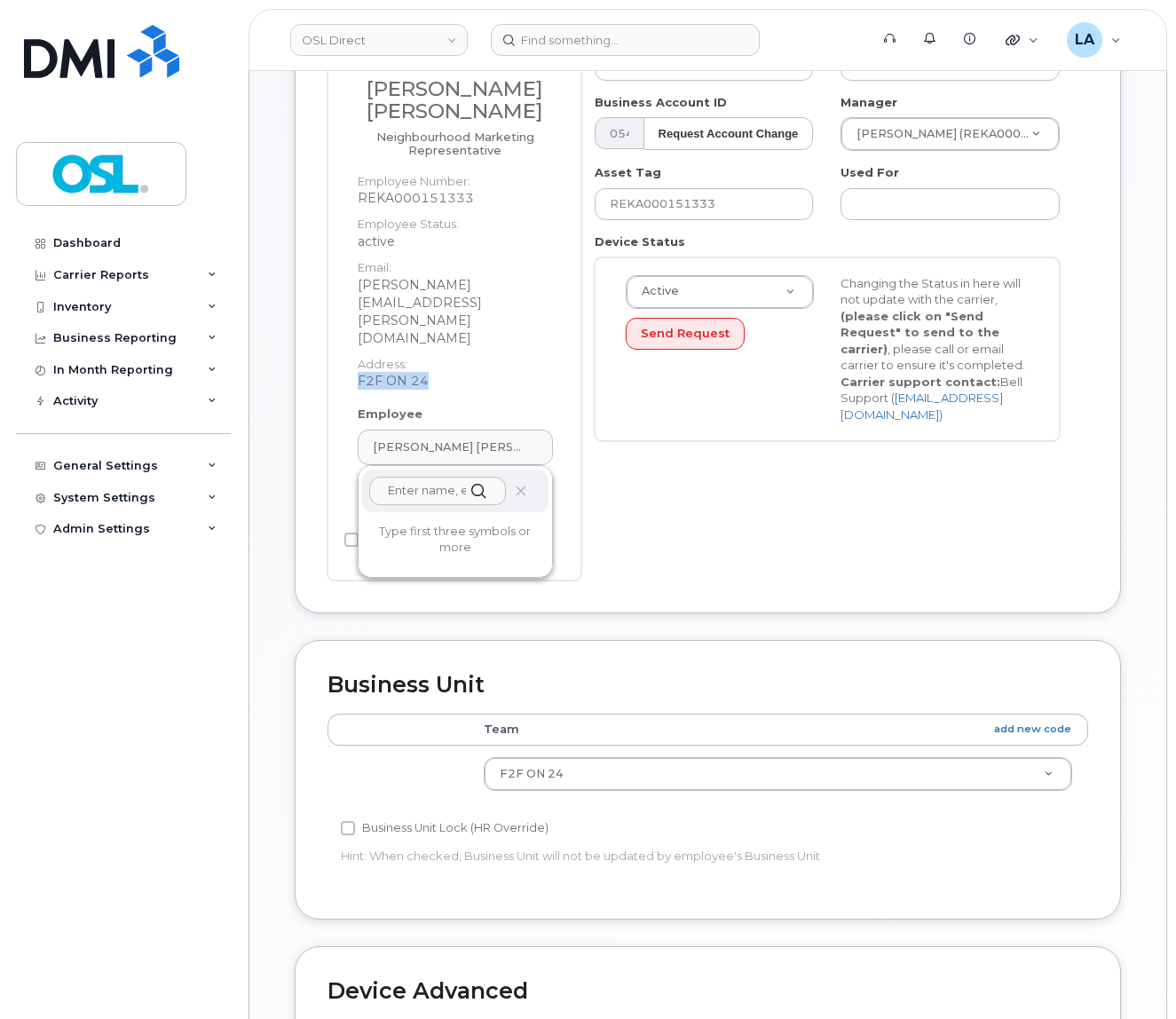
drag, startPoint x: 438, startPoint y: 341, endPoint x: 347, endPoint y: 325, distance: 92.4
click at [347, 325] on div "Kenneth Prince Stephen Neighbourhood Marketing Representative Employee Number: …" at bounding box center [455, 189] width 222 height 432
copy dd "F2F ON 24"
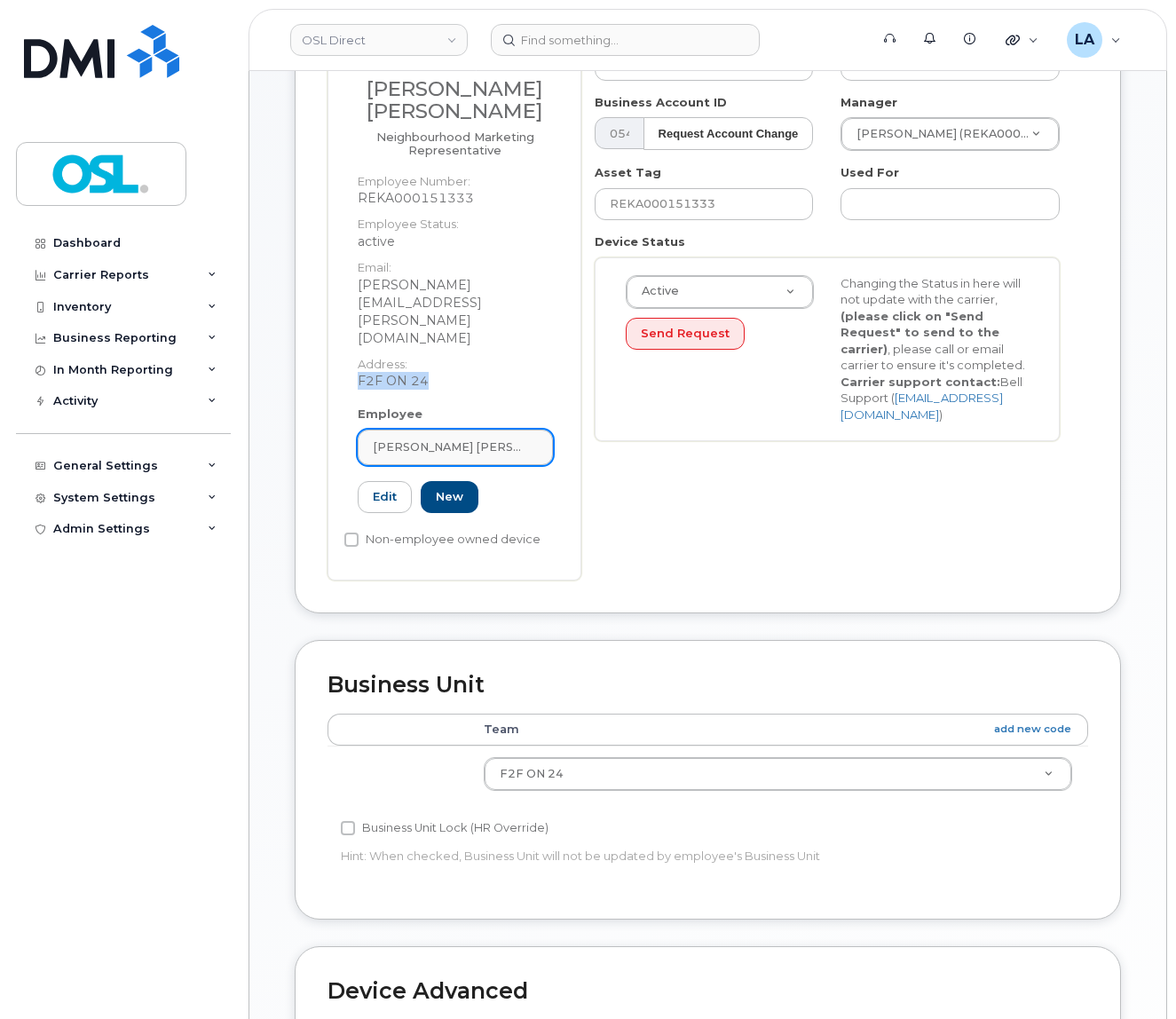
click at [438, 430] on link "Kenneth Prince Stephen" at bounding box center [455, 447] width 195 height 36
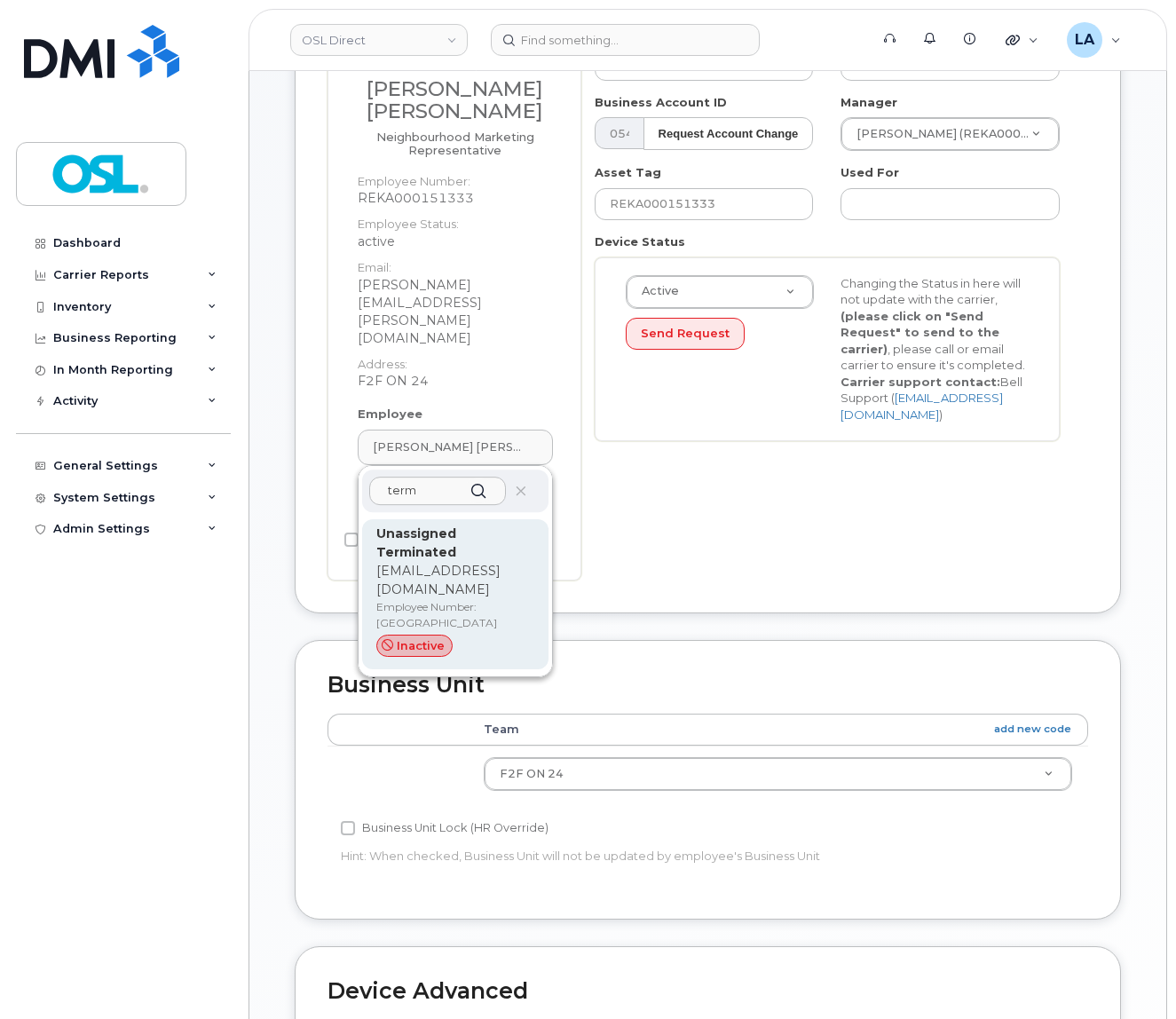
type input "term"
click at [422, 525] on div "Unassigned Terminated support_2@osldirect.com Employee Number: UT inactive" at bounding box center [455, 595] width 158 height 140
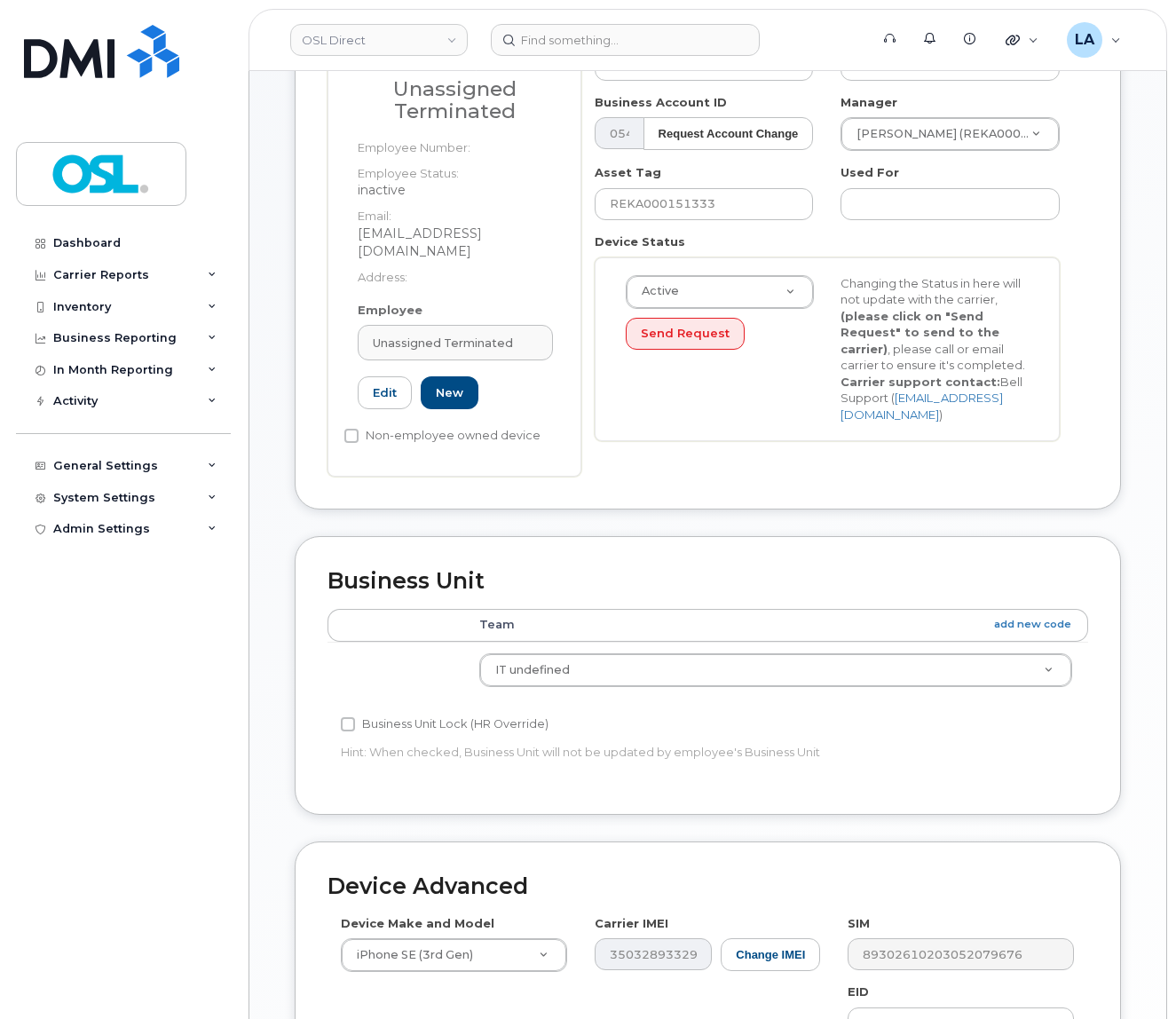
type input "Unassigned Terminated"
type input "support_2@osldirect.com"
type input "4117510"
type input "UT"
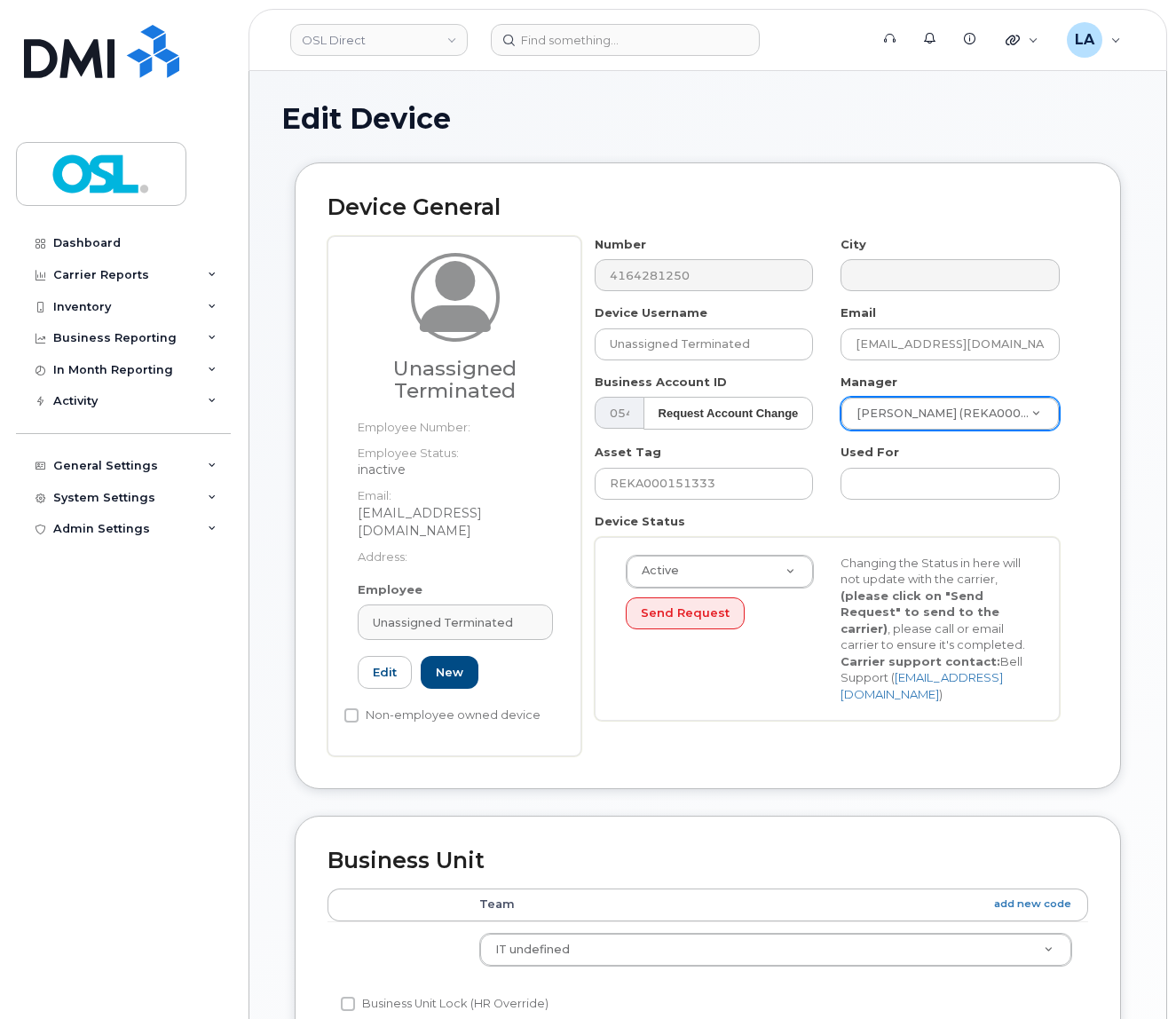
click at [900, 417] on body "OSL Direct Support Alerts Knowledge Base Quicklinks Suspend / Cancel Device Cha…" at bounding box center [588, 826] width 1176 height 1652
type input "por"
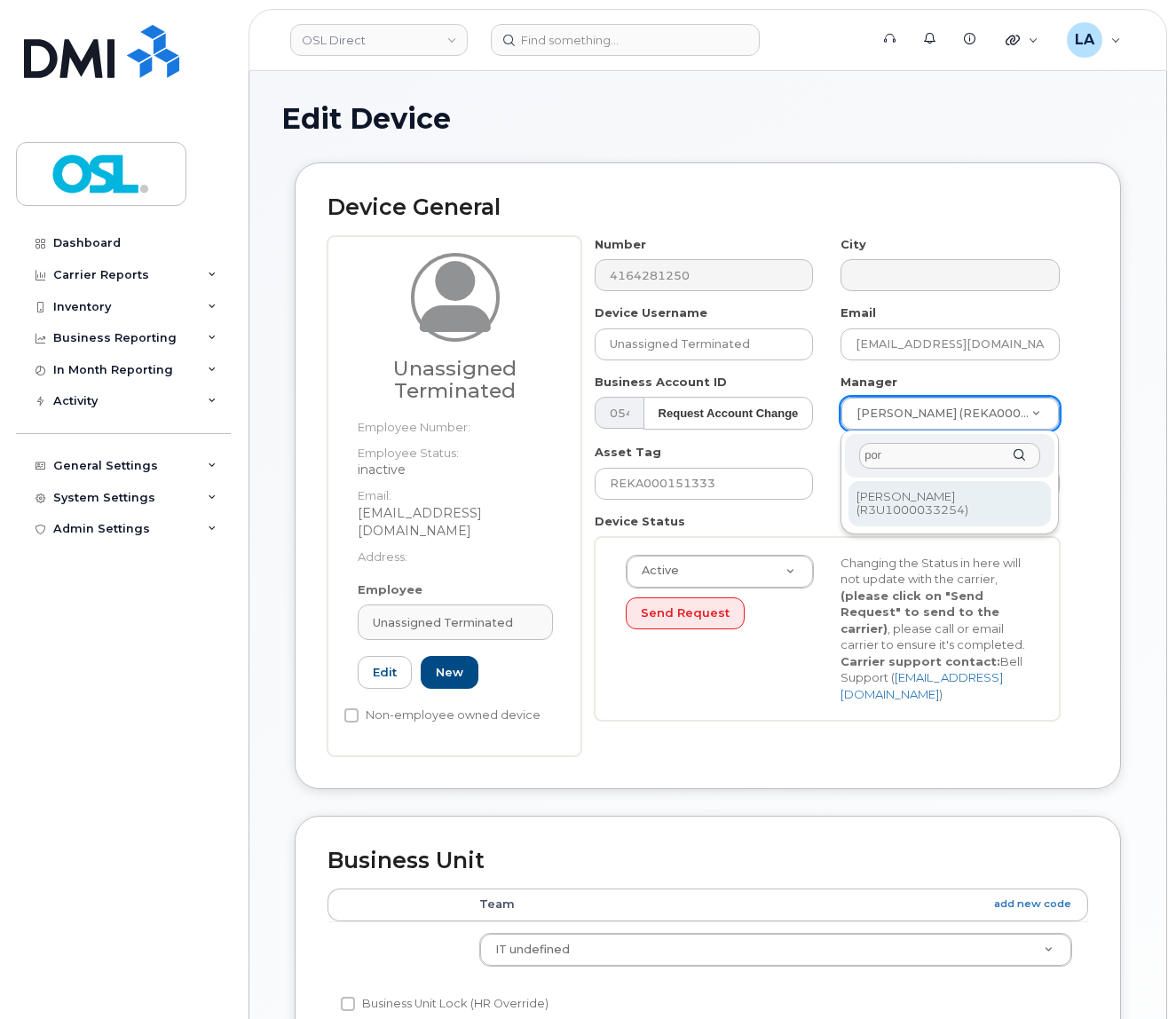
type input "1527344"
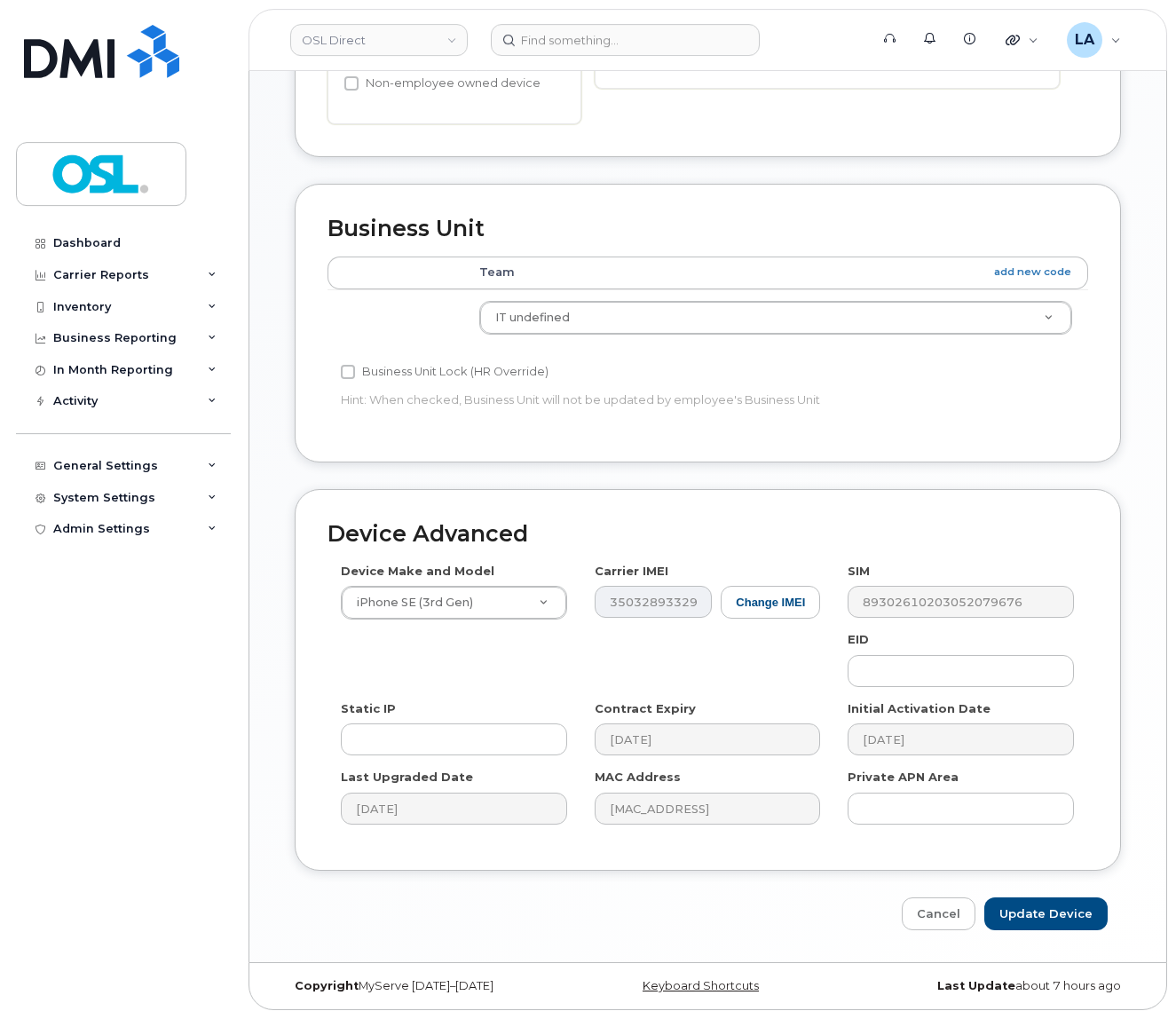
scroll to position [636, 0]
click at [1012, 908] on input "Update Device" at bounding box center [1046, 914] width 123 height 33
type input "Saving..."
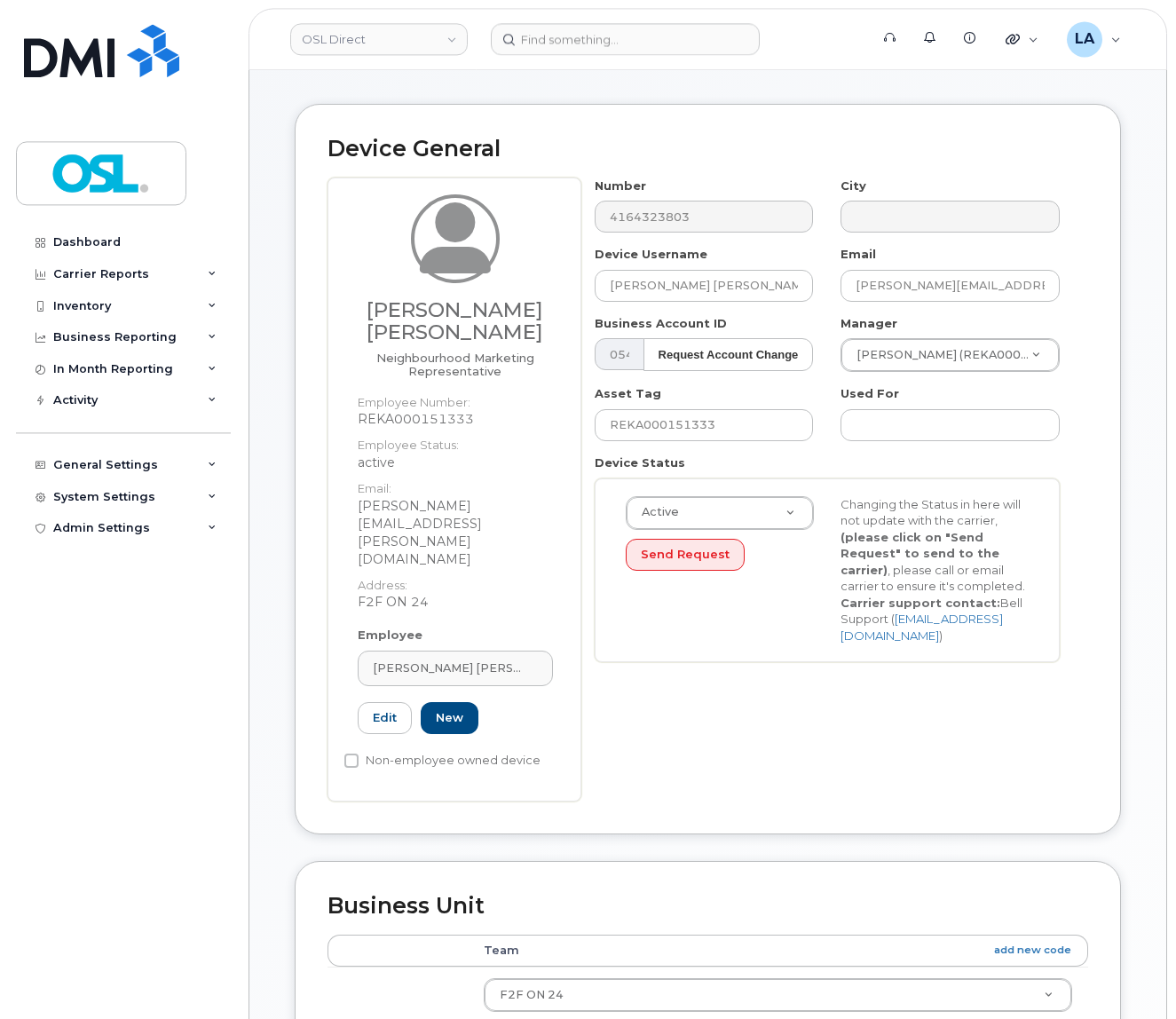
scroll to position [93, 0]
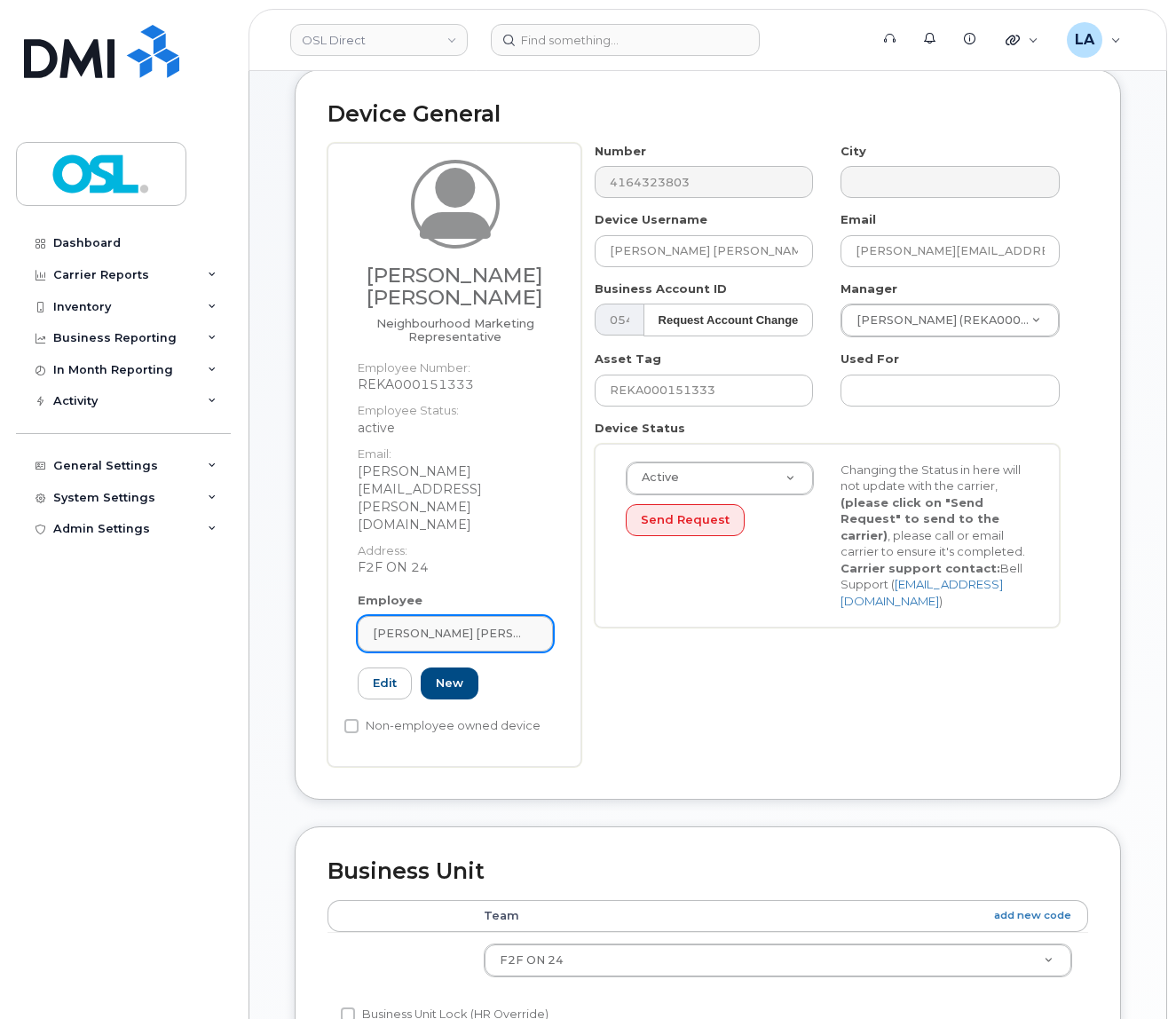
click at [467, 616] on link "[PERSON_NAME] [PERSON_NAME]" at bounding box center [455, 634] width 195 height 36
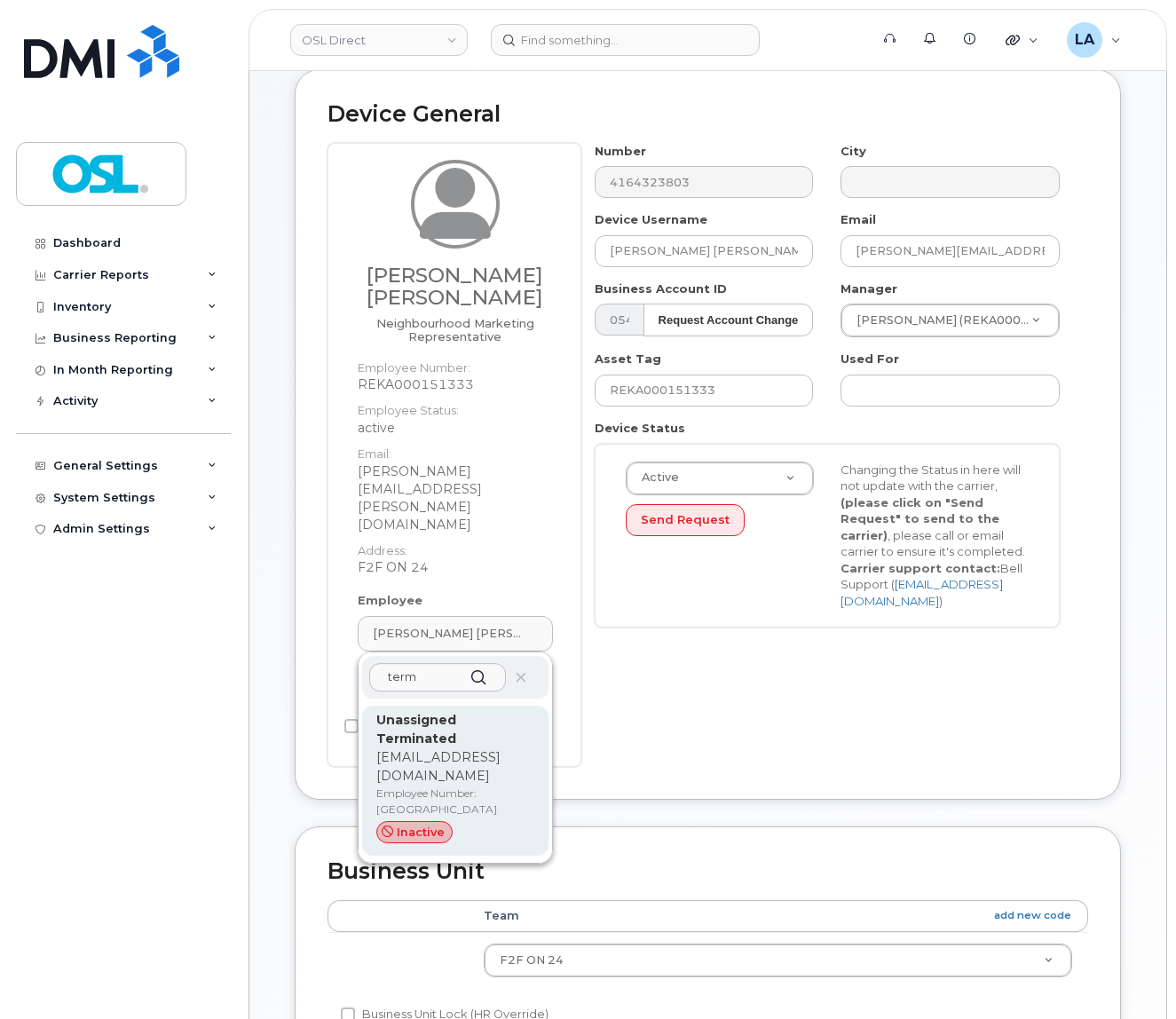
type input "term"
click at [466, 712] on p "Unassigned Terminated" at bounding box center [455, 731] width 158 height 38
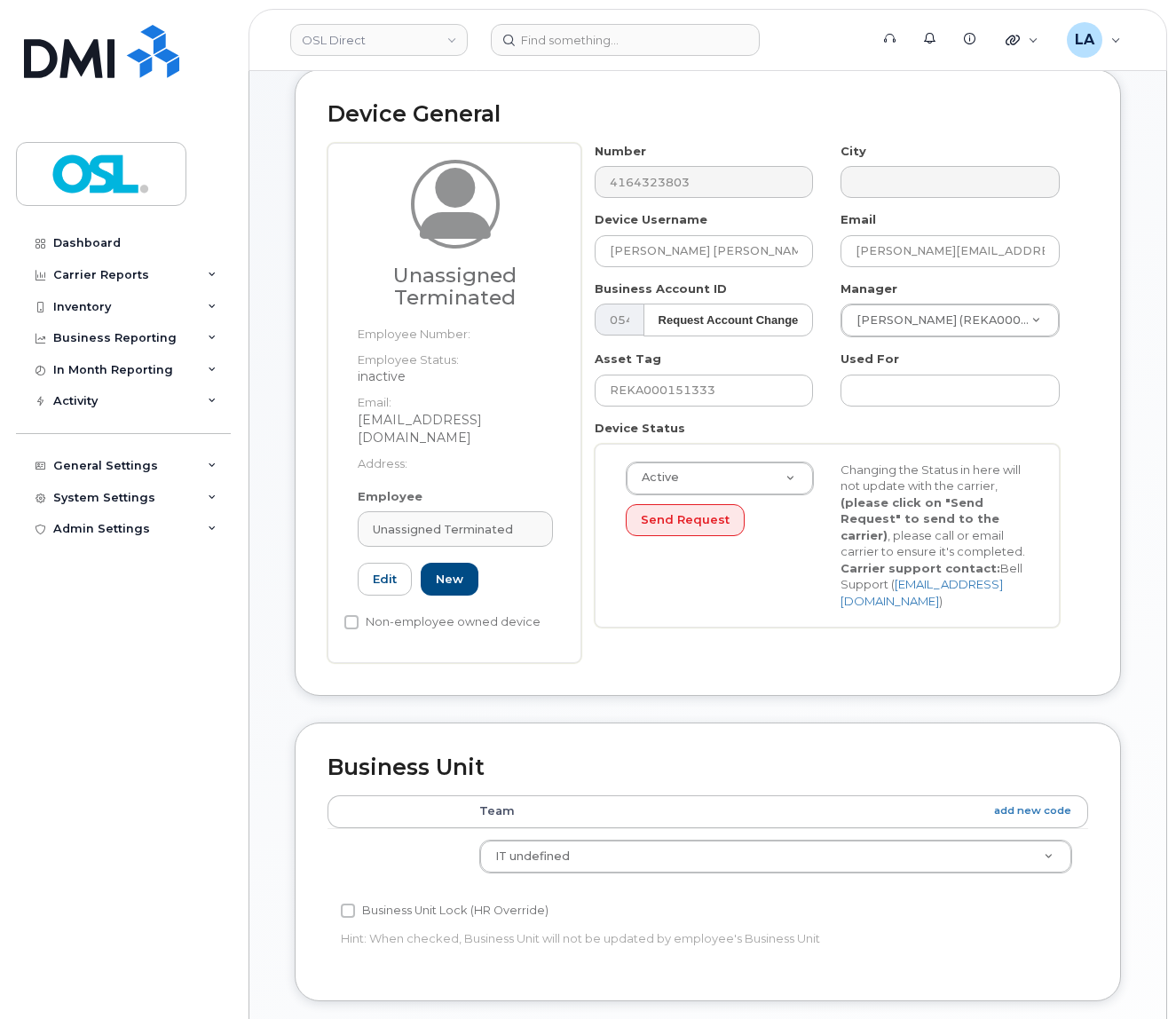
type input "UT"
type input "Unassigned Terminated"
type input "[EMAIL_ADDRESS][DOMAIN_NAME]"
type input "4117510"
click at [893, 321] on body "OSL Direct Support Alerts Knowledge Base Quicklinks Suspend / Cancel Device Cha…" at bounding box center [588, 732] width 1176 height 1652
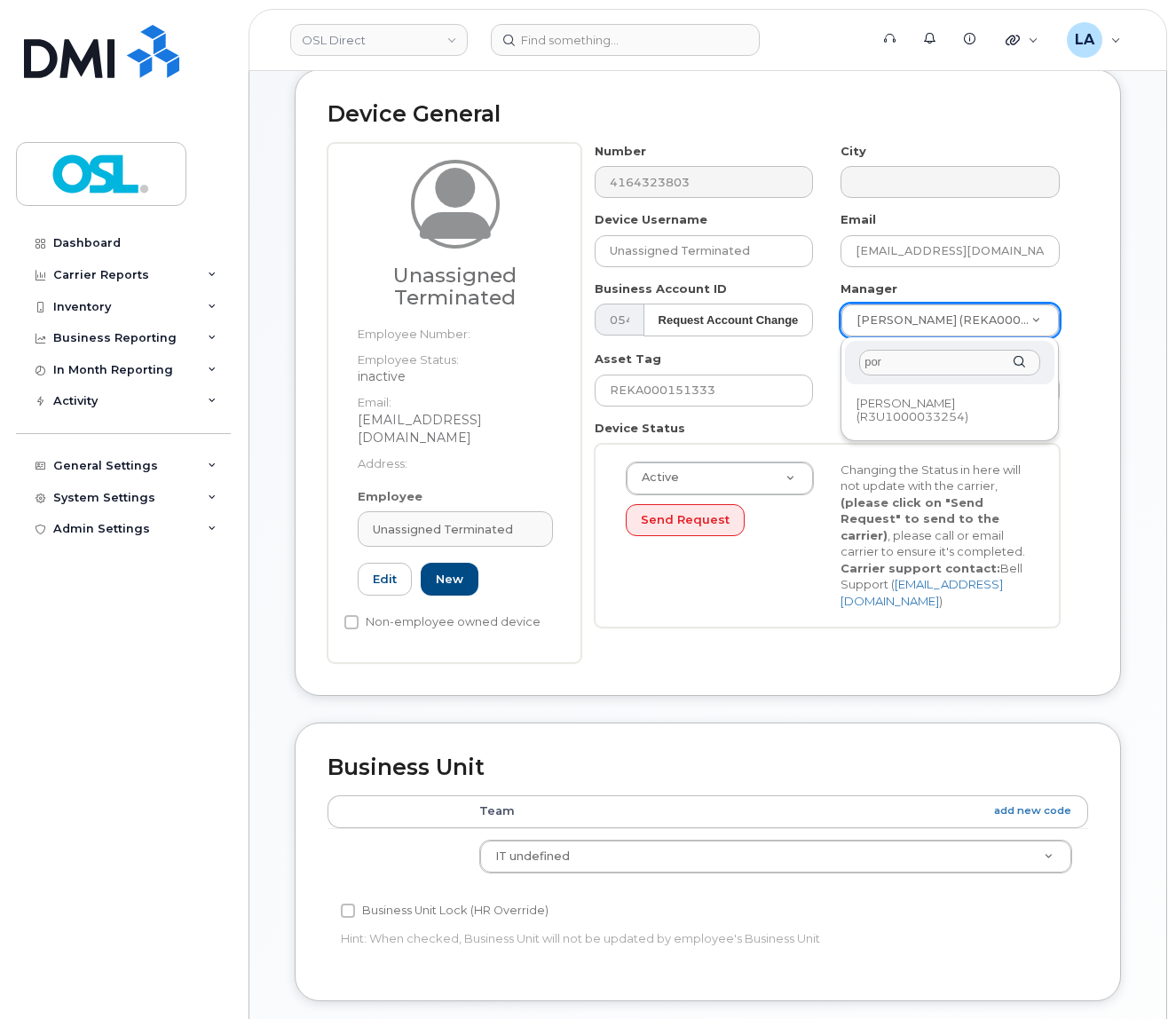
type input "por"
type input "1527344"
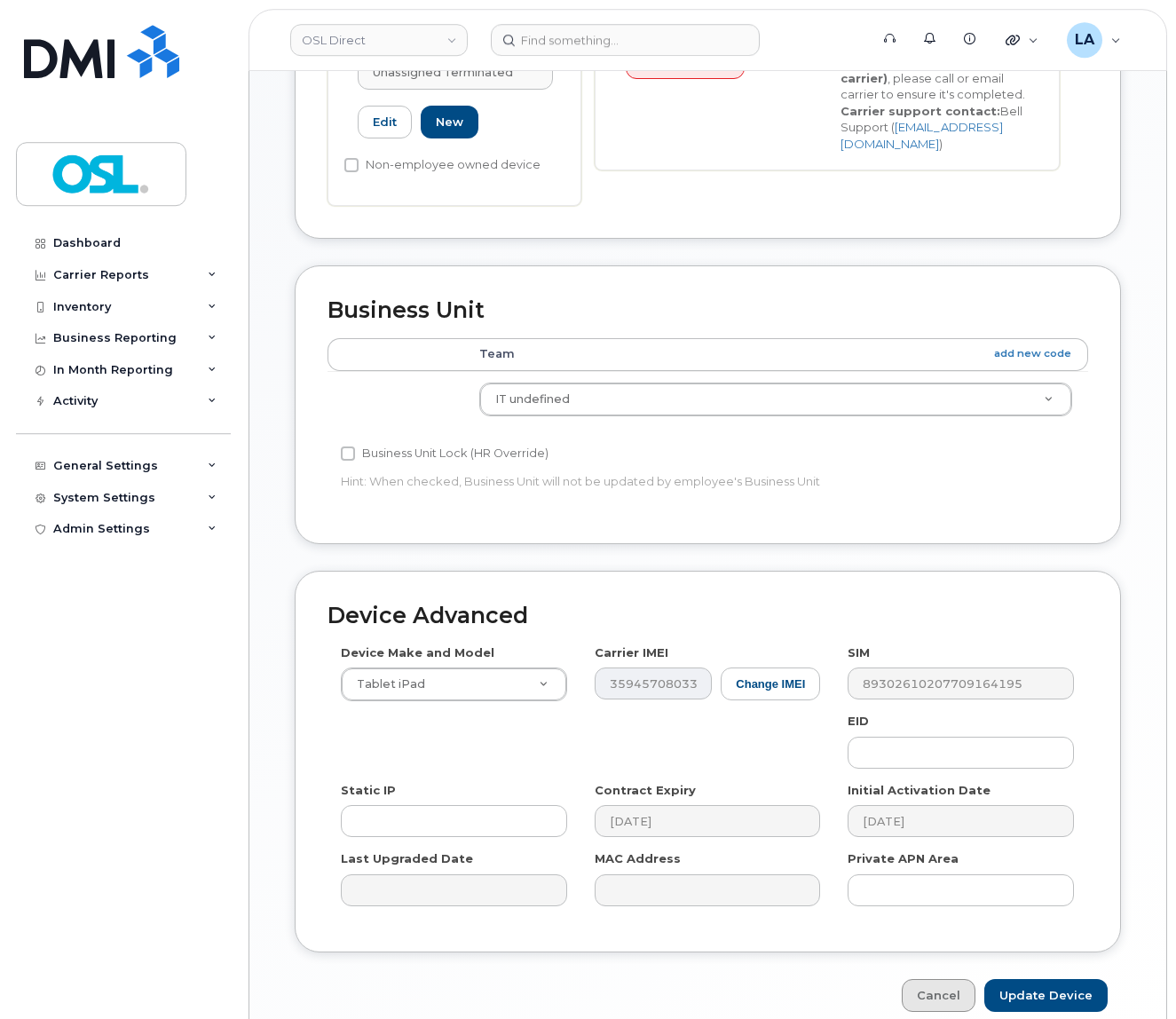
scroll to position [636, 0]
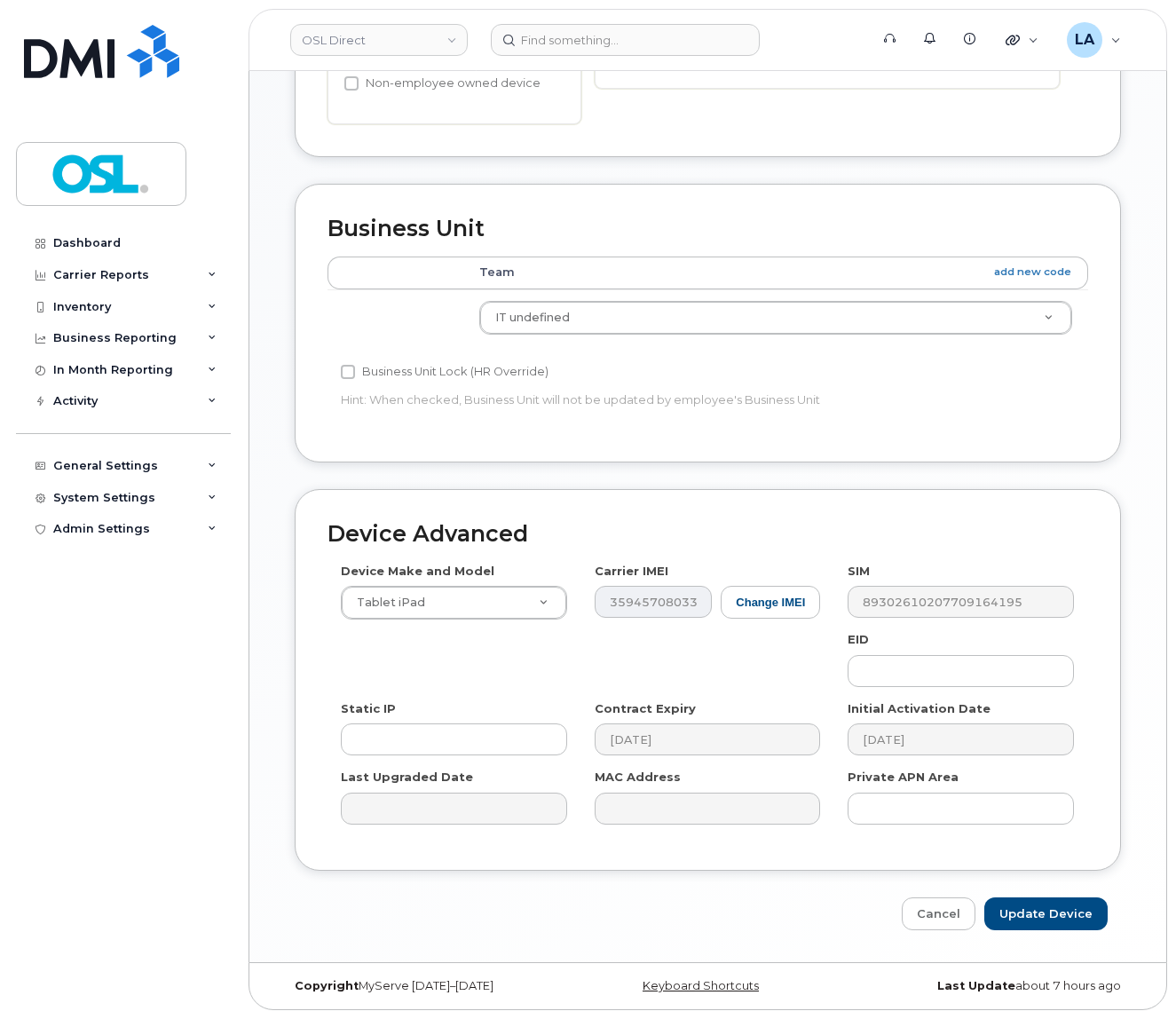
click at [1051, 892] on div "Device Advanced Device Make and Model Tablet iPad Android TCL 502 Watch Apple W…" at bounding box center [708, 710] width 853 height 441
click at [1044, 910] on input "Update Device" at bounding box center [1046, 914] width 123 height 33
type input "Saving..."
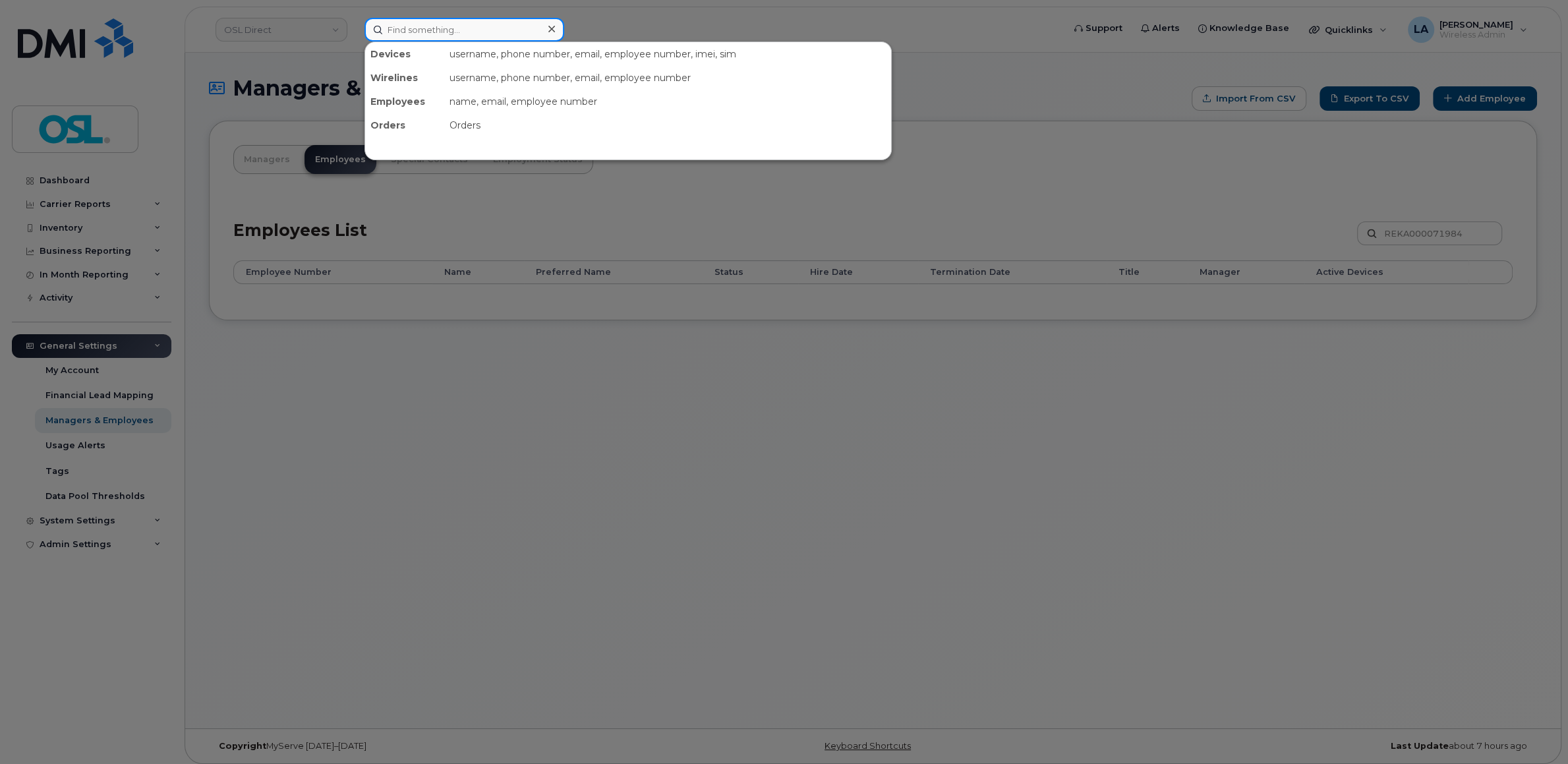
click at [418, 27] on input at bounding box center [464, 30] width 199 height 24
paste input "F2F ON 24"
type input "F2F ON 24"
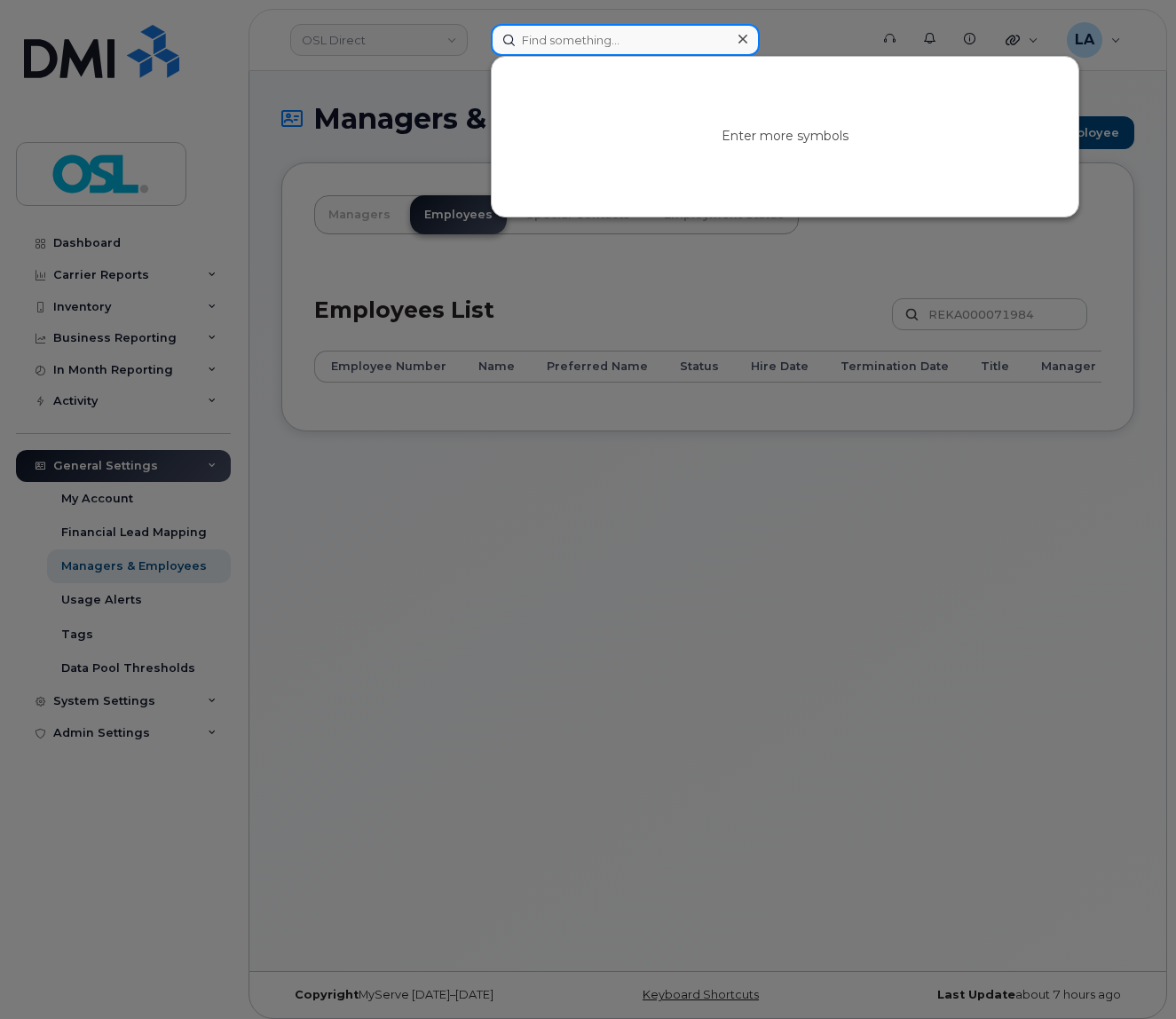
click at [659, 48] on input at bounding box center [624, 40] width 269 height 32
paste input "[PERSON_NAME][EMAIL_ADDRESS][PERSON_NAME][DOMAIN_NAME]"
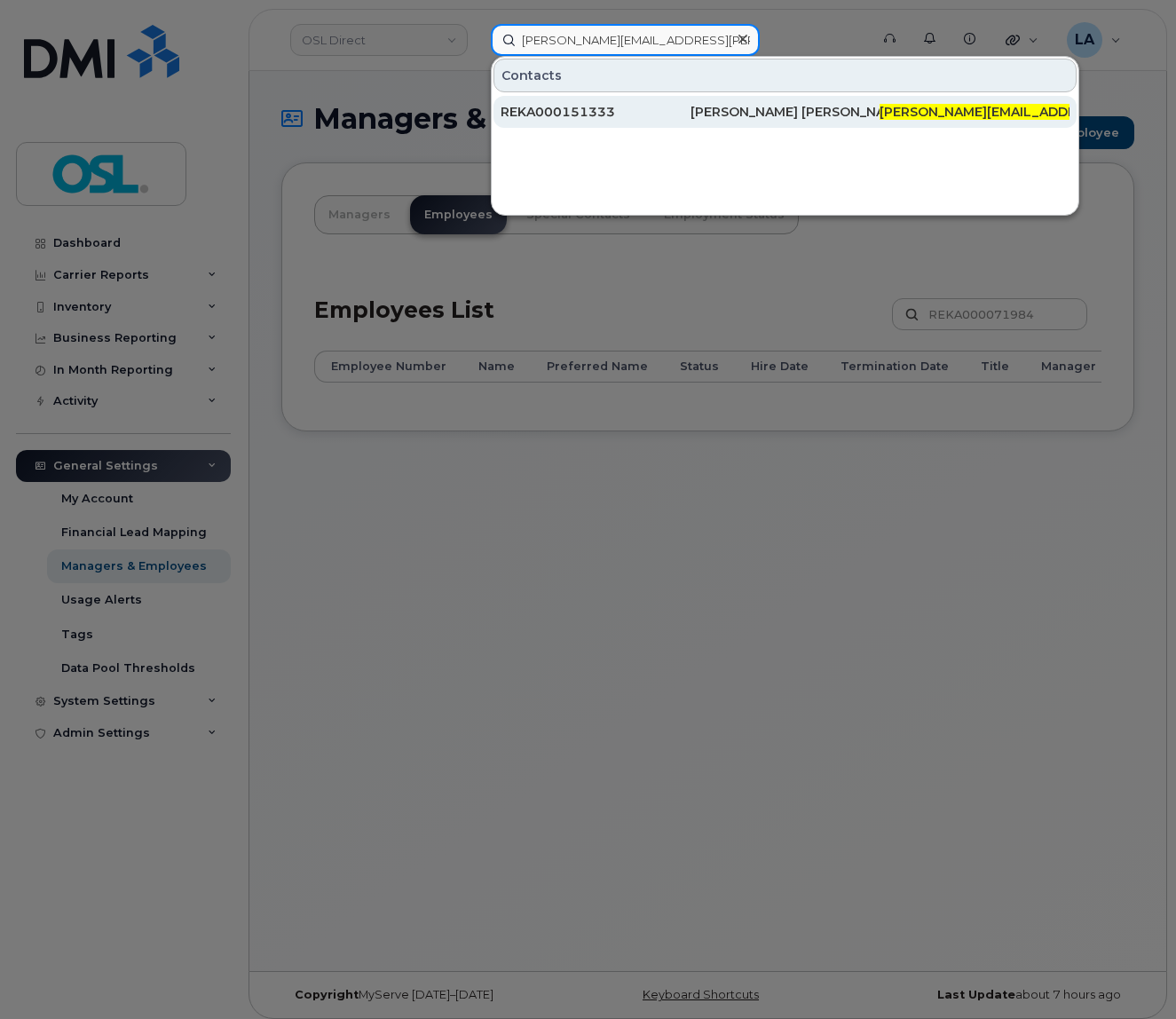
type input "[PERSON_NAME][EMAIL_ADDRESS][PERSON_NAME][DOMAIN_NAME]"
click at [632, 106] on div "REKA000151333" at bounding box center [595, 112] width 190 height 18
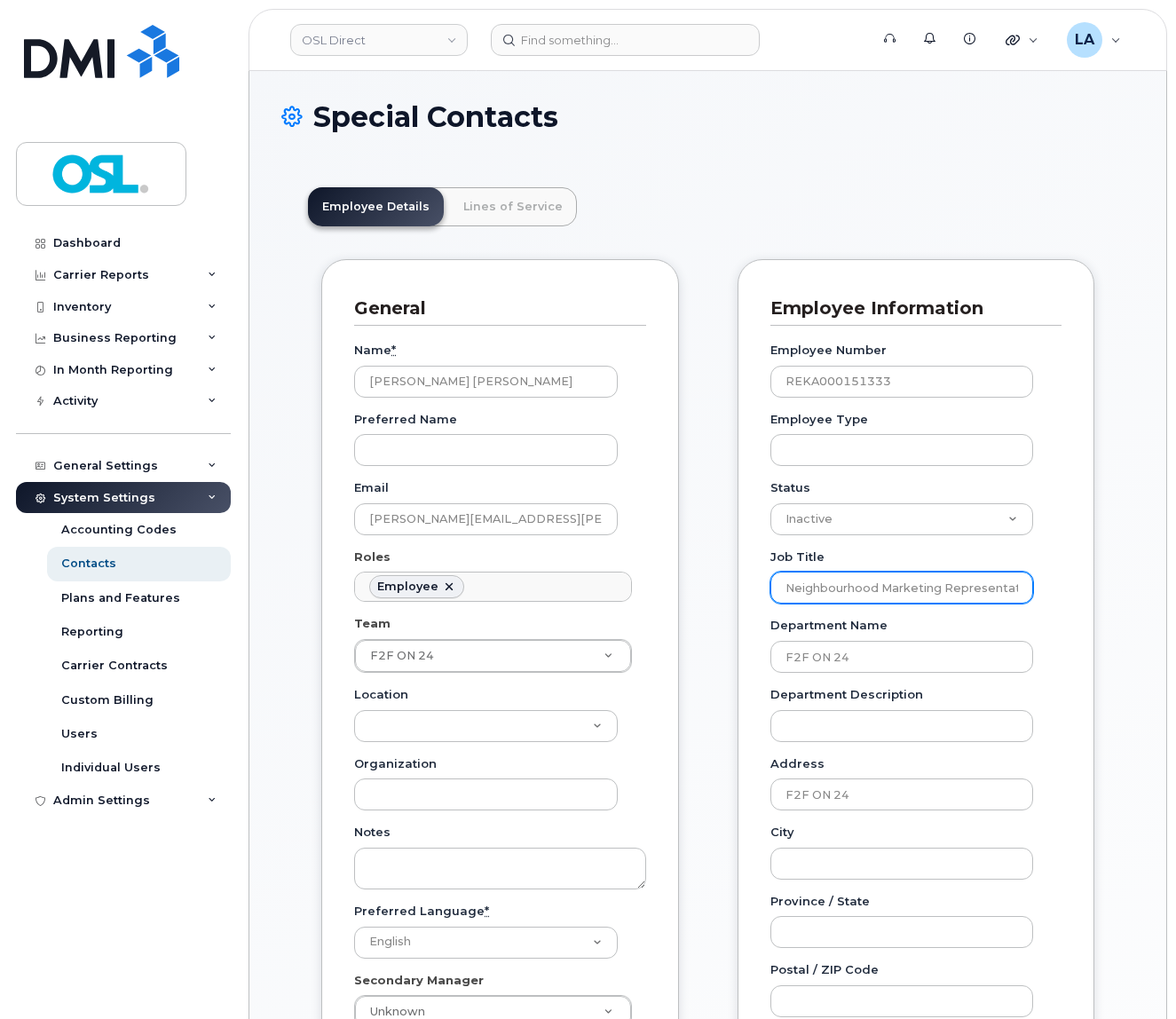
scroll to position [62, 0]
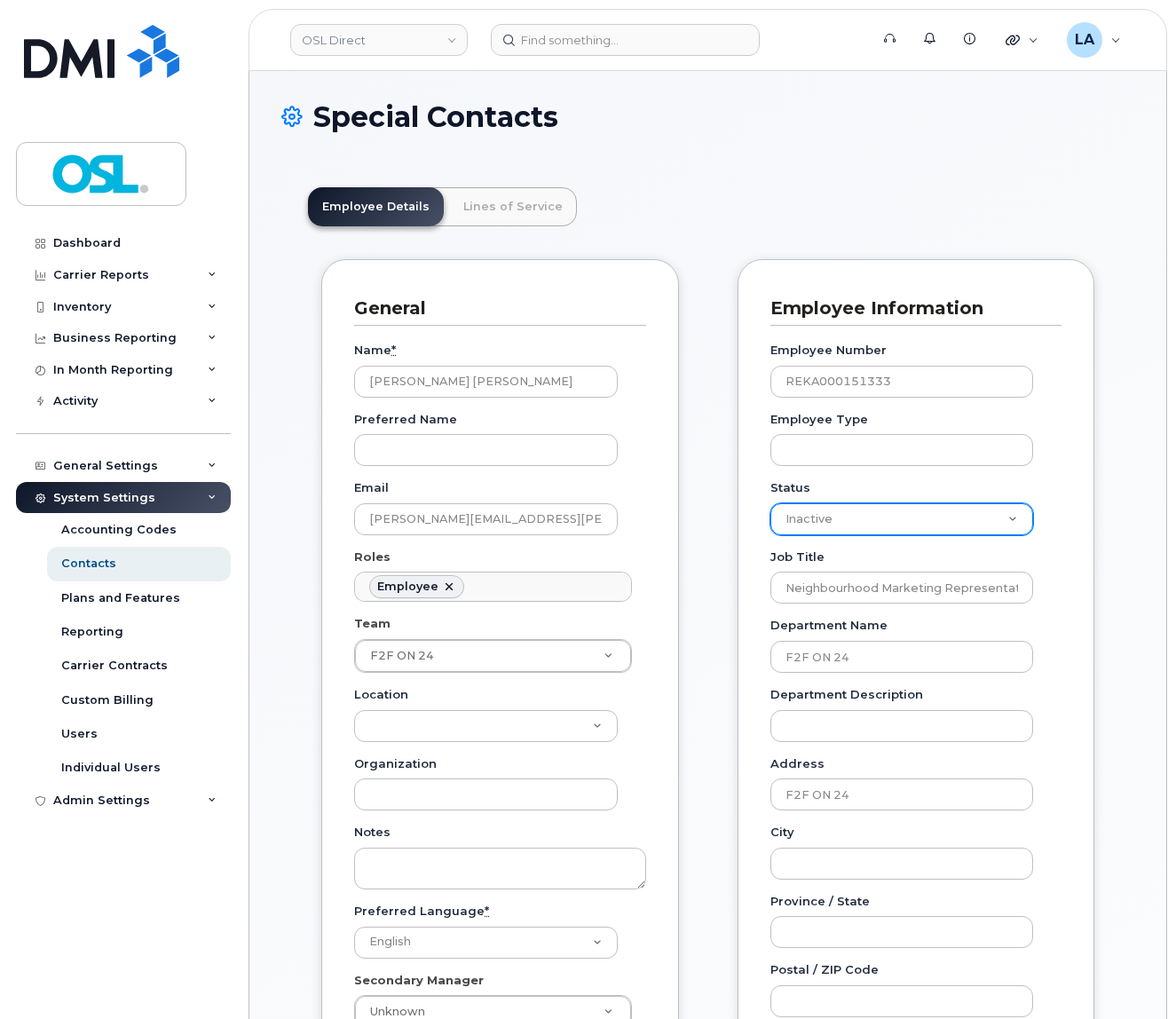
select select "on_leave"
click option "On-Leave" at bounding box center [0, 0] width 0 height 0
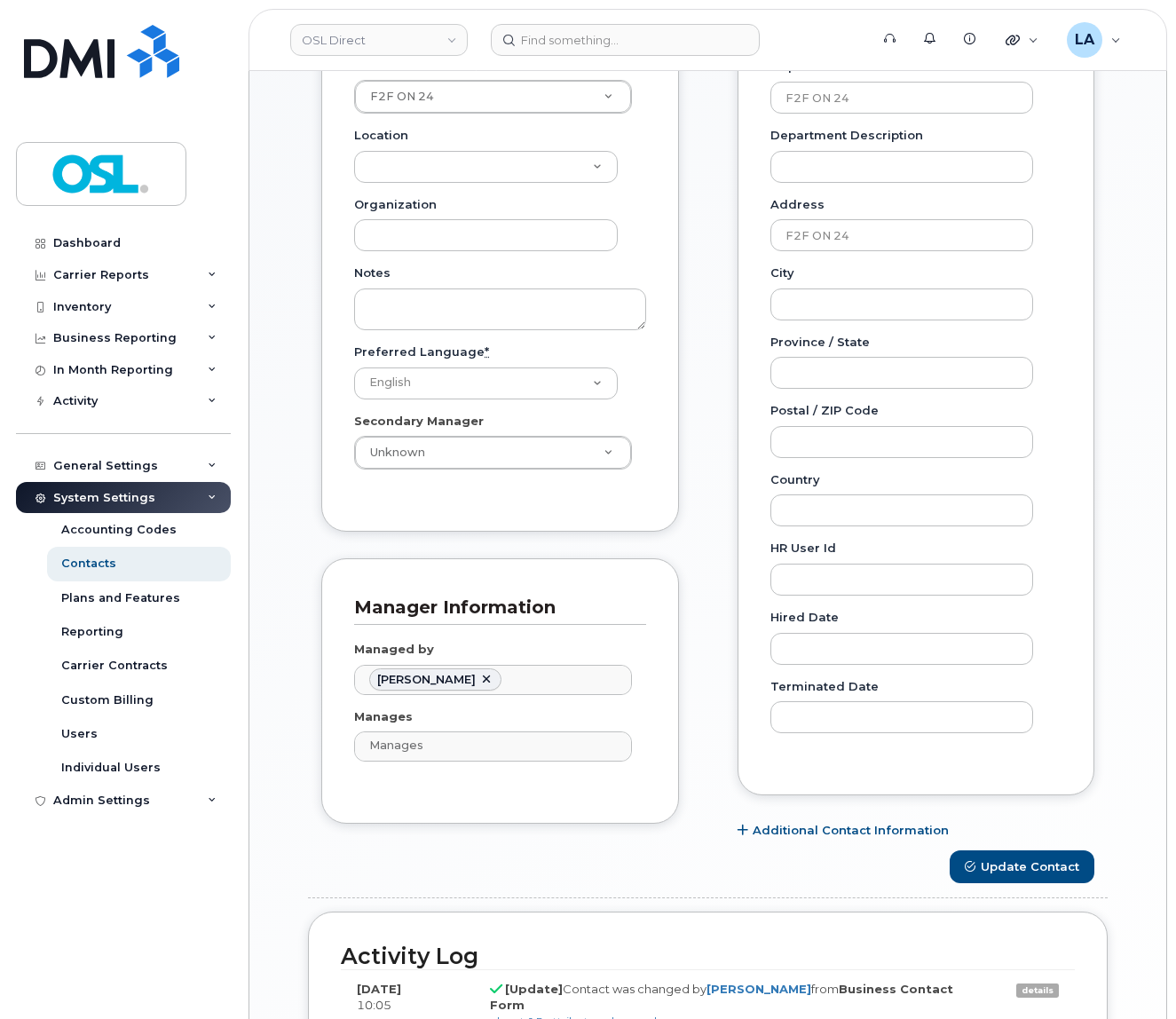
scroll to position [874, 0]
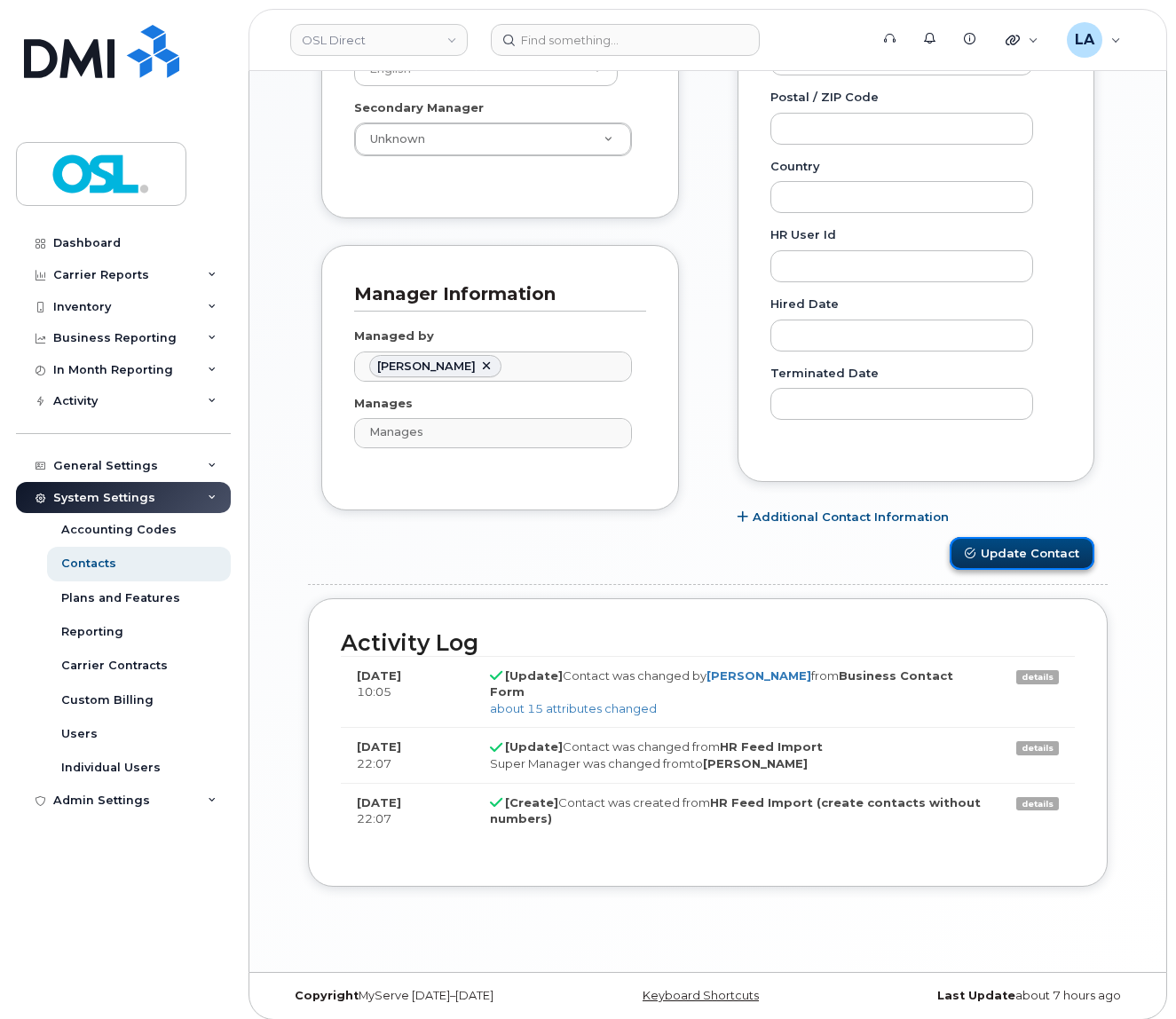
click at [1011, 567] on button "Update Contact" at bounding box center [1021, 554] width 145 height 33
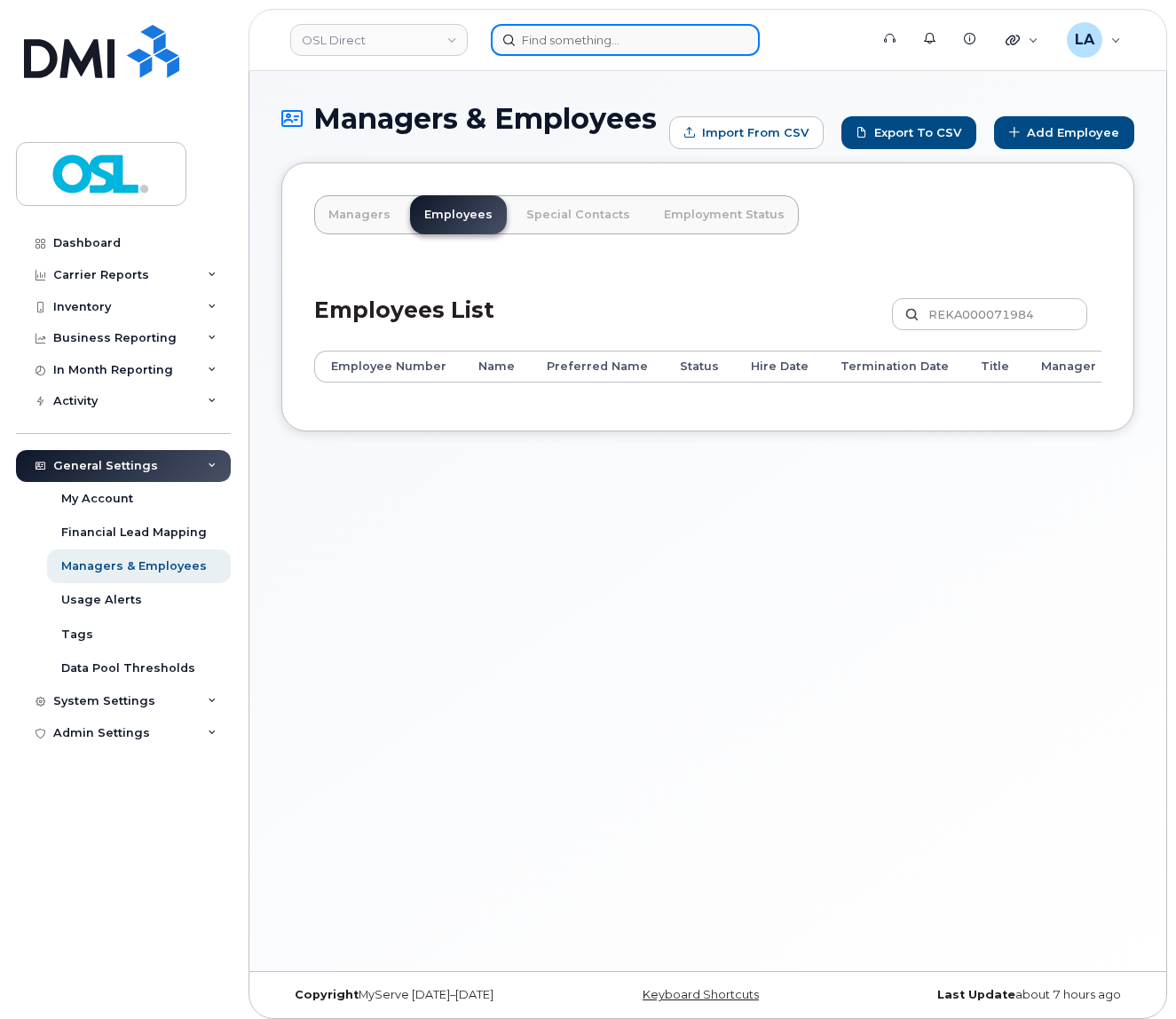
click at [597, 36] on input at bounding box center [624, 40] width 269 height 32
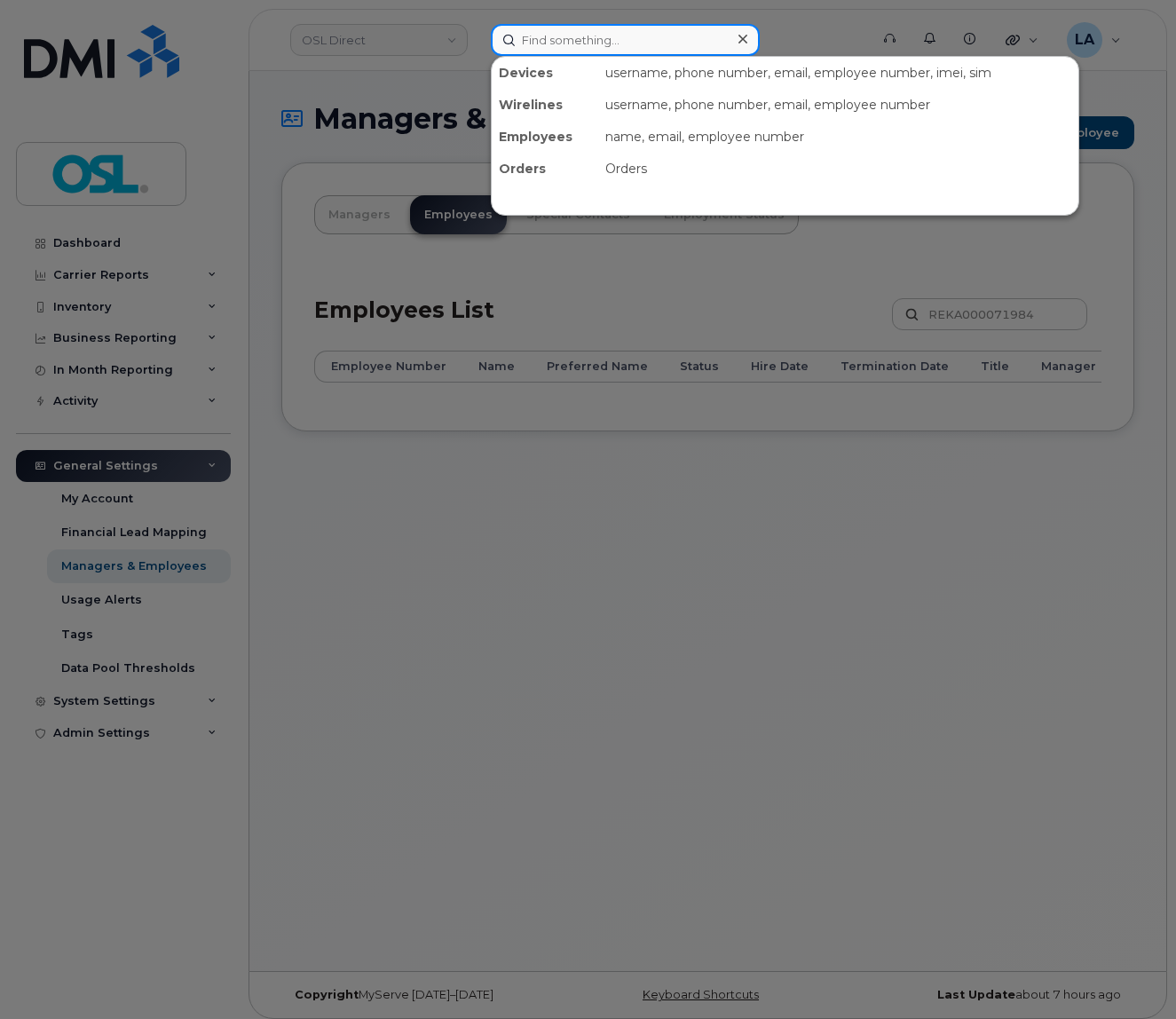
click at [611, 49] on input at bounding box center [624, 40] width 269 height 32
paste input "REKA000148302"
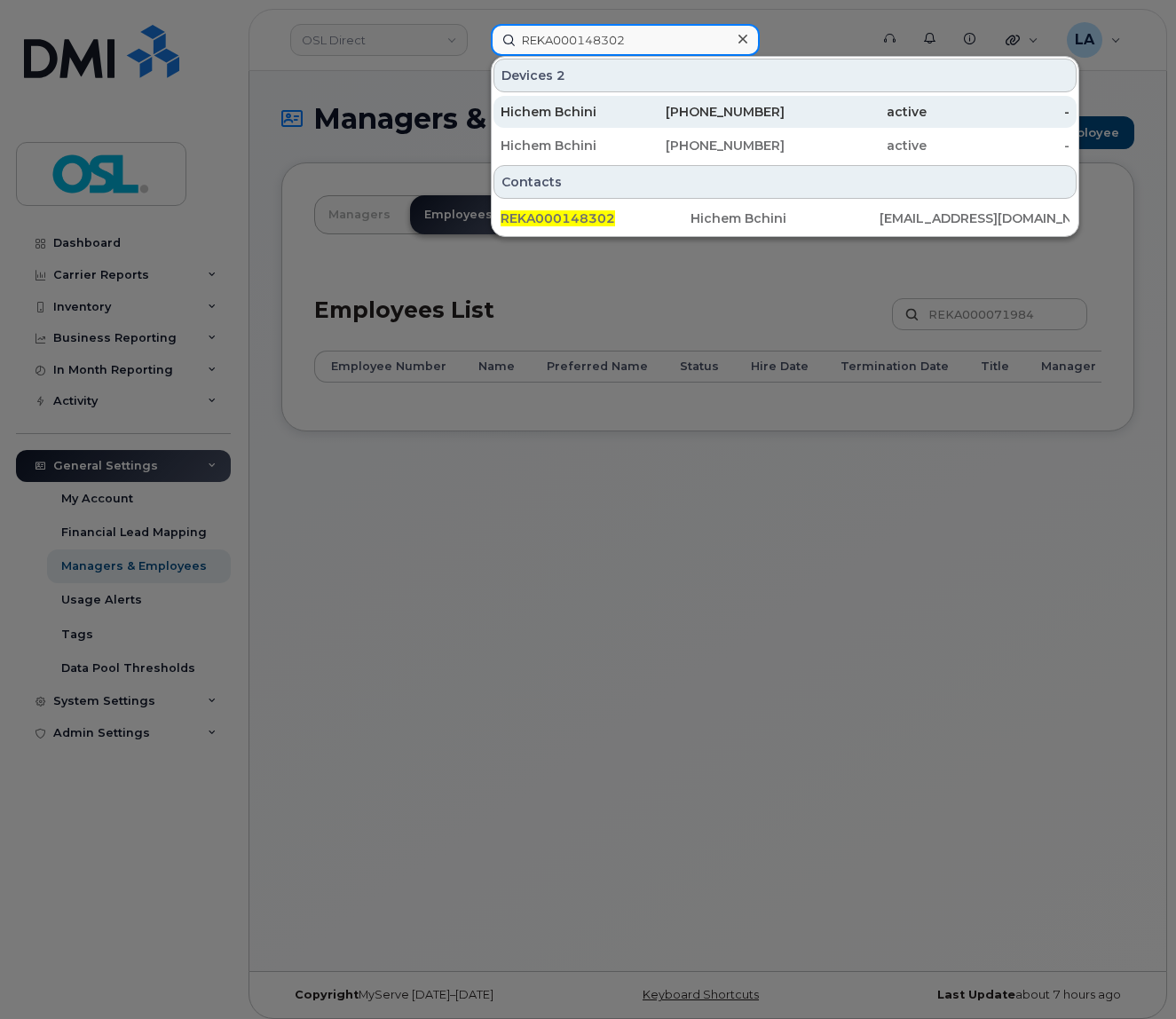
type input "REKA000148302"
click at [560, 113] on div "Hichem Bchini" at bounding box center [571, 112] width 142 height 18
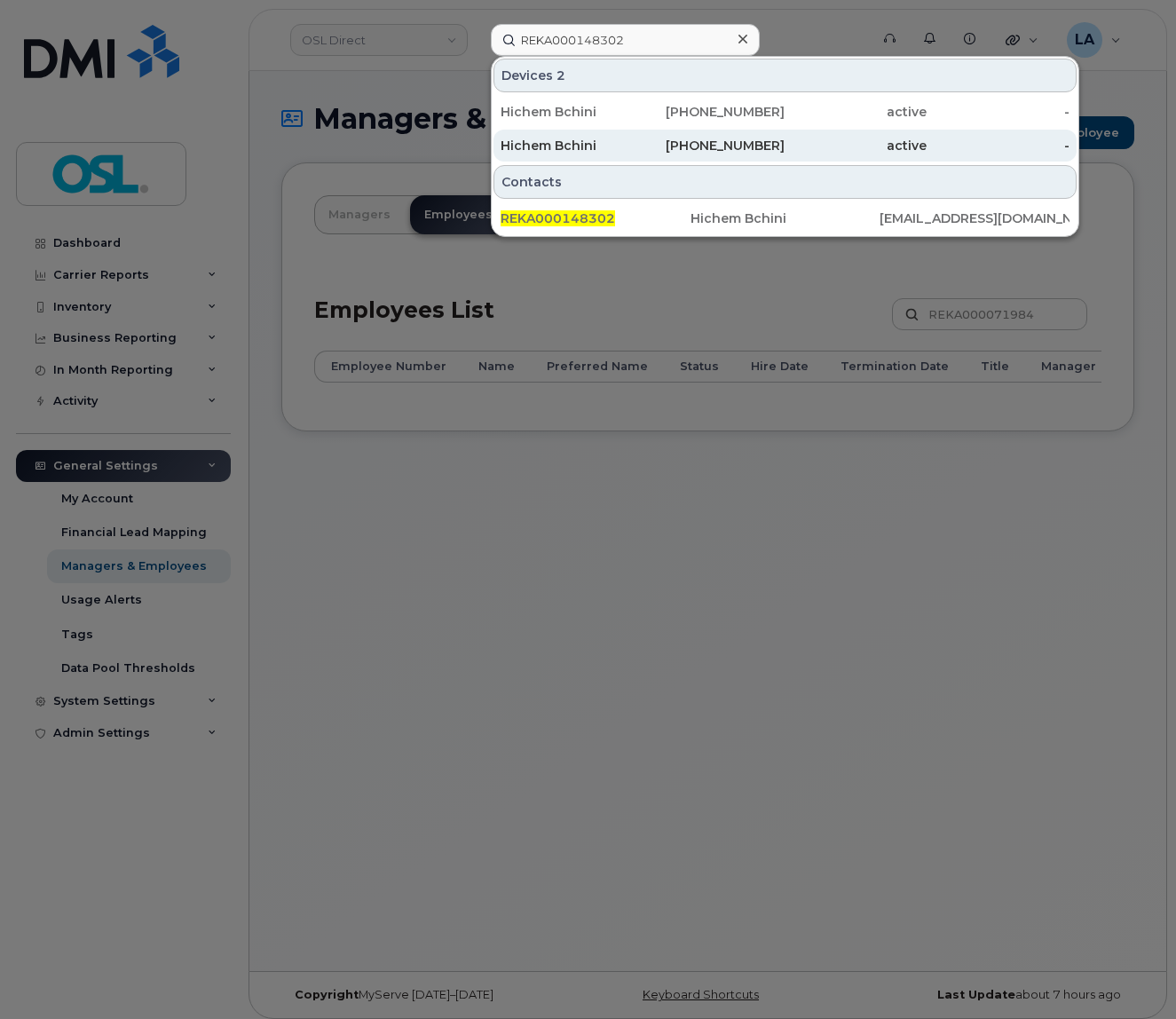
click at [551, 151] on div "Hichem Bchini" at bounding box center [571, 146] width 142 height 18
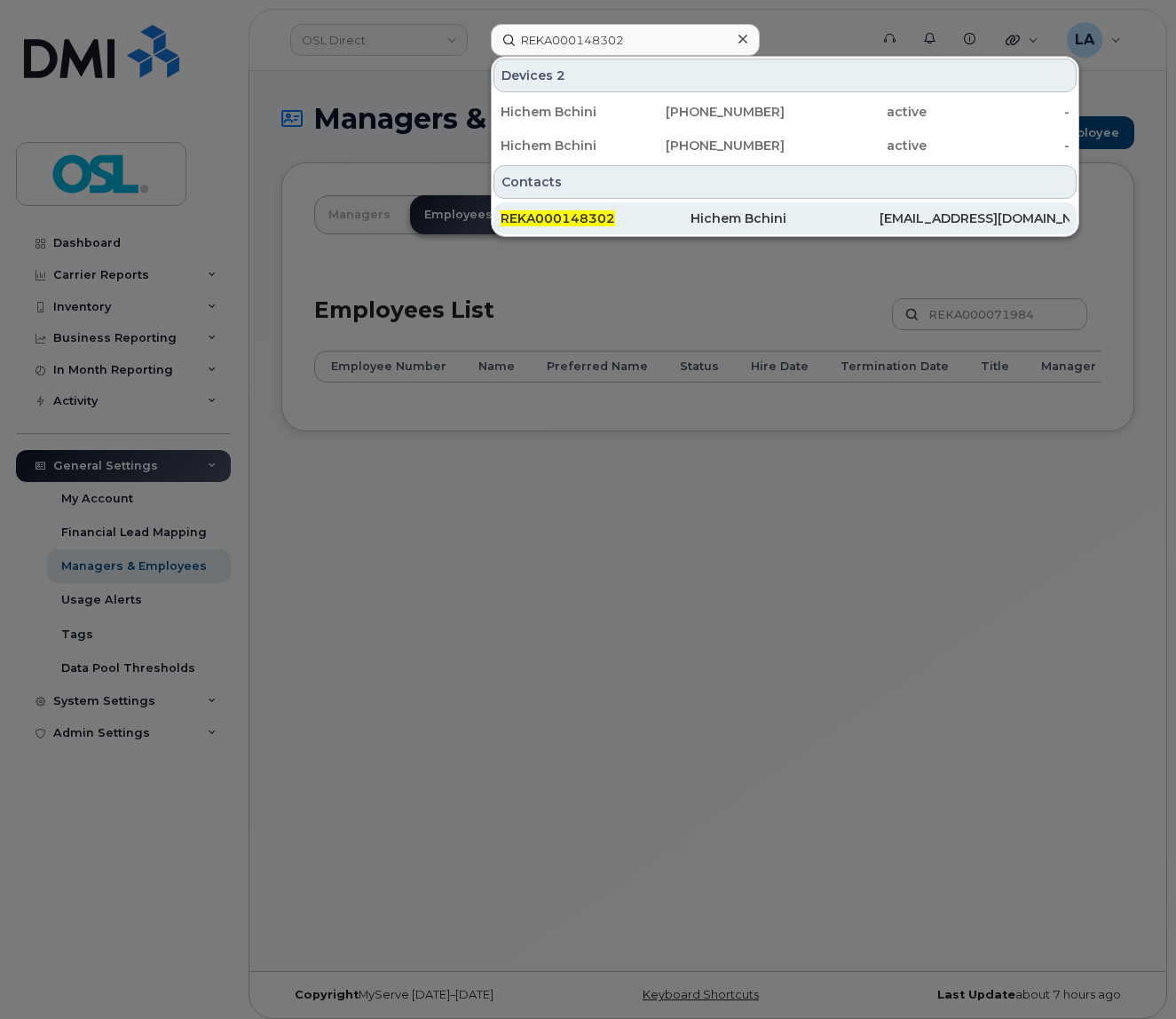
click at [545, 226] on span "REKA000148302" at bounding box center [557, 218] width 114 height 16
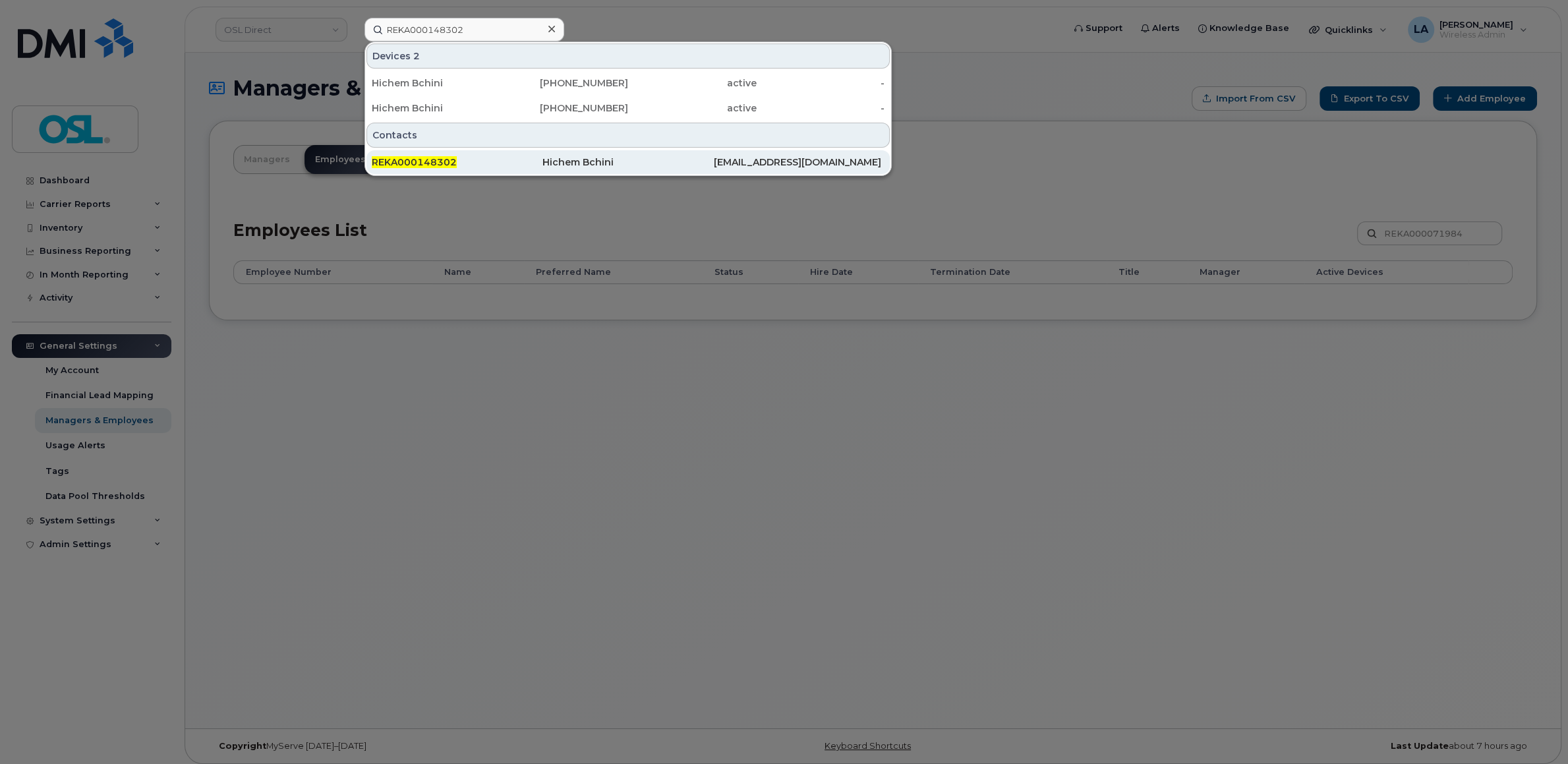
click at [448, 169] on div "REKA000148302" at bounding box center [457, 162] width 171 height 13
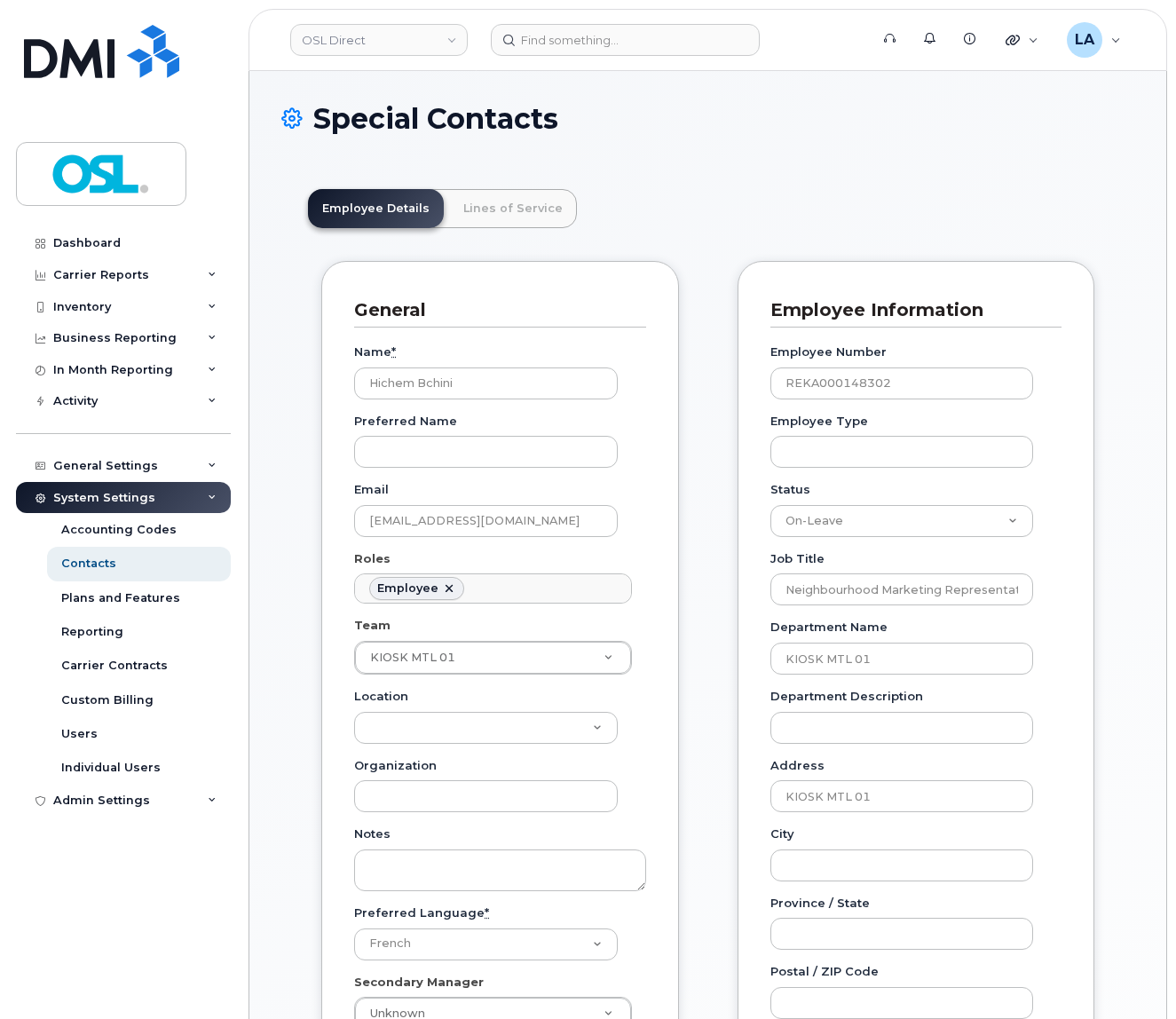
select select "on_leave"
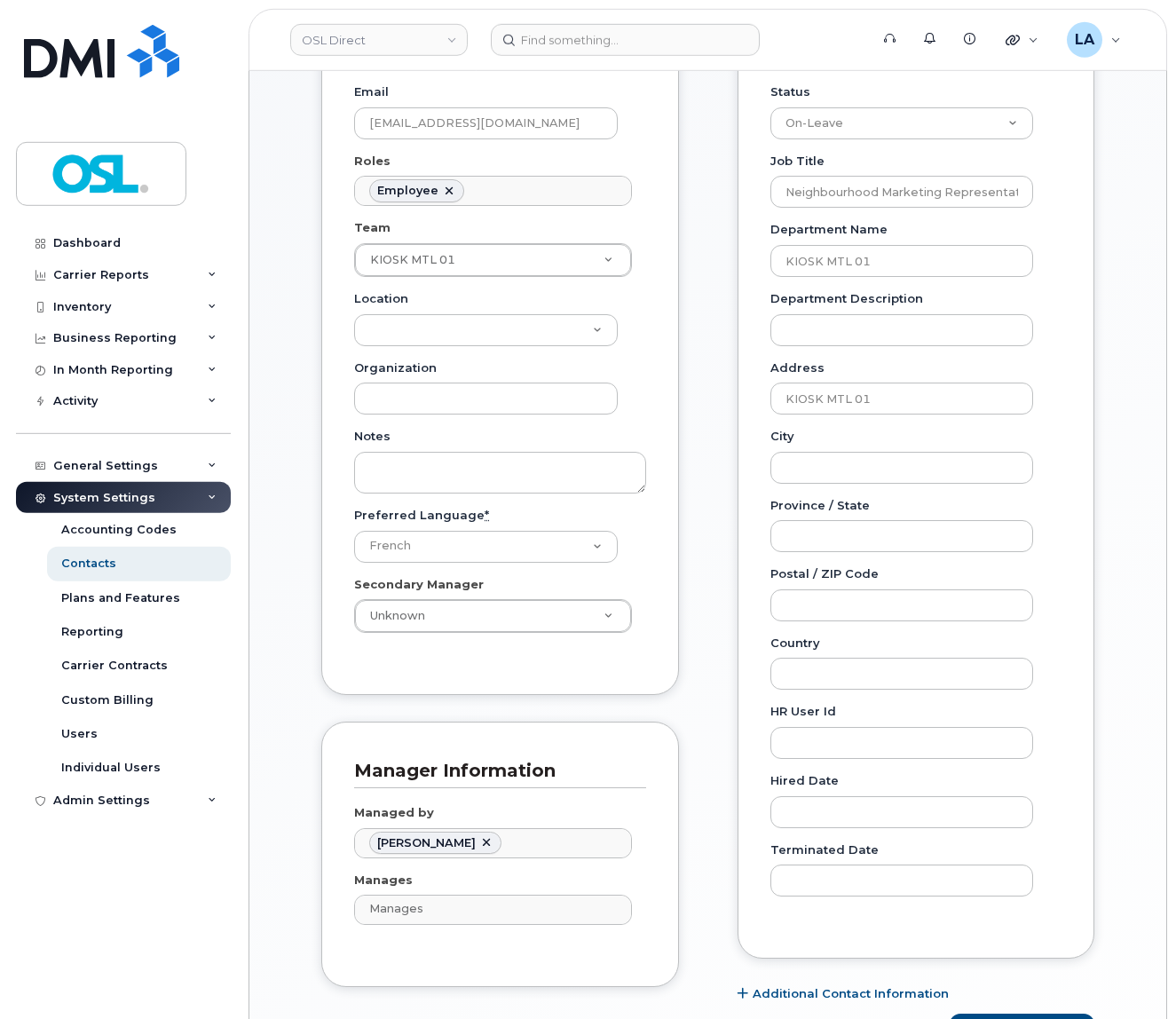
scroll to position [466, 0]
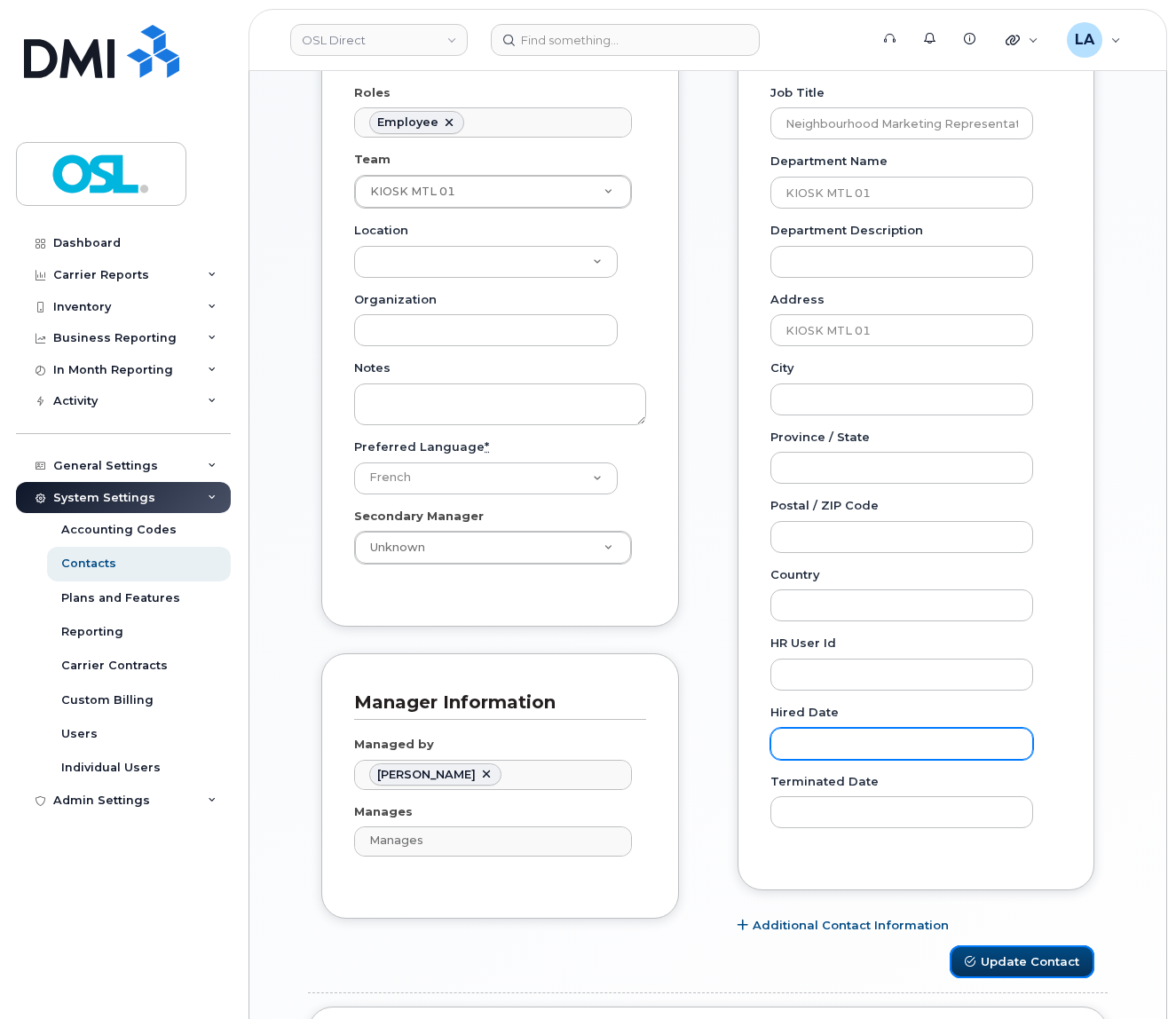
drag, startPoint x: 998, startPoint y: 964, endPoint x: 776, endPoint y: 749, distance: 309.0
click at [998, 966] on button "Update Contact" at bounding box center [1021, 961] width 145 height 33
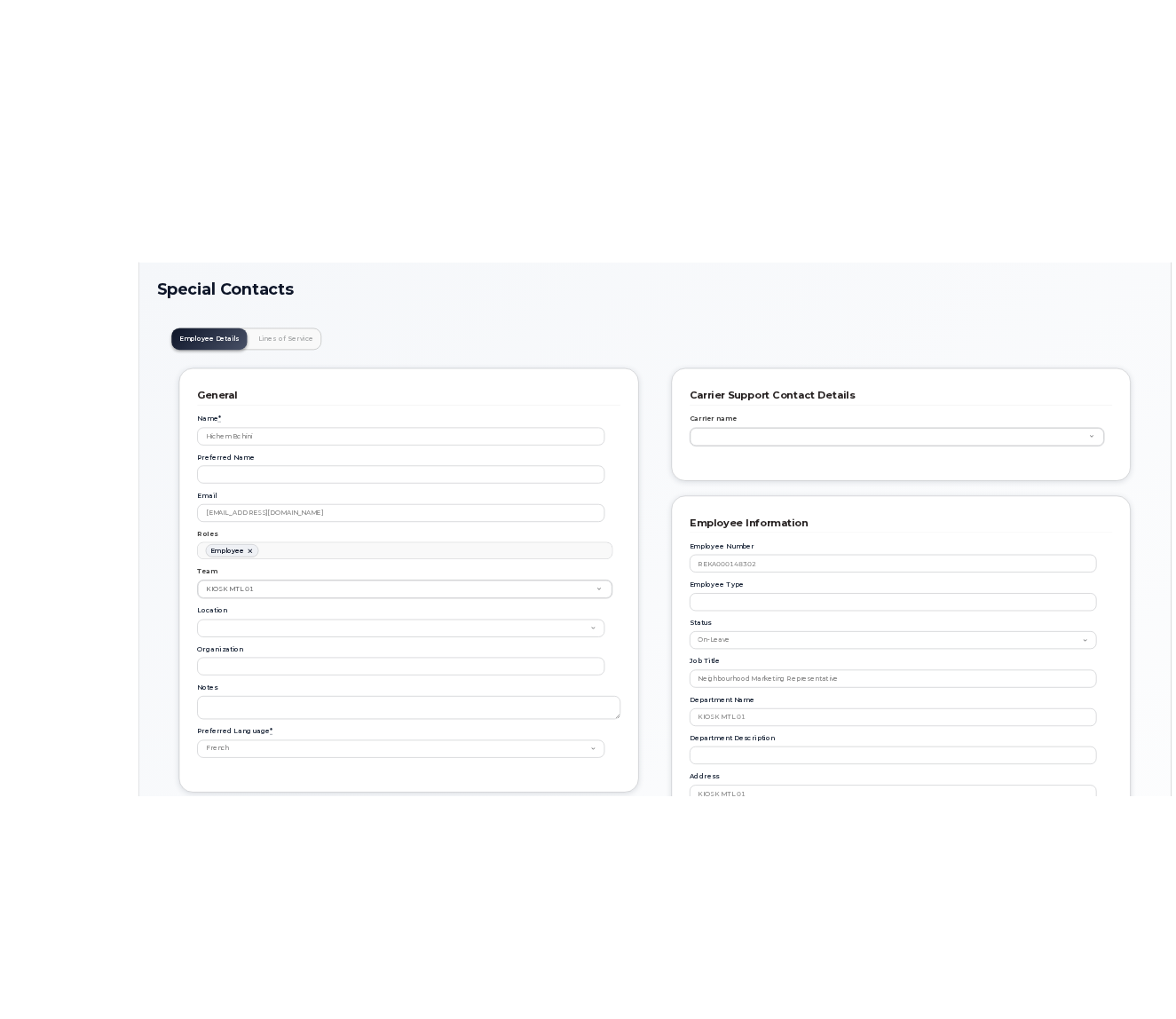
scroll to position [62, 0]
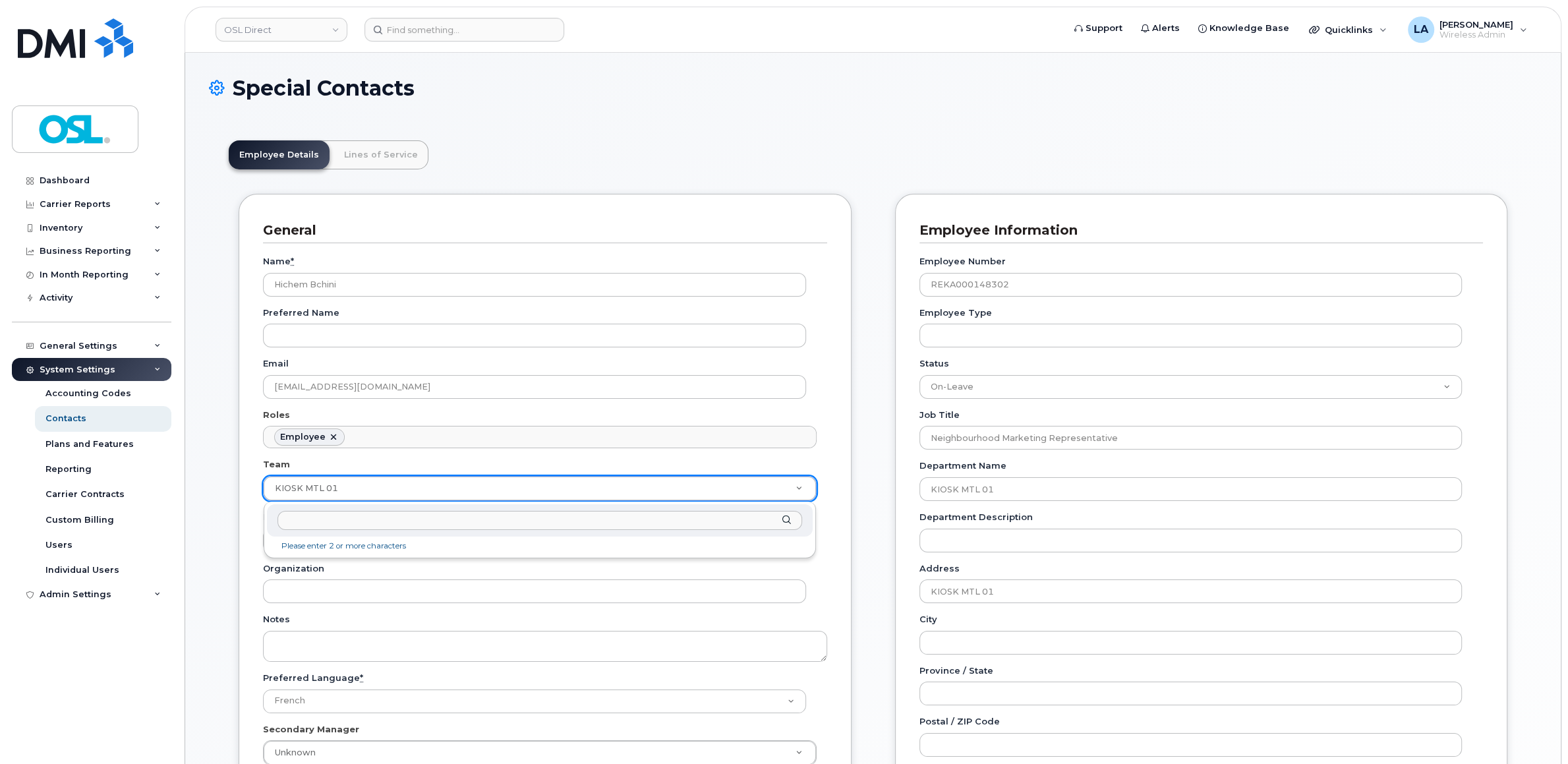
drag, startPoint x: 371, startPoint y: 494, endPoint x: 271, endPoint y: 495, distance: 100.0
click at [271, 495] on body "OSL Direct Support Alerts Knowledge Base Quicklinks Suspend / Cancel Device Cha…" at bounding box center [784, 680] width 1568 height 1361
drag, startPoint x: 1021, startPoint y: 589, endPoint x: 856, endPoint y: 590, distance: 165.0
click at [856, 590] on body "OSL Direct Support Alerts Knowledge Base Quicklinks Suspend / Cancel Device Cha…" at bounding box center [784, 680] width 1568 height 1361
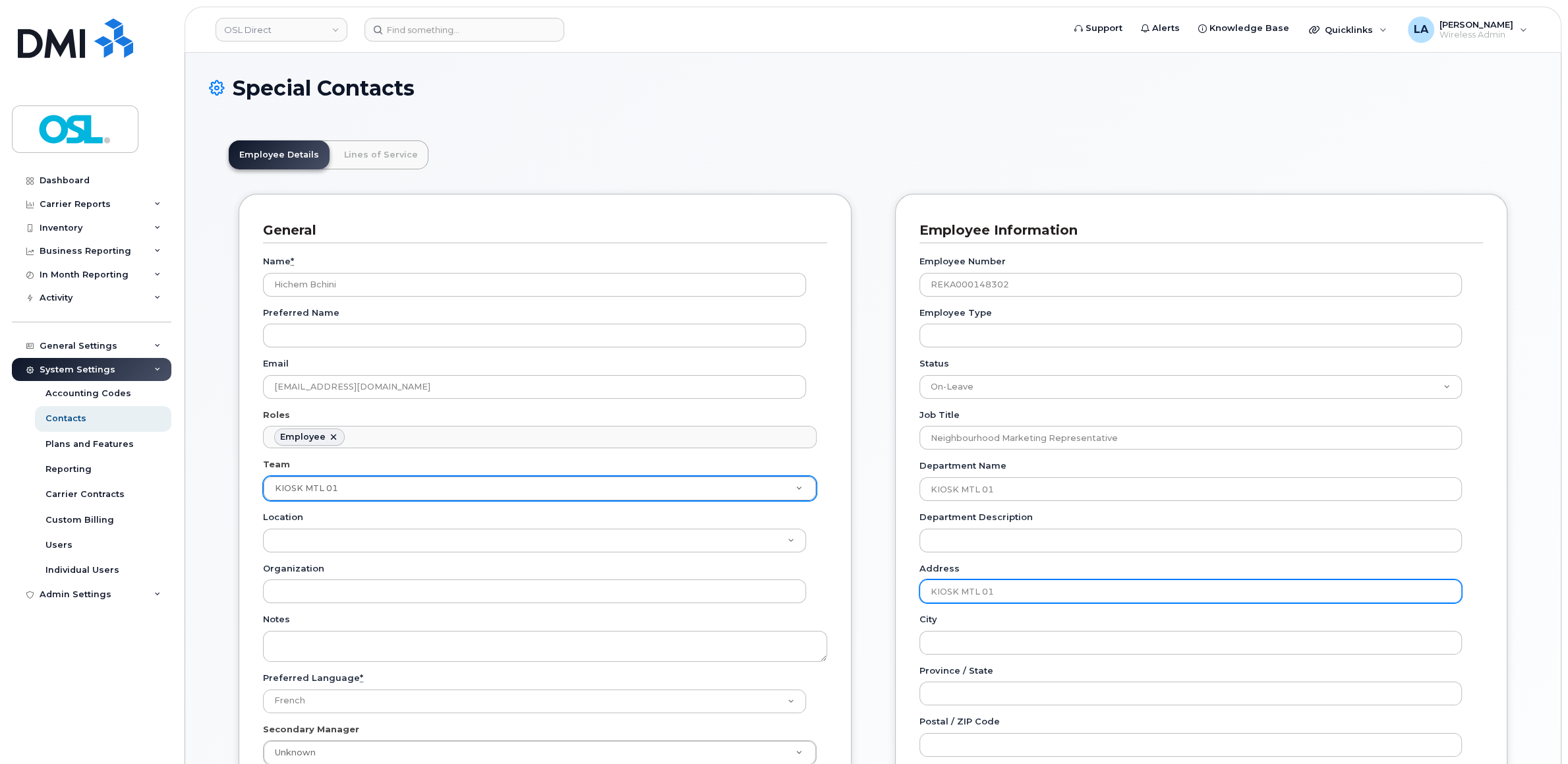
drag, startPoint x: 998, startPoint y: 587, endPoint x: 873, endPoint y: 587, distance: 125.0
click at [920, 587] on input "KIOSK MTL 01" at bounding box center [1191, 592] width 543 height 24
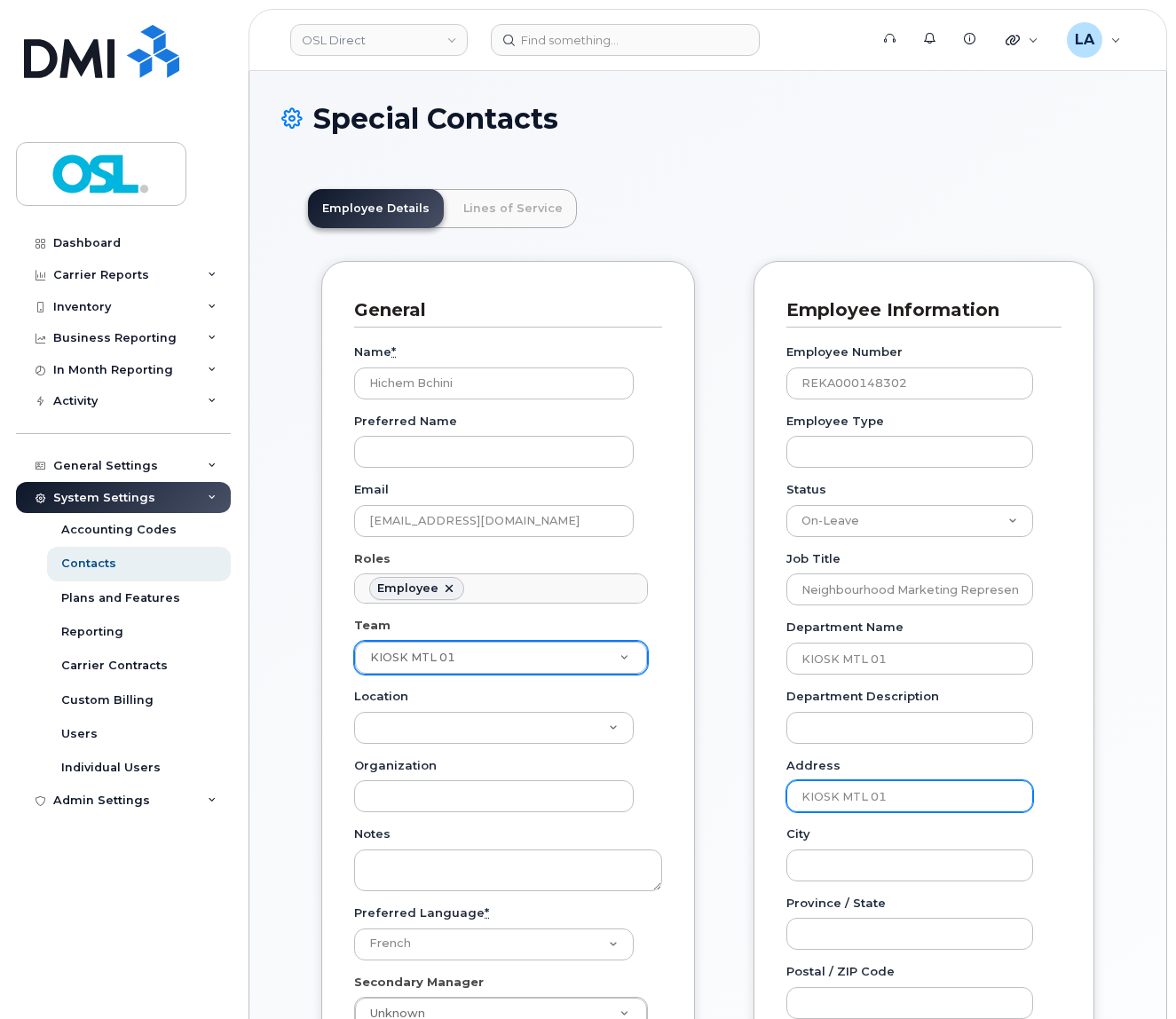
click at [897, 798] on input "KIOSK MTL 01" at bounding box center [911, 797] width 248 height 32
click at [908, 791] on input "KIOSK MTL 01" at bounding box center [911, 797] width 248 height 32
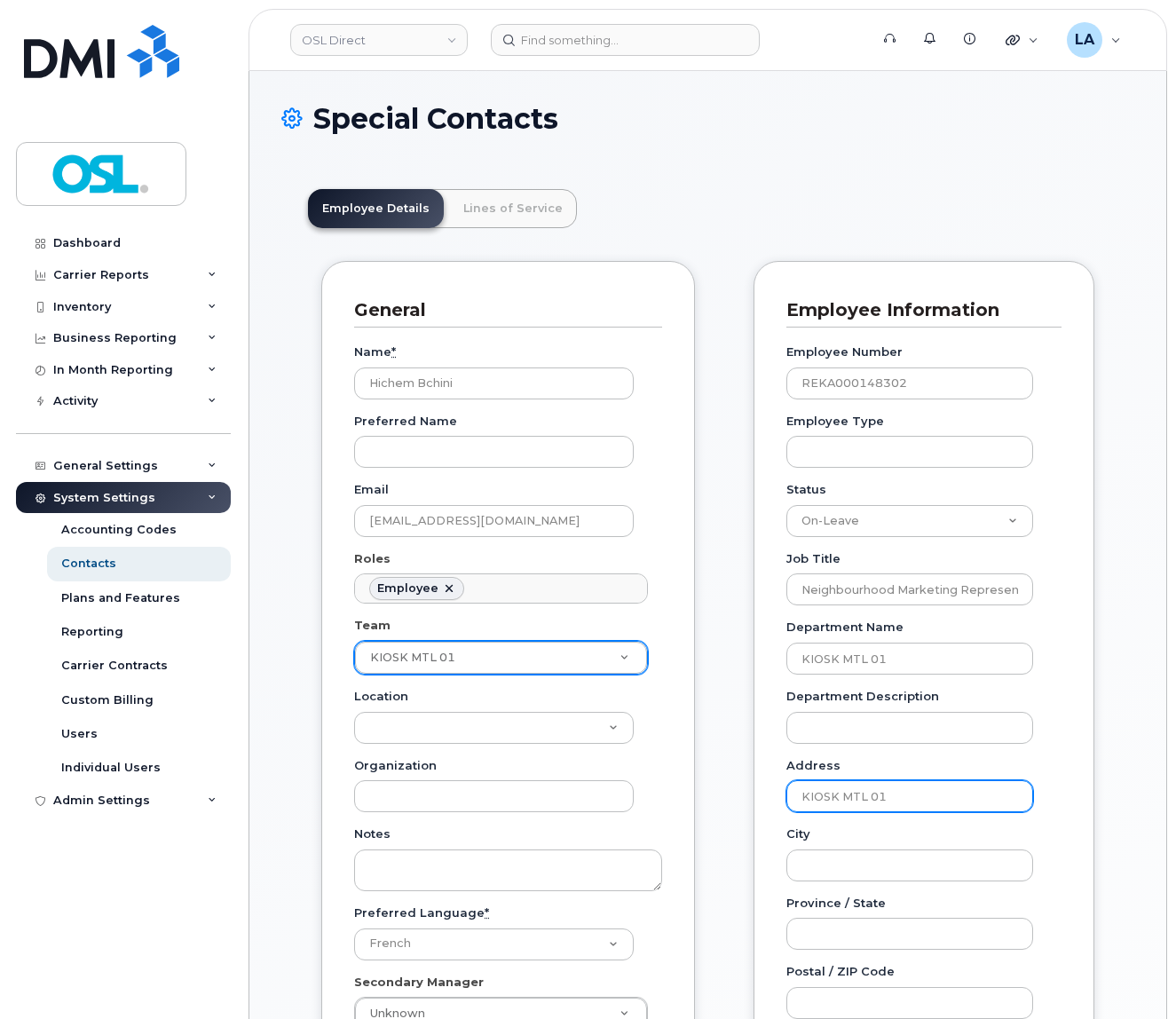
drag, startPoint x: 908, startPoint y: 792, endPoint x: 754, endPoint y: 795, distance: 154.0
click at [787, 795] on input "KIOSK MTL 01" at bounding box center [911, 797] width 248 height 32
